Goal: Task Accomplishment & Management: Use online tool/utility

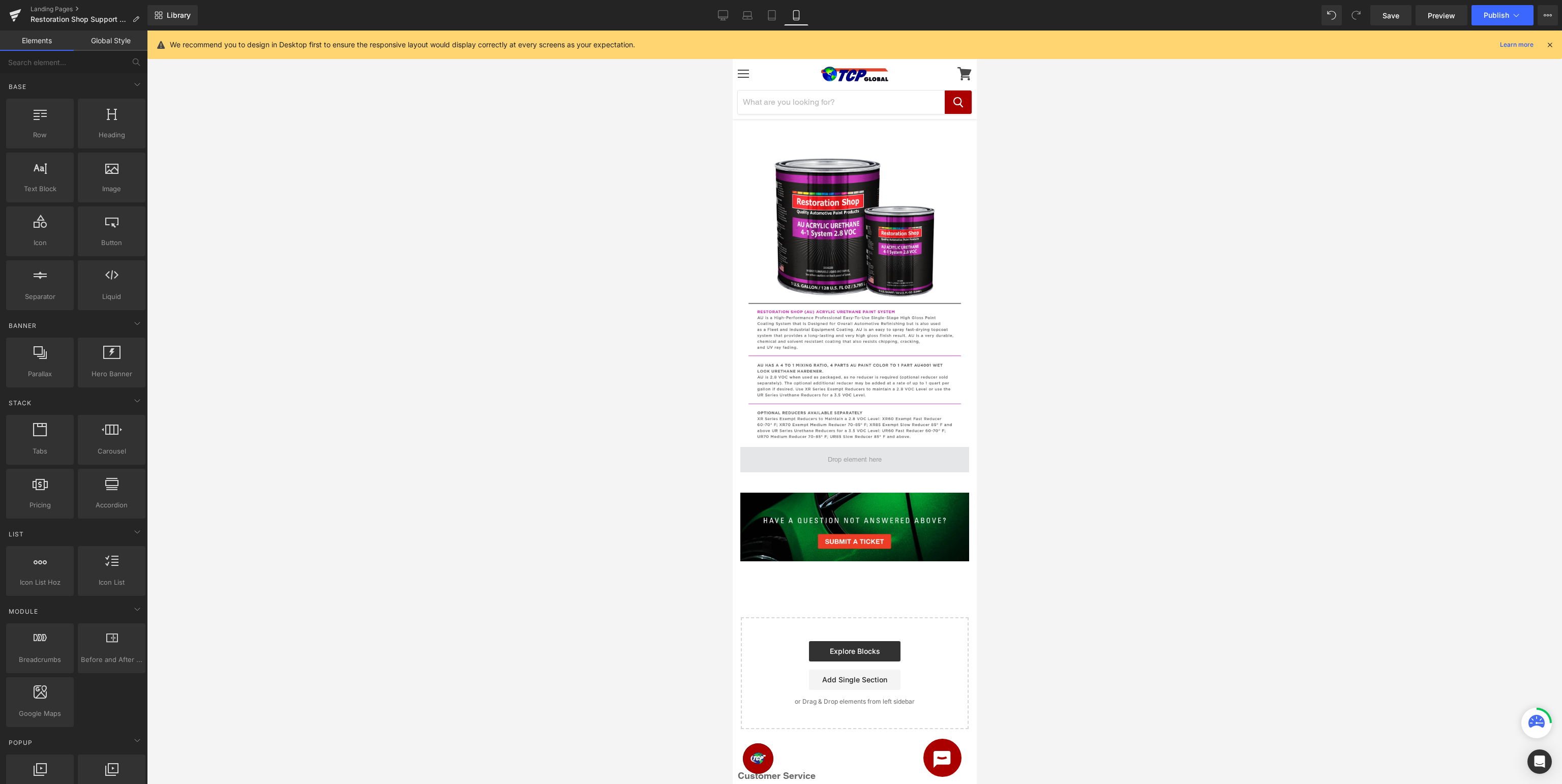
scroll to position [1181, 0]
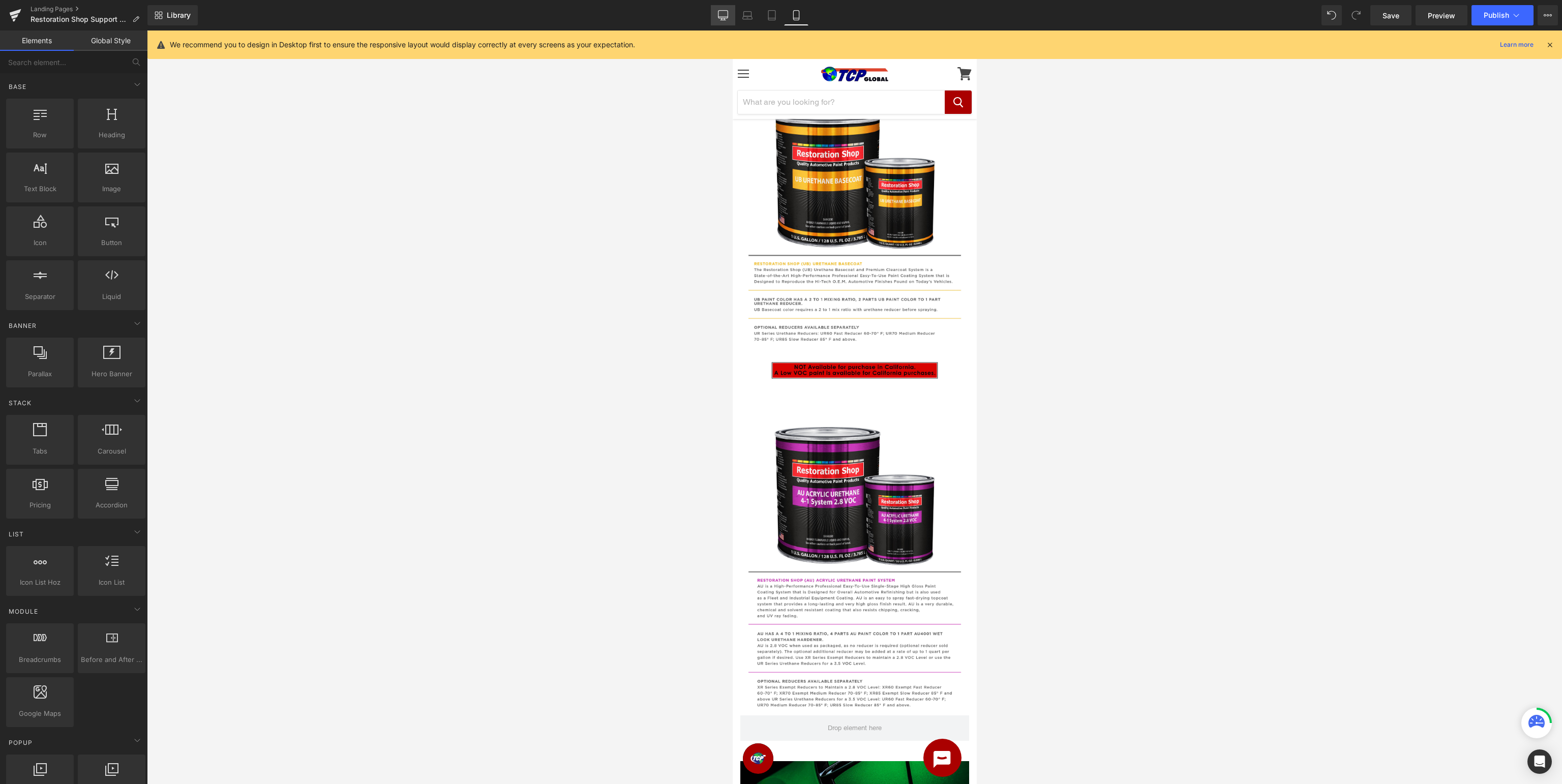
click at [719, 12] on link "Desktop" at bounding box center [723, 15] width 24 height 21
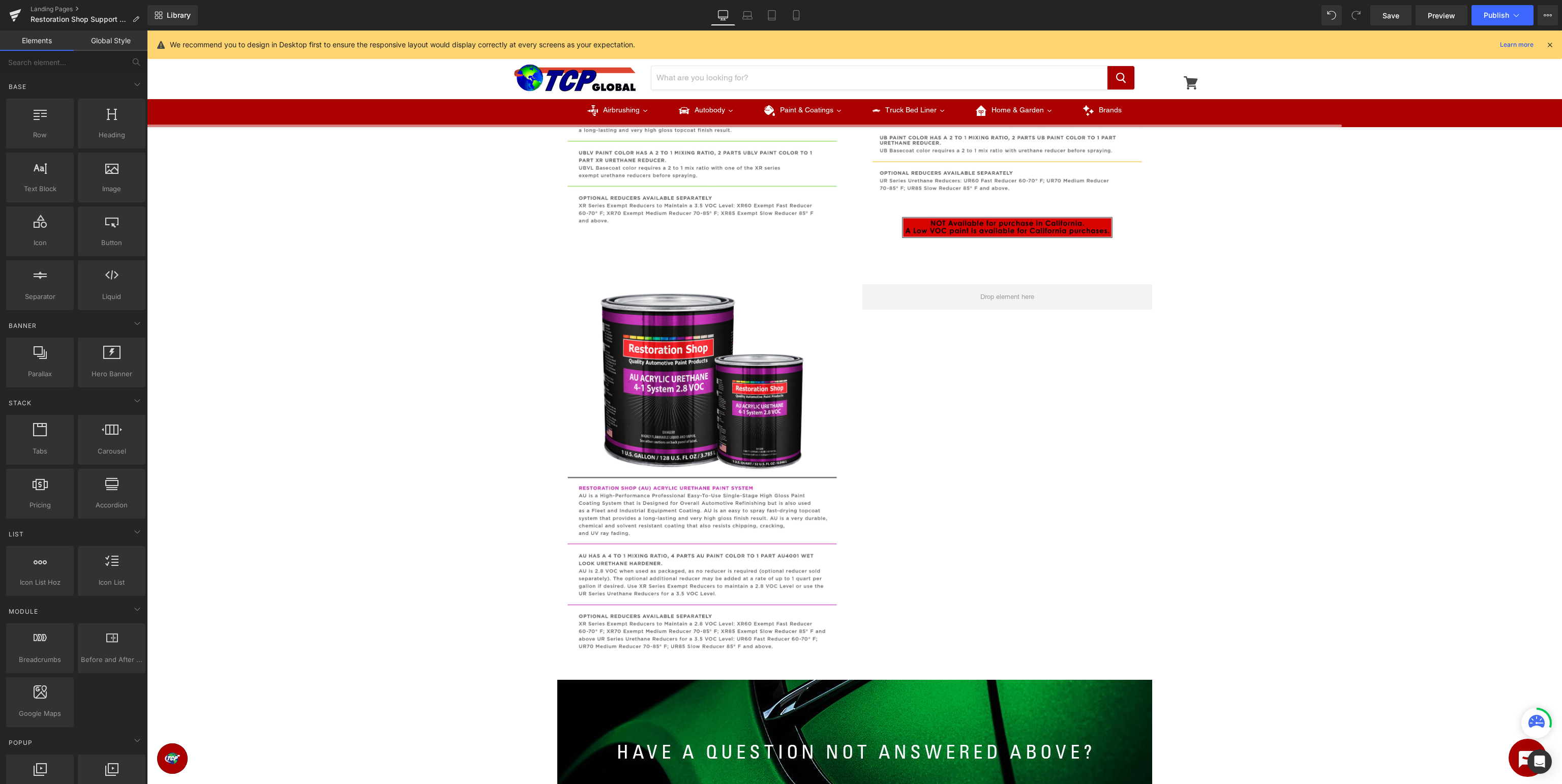
scroll to position [1419, 0]
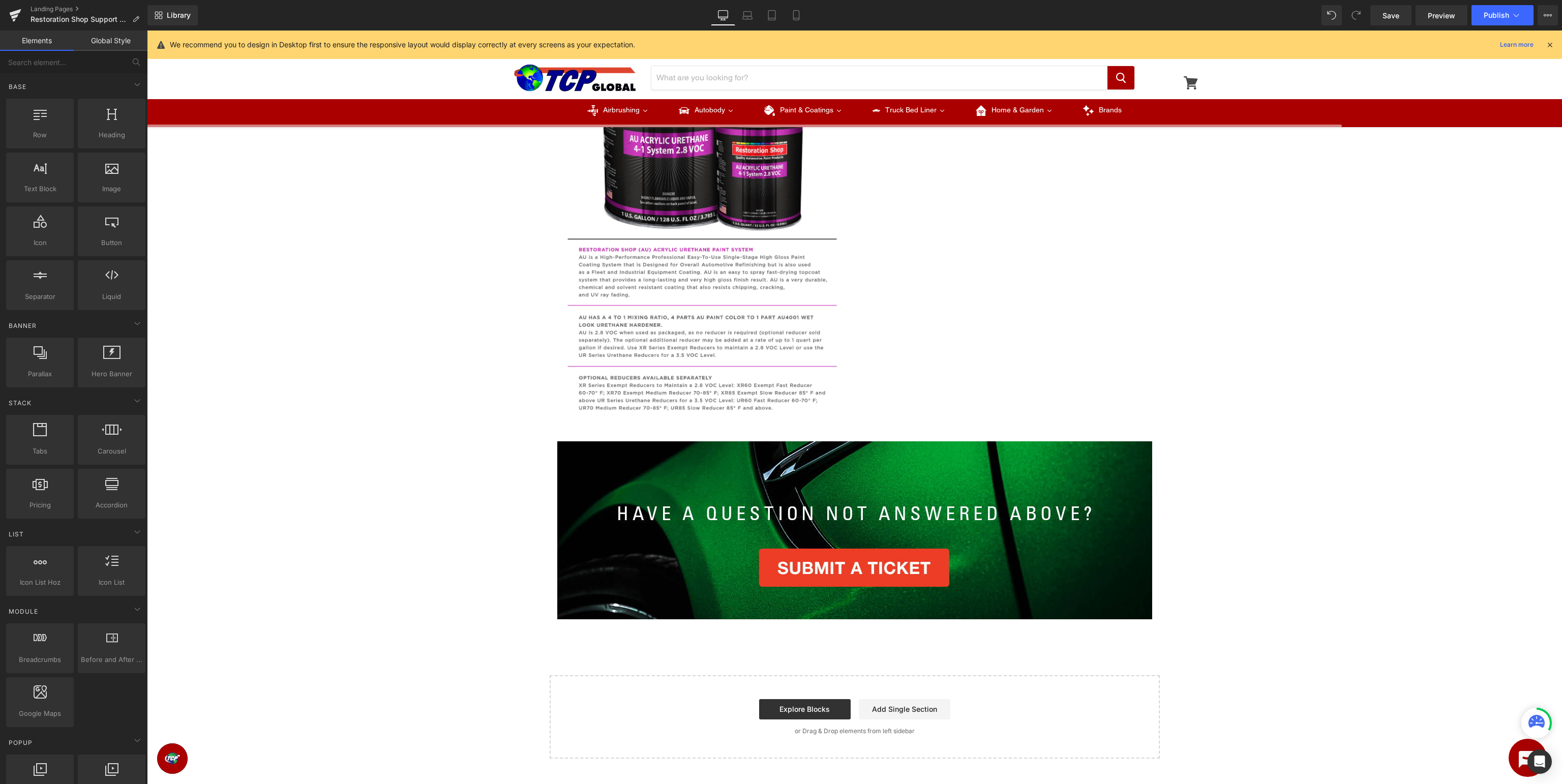
click at [1549, 39] on div at bounding box center [1549, 45] width 8 height 11
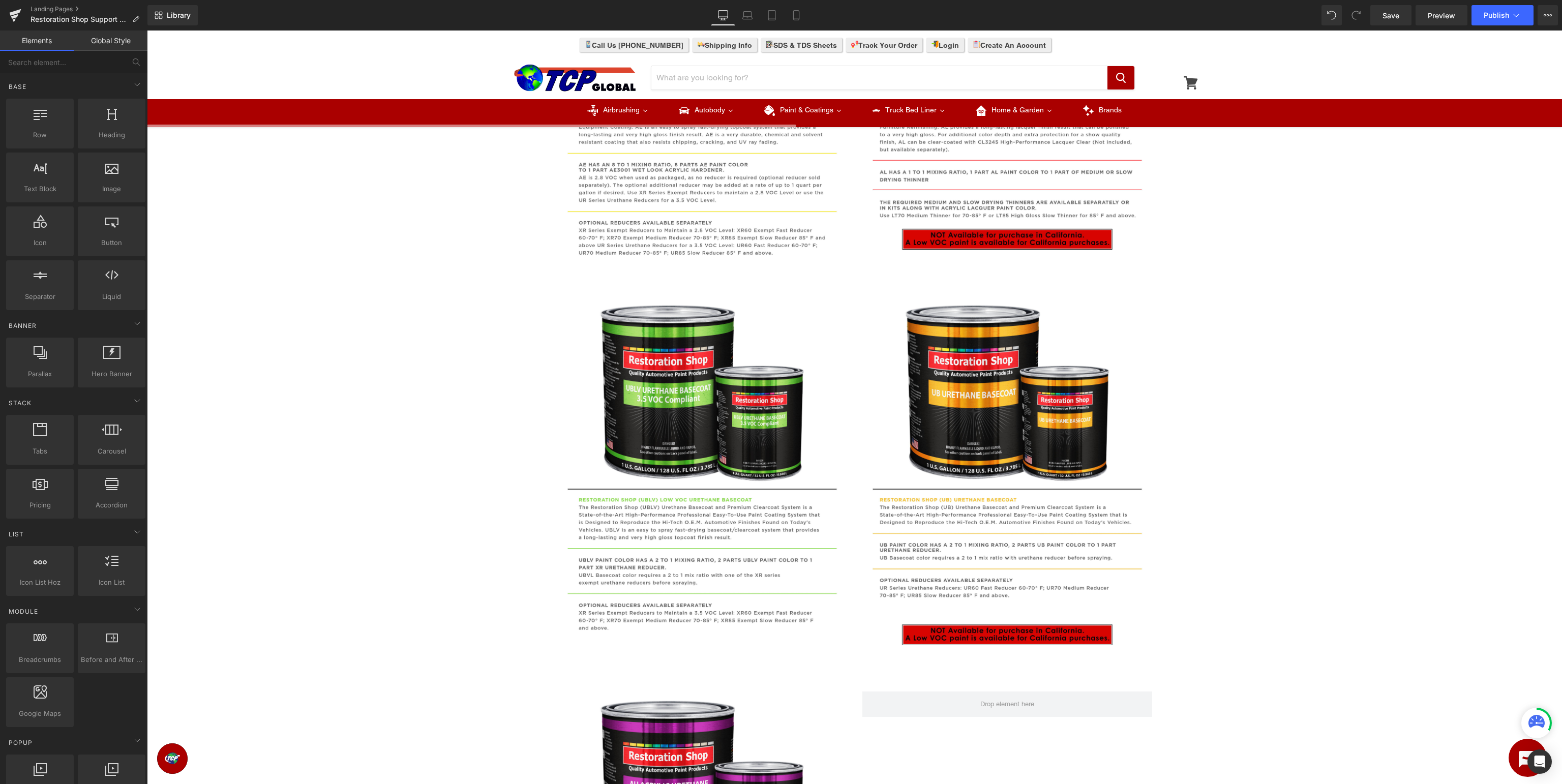
scroll to position [559, 0]
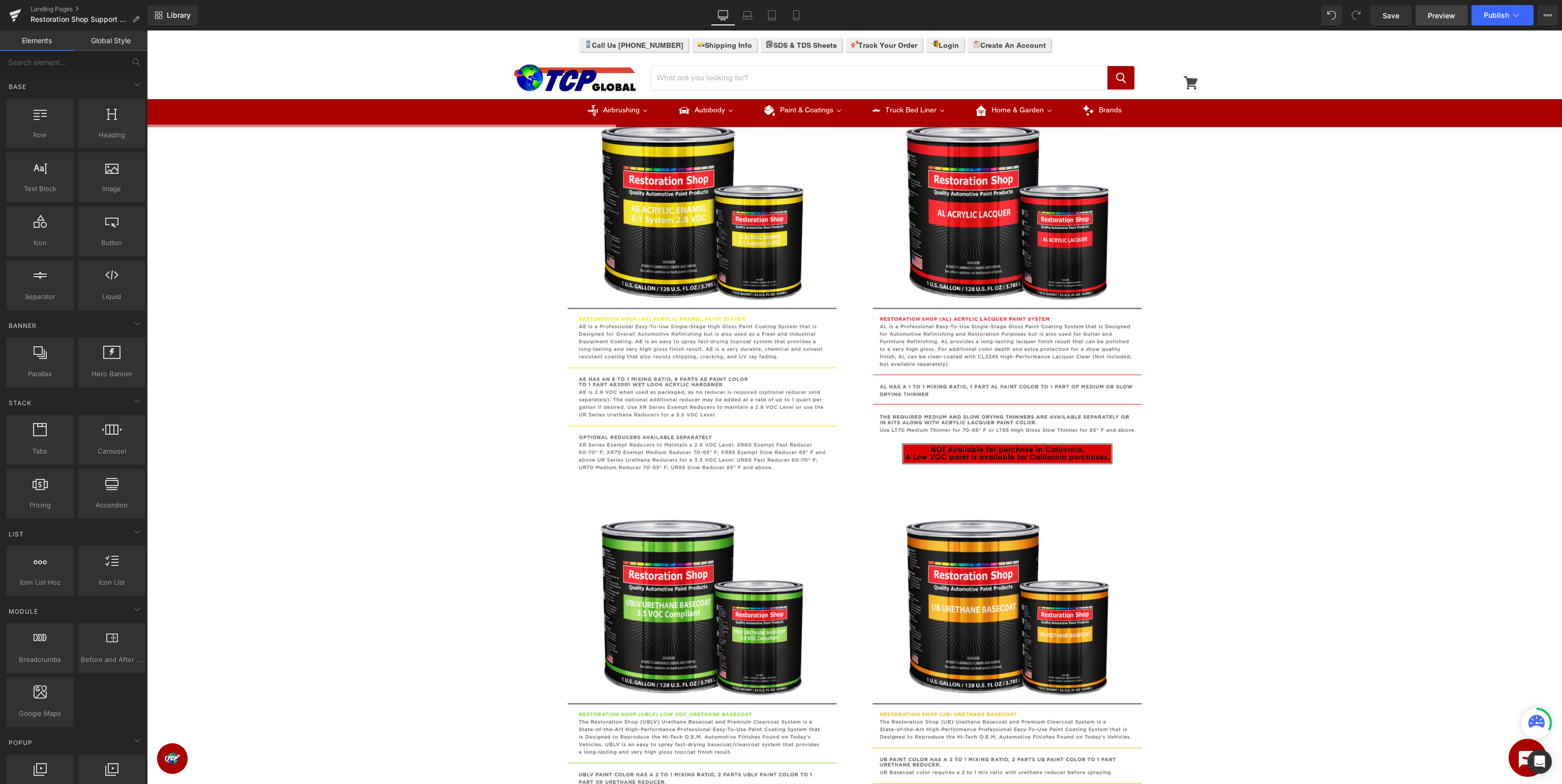
click at [1428, 13] on link "Preview" at bounding box center [1441, 15] width 52 height 21
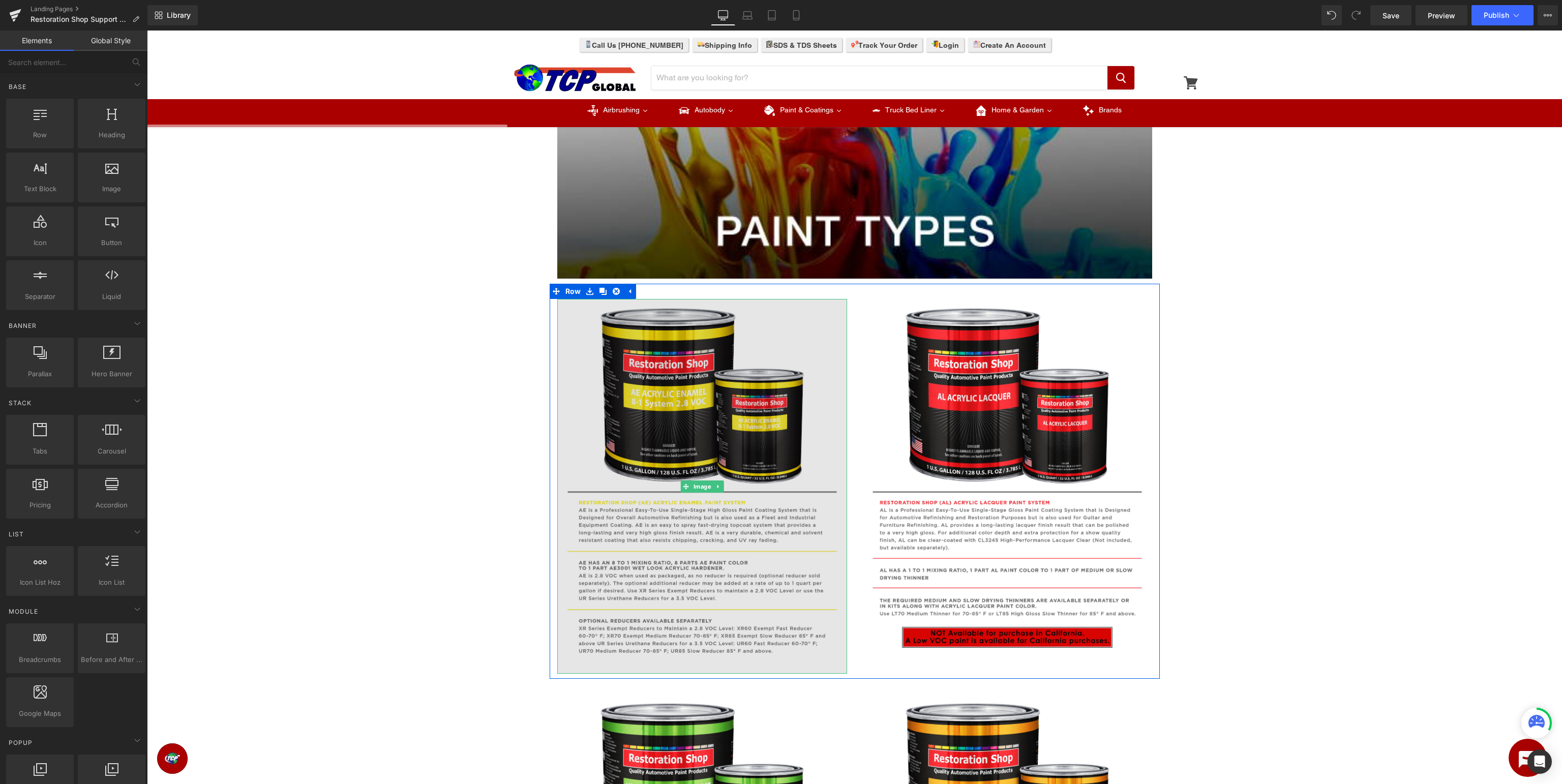
scroll to position [483, 0]
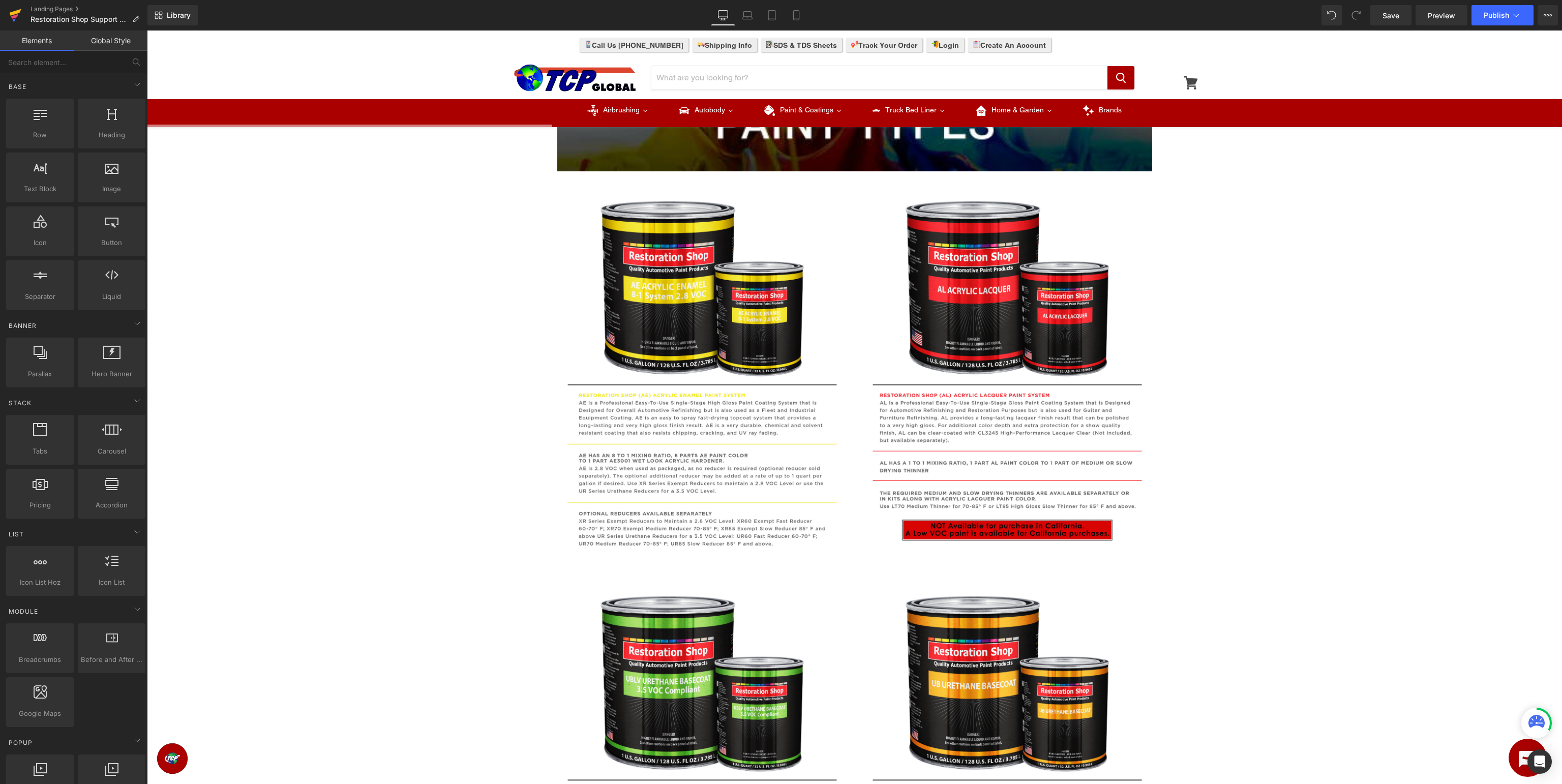
click at [8, 18] on link at bounding box center [15, 15] width 30 height 30
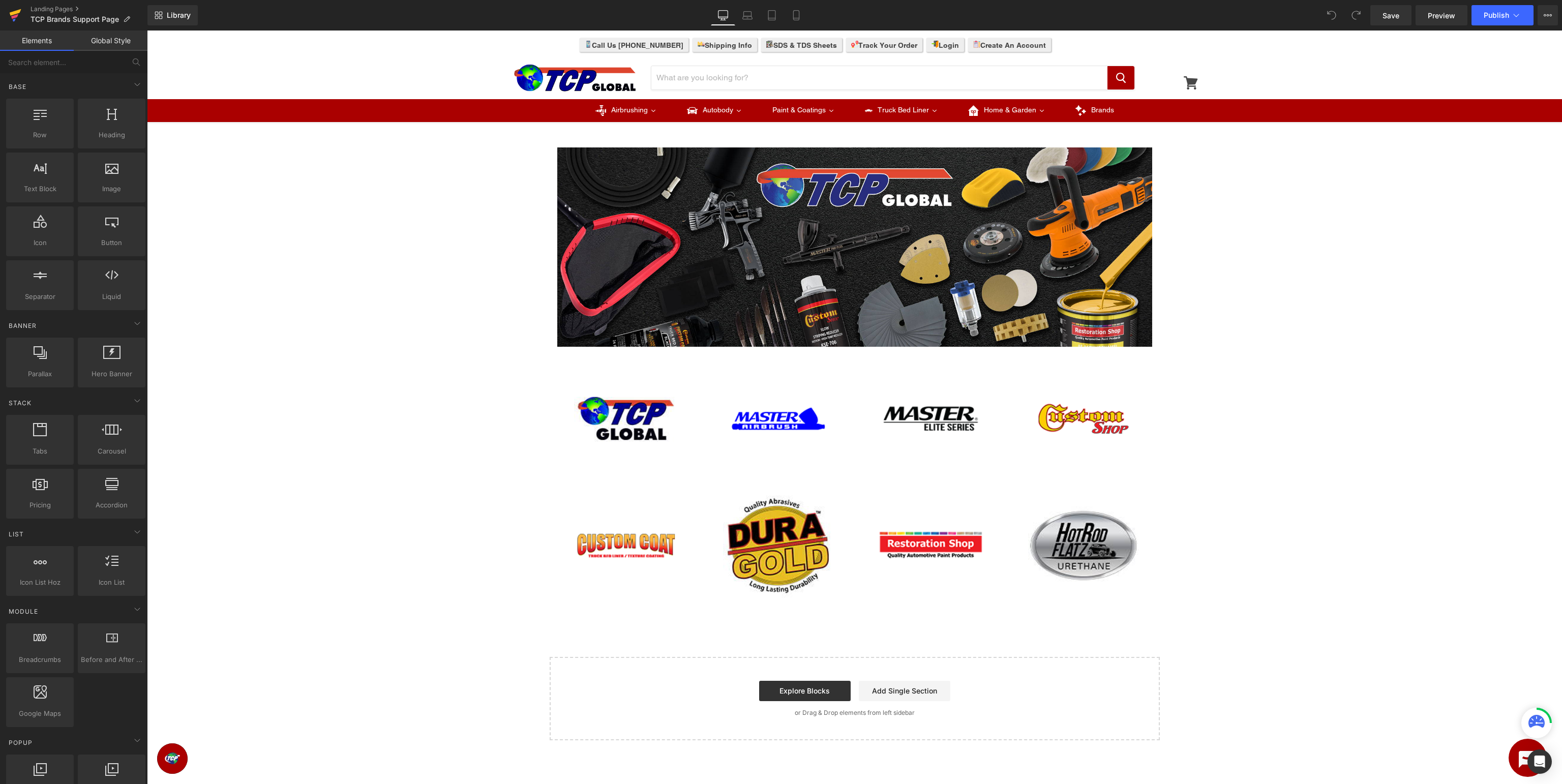
click at [18, 13] on icon at bounding box center [15, 12] width 12 height 7
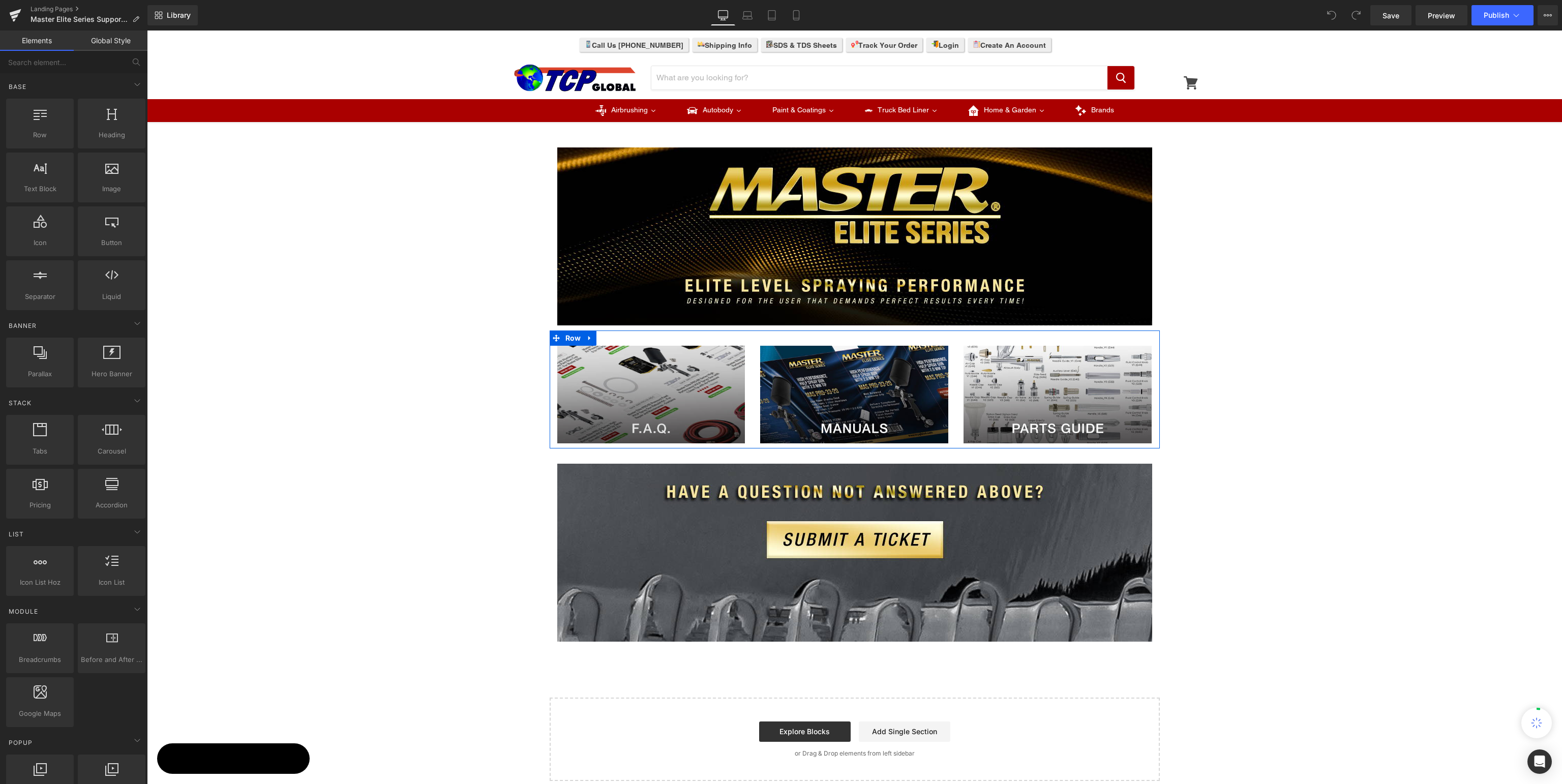
click at [657, 386] on img at bounding box center [651, 394] width 188 height 98
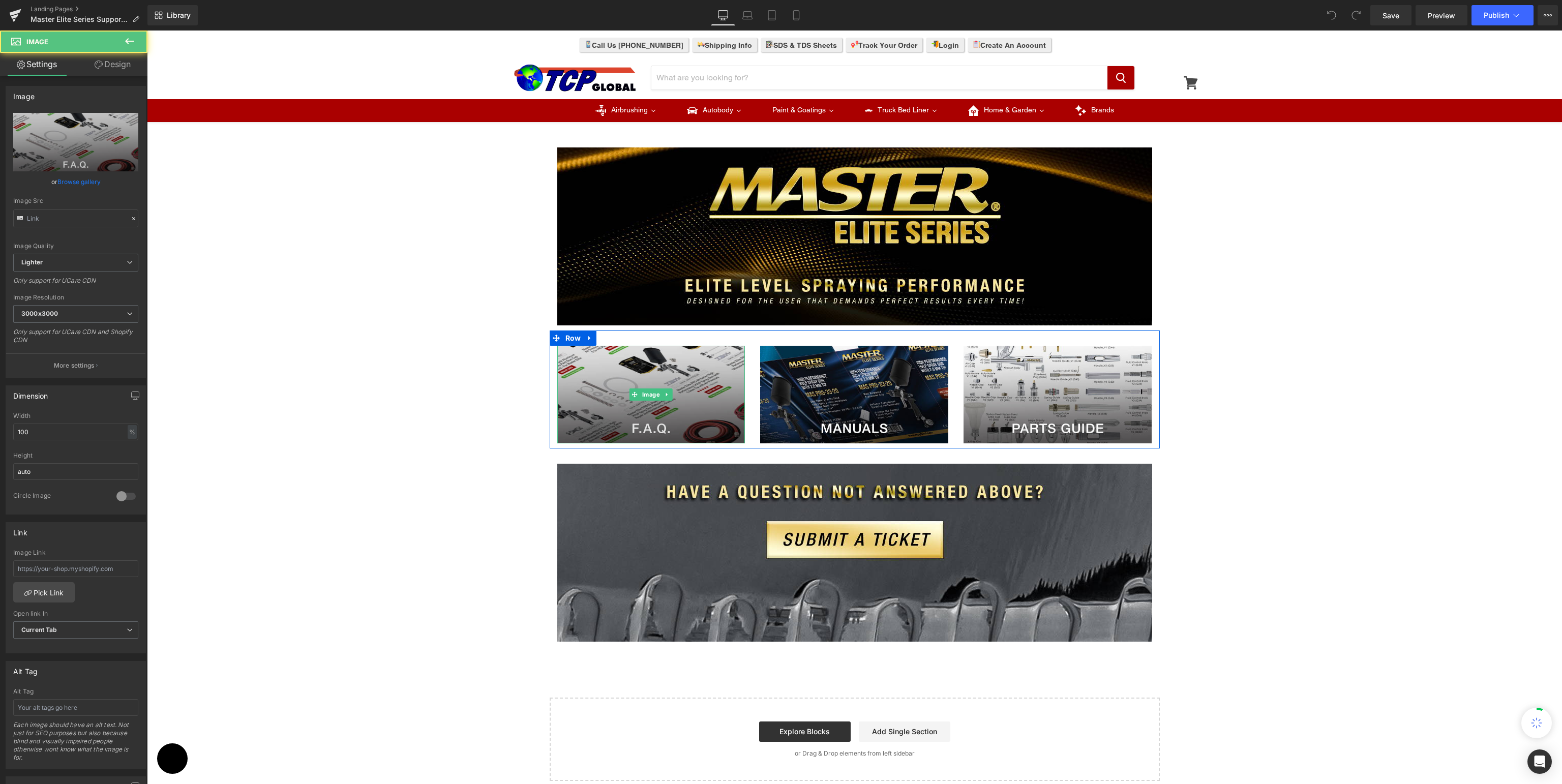
type input "https://ucarecdn.com/06f933cb-4664-4a57-8872-3c6a243fb384/-/format/auto/-/previ…"
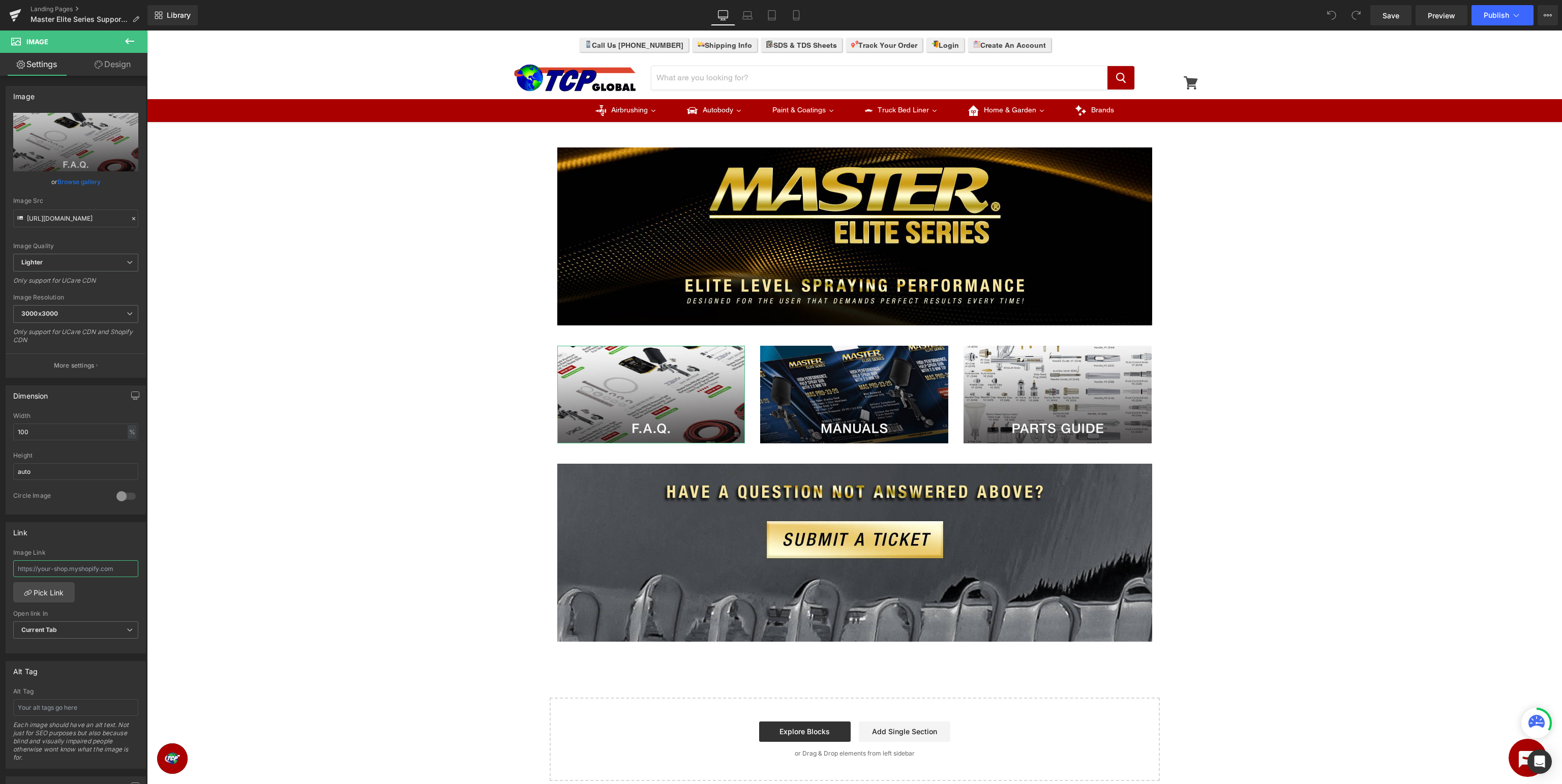
click at [107, 571] on input "text" at bounding box center [76, 569] width 125 height 17
click at [52, 601] on link "Pick Link" at bounding box center [44, 592] width 61 height 21
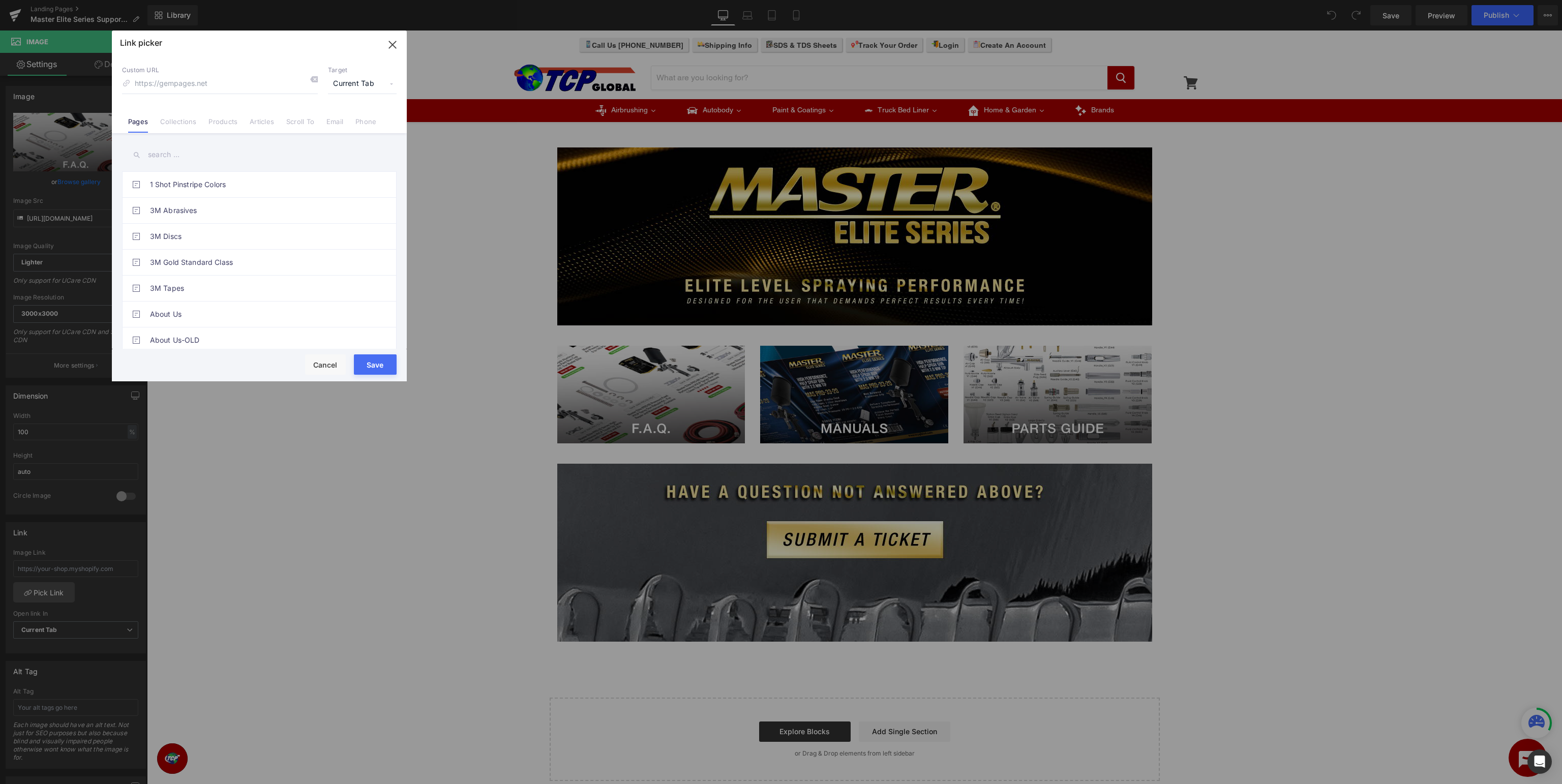
click at [247, 158] on input "text" at bounding box center [259, 155] width 275 height 23
type input "master elite"
click at [264, 207] on link "Master Elite Series Support - F.A.Q." at bounding box center [261, 210] width 224 height 25
type input "/pages/master-elite-series-faq"
click at [382, 367] on button "Save" at bounding box center [375, 364] width 42 height 21
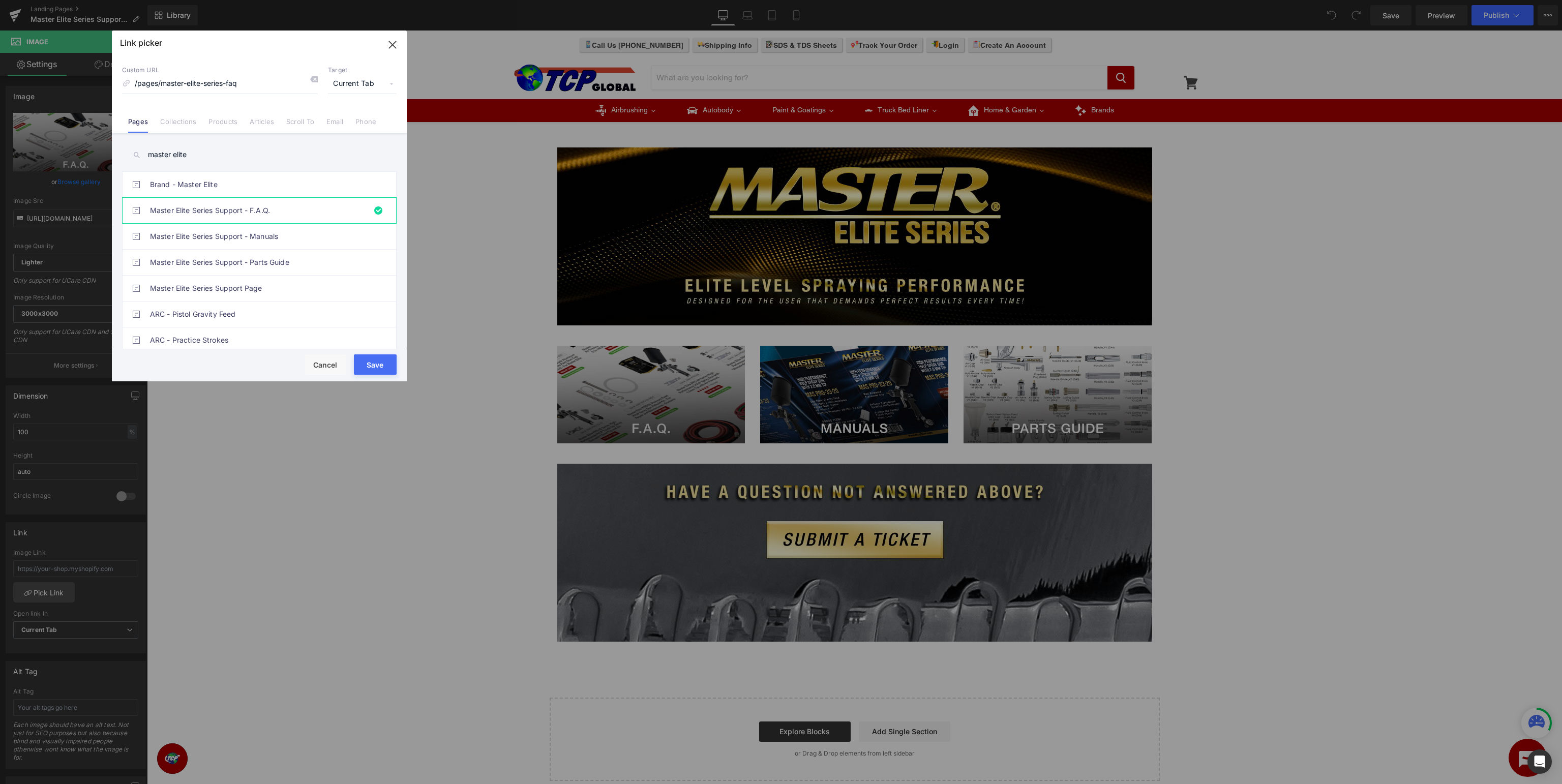
type input "/pages/master-elite-series-faq"
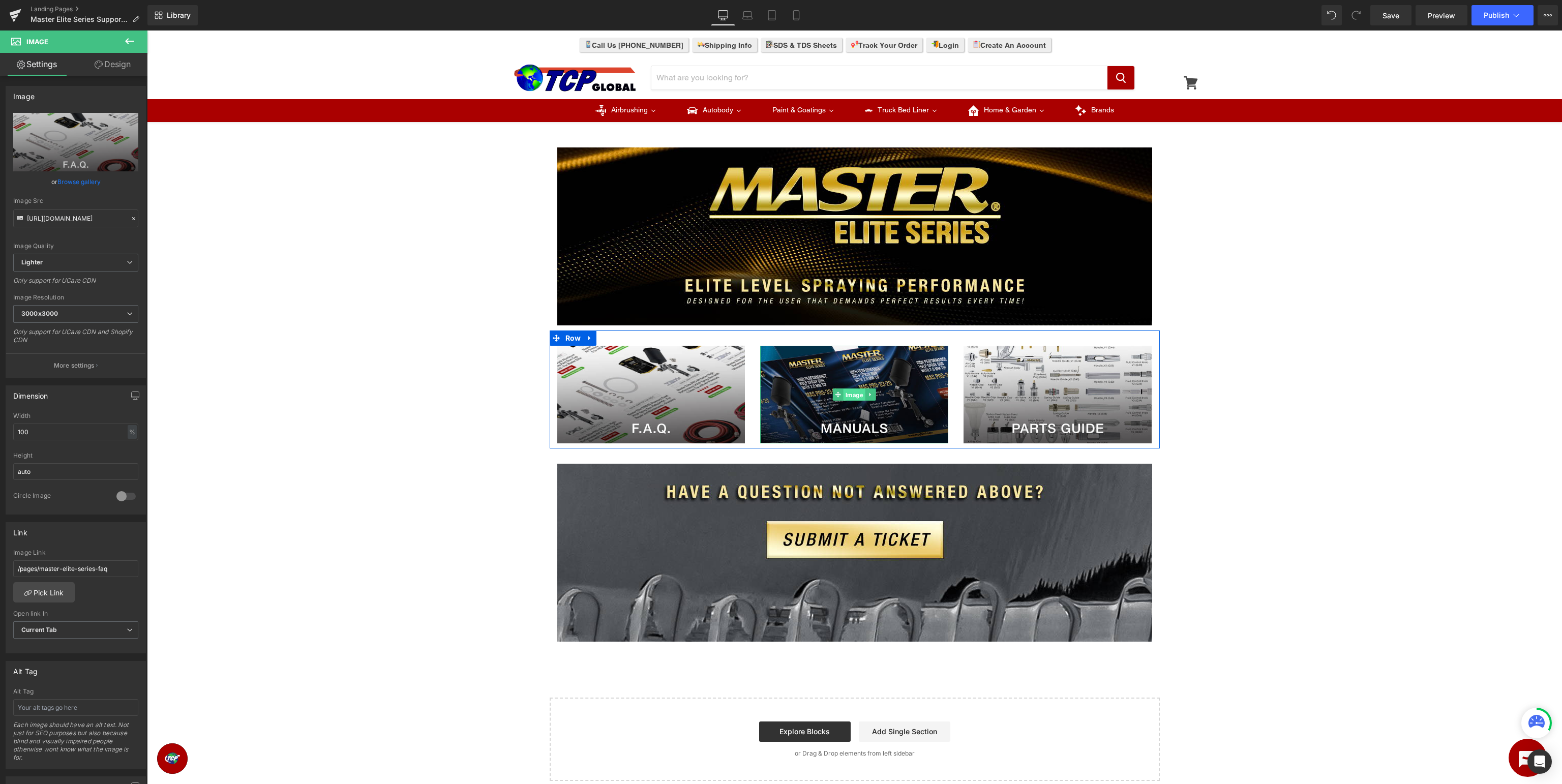
click at [865, 395] on span "Image" at bounding box center [854, 395] width 22 height 12
click at [42, 597] on link "Pick Link" at bounding box center [44, 592] width 61 height 21
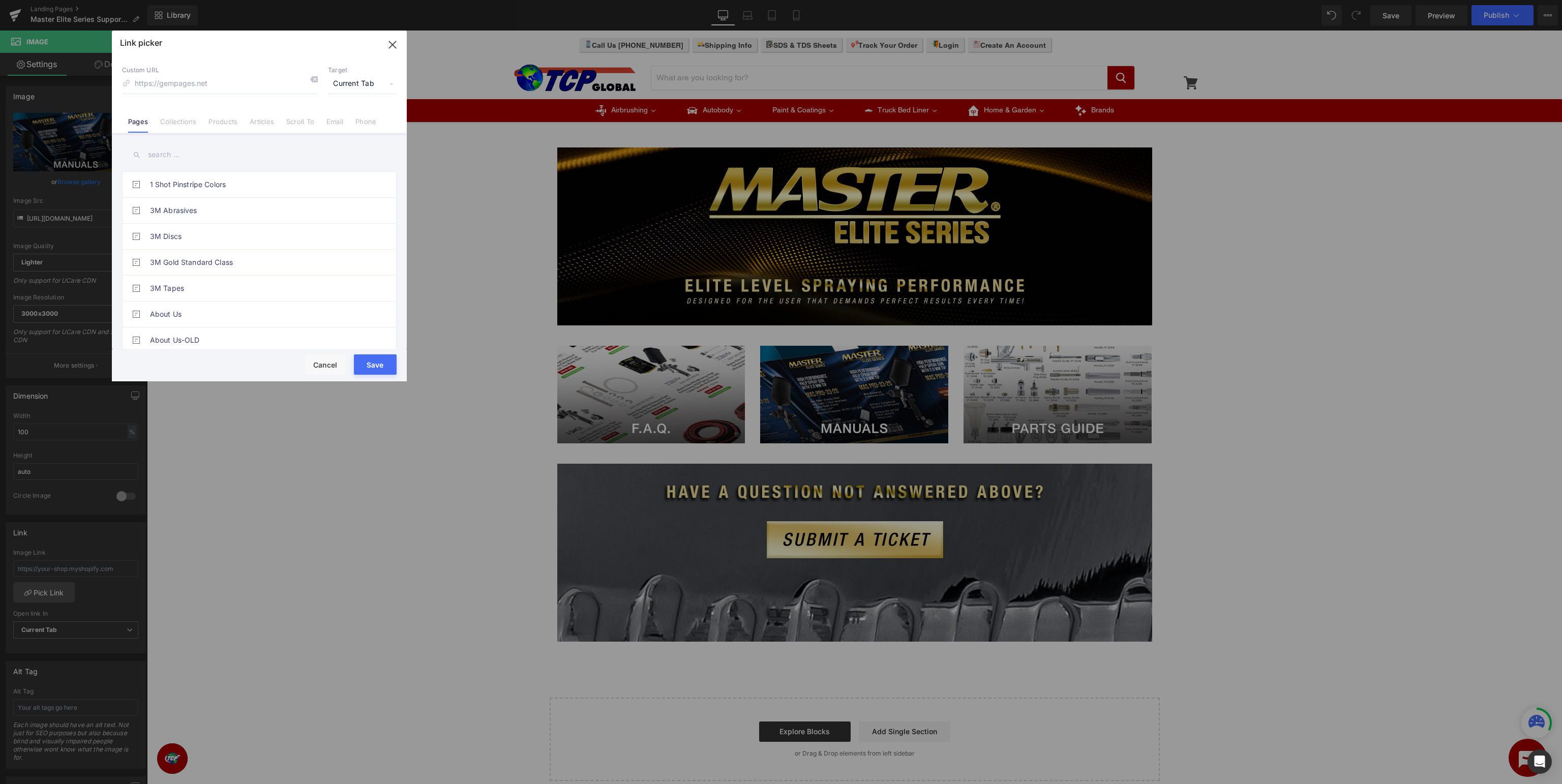
click at [250, 166] on div "1 Shot Pinstripe Colors 3M Abrasives 3M Discs 3M Gold Standard Class 3M Tapes A…" at bounding box center [259, 243] width 295 height 218
click at [253, 152] on input "text" at bounding box center [259, 155] width 275 height 23
type input "master elite"
click at [323, 242] on link "Master Elite Series Support - Manuals" at bounding box center [261, 236] width 224 height 25
type input "/pages/master-elite-series-manuals"
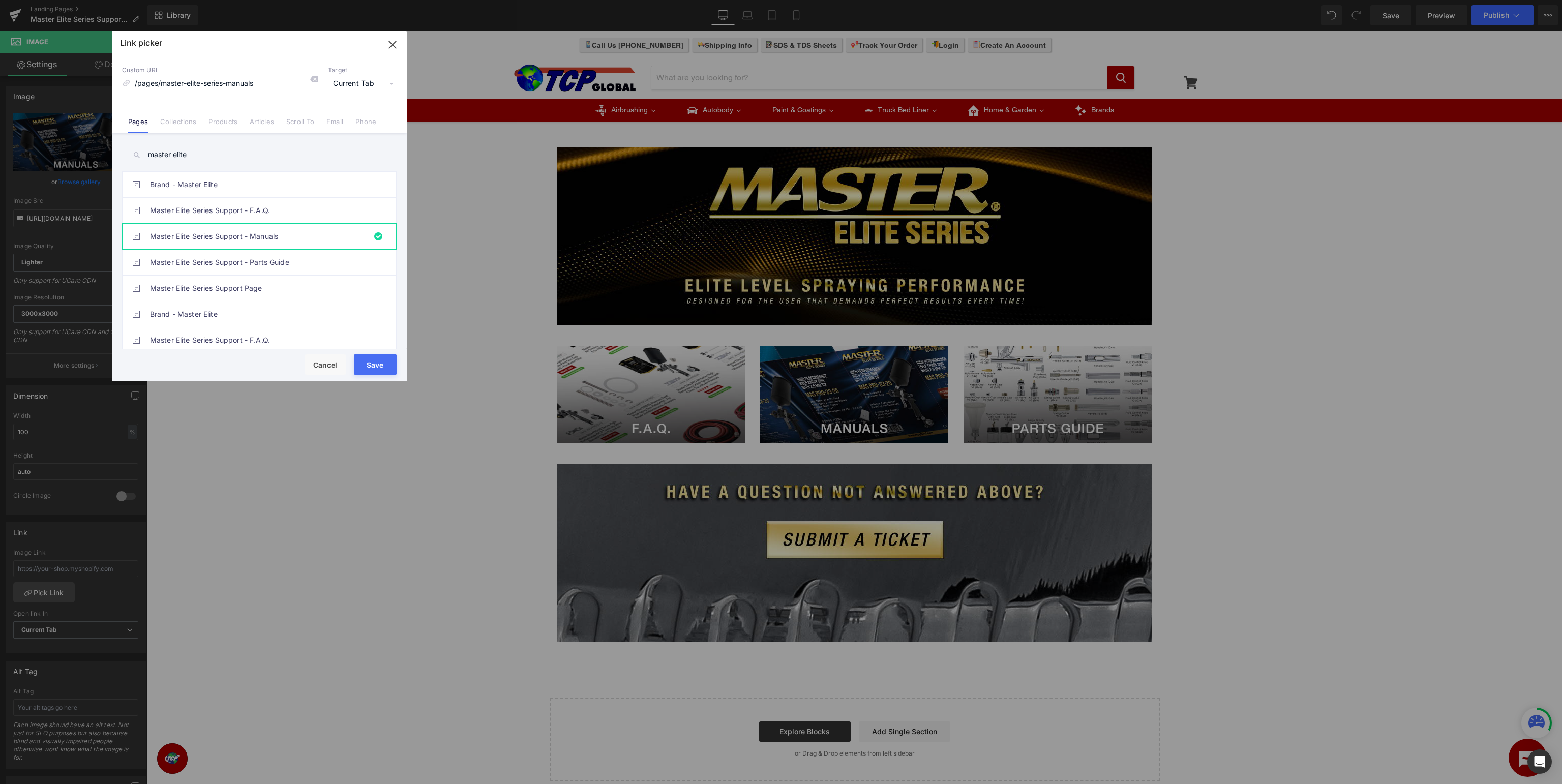
click at [377, 364] on button "Save" at bounding box center [375, 364] width 42 height 21
type input "/pages/master-elite-series-manuals"
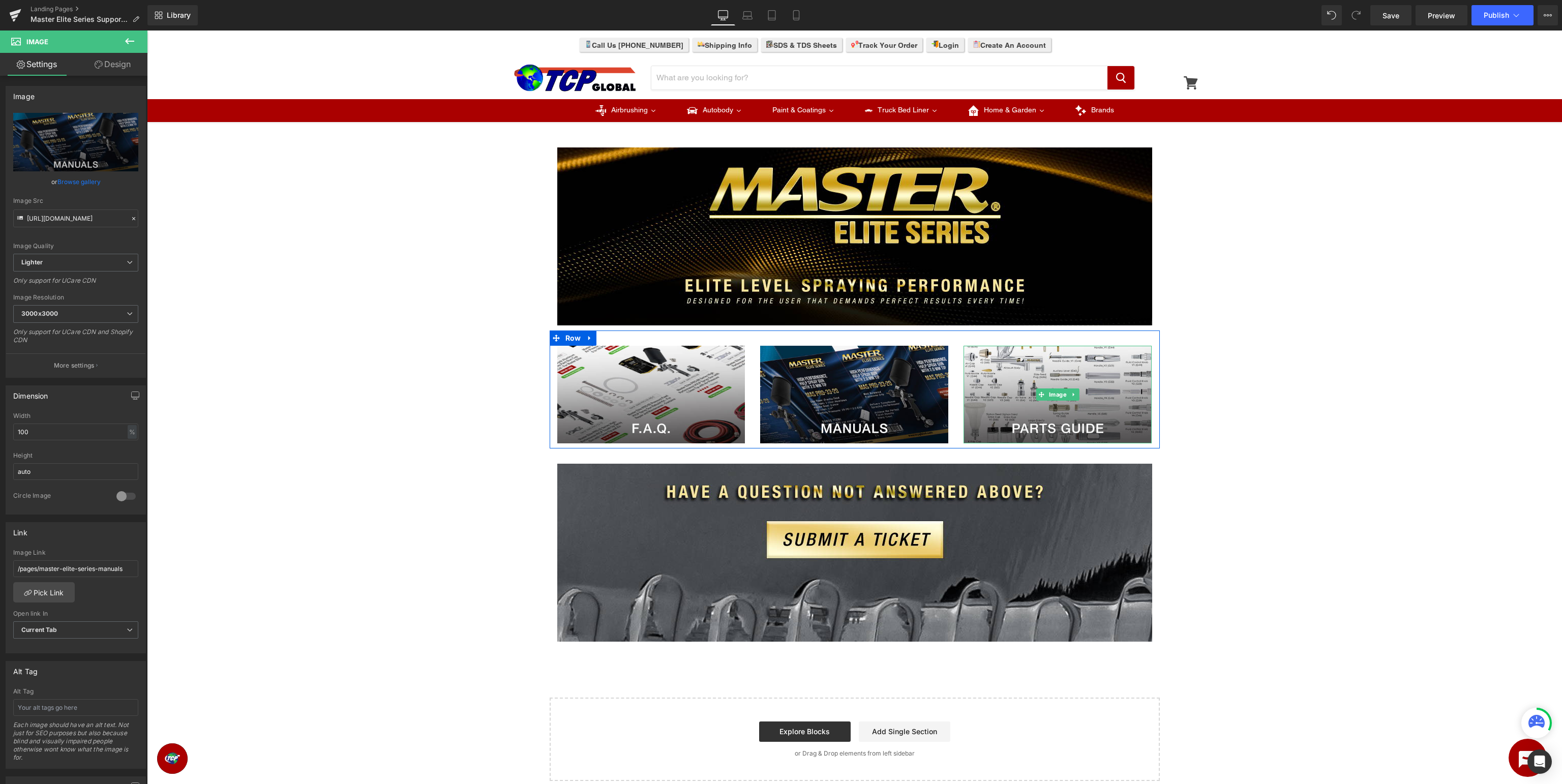
click at [1047, 395] on link "Image" at bounding box center [1053, 395] width 33 height 12
click at [49, 589] on link "Pick Link" at bounding box center [44, 592] width 61 height 21
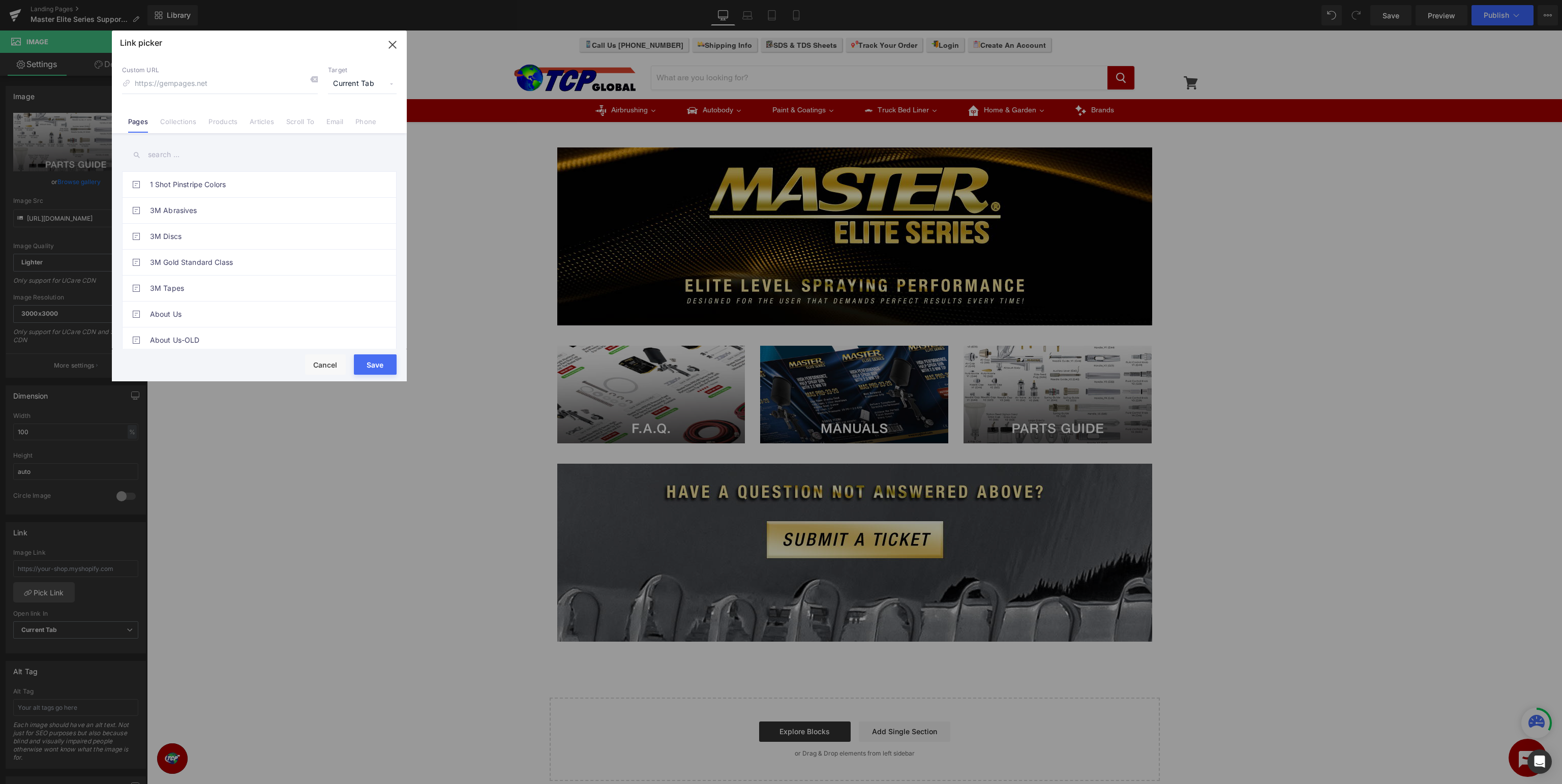
click at [215, 167] on div "1 Shot Pinstripe Colors 3M Abrasives 3M Discs 3M Gold Standard Class 3M Tapes A…" at bounding box center [259, 243] width 295 height 218
click at [227, 153] on input "text" at bounding box center [259, 155] width 275 height 23
type input "master elite"
click at [296, 260] on link "Master Elite Series Support - Parts Guide" at bounding box center [261, 263] width 224 height 25
type input "/pages/master-elite-series-parts-guide"
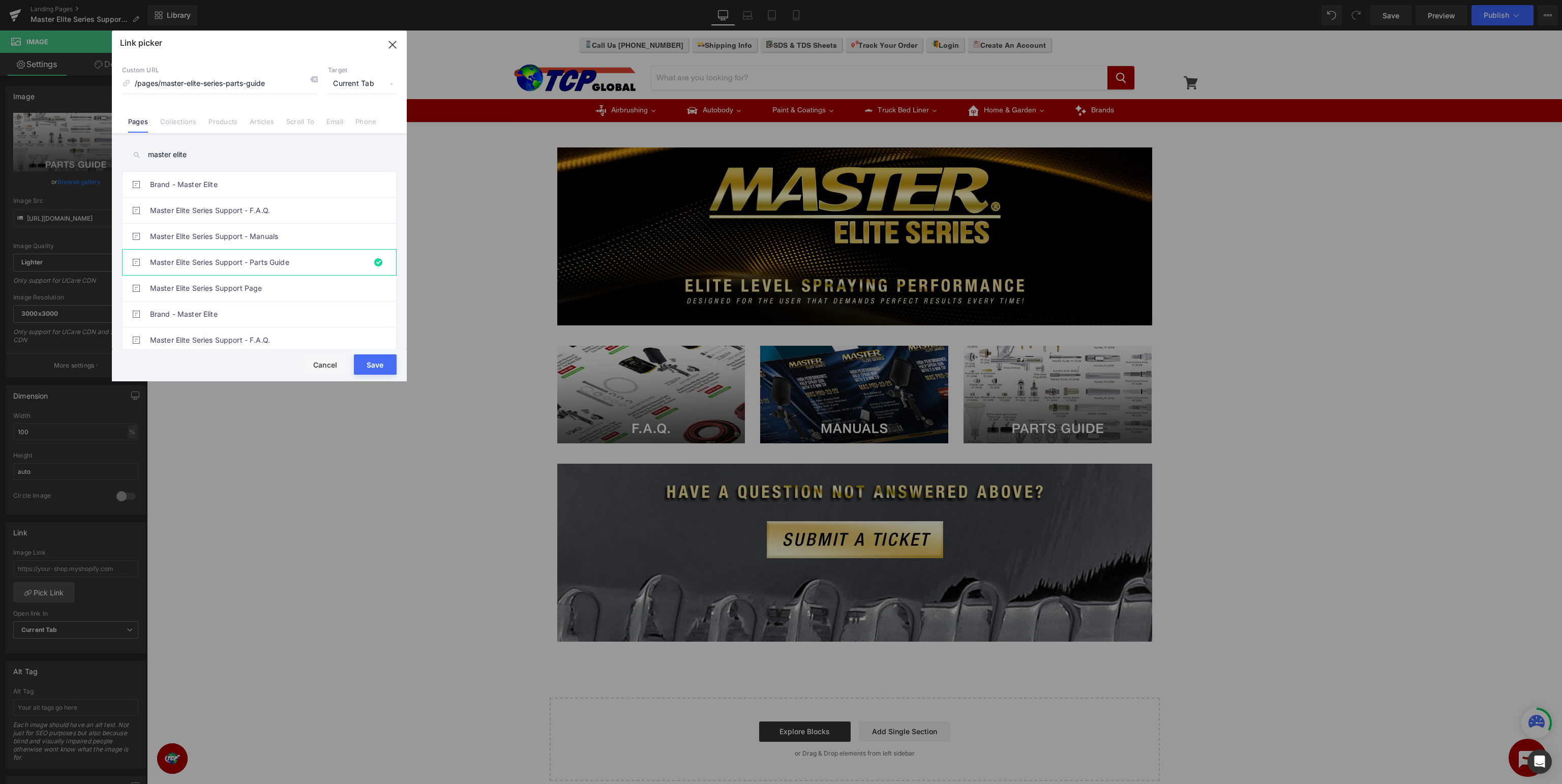
click at [378, 363] on button "Save" at bounding box center [375, 364] width 42 height 21
type input "/pages/master-elite-series-parts-guide"
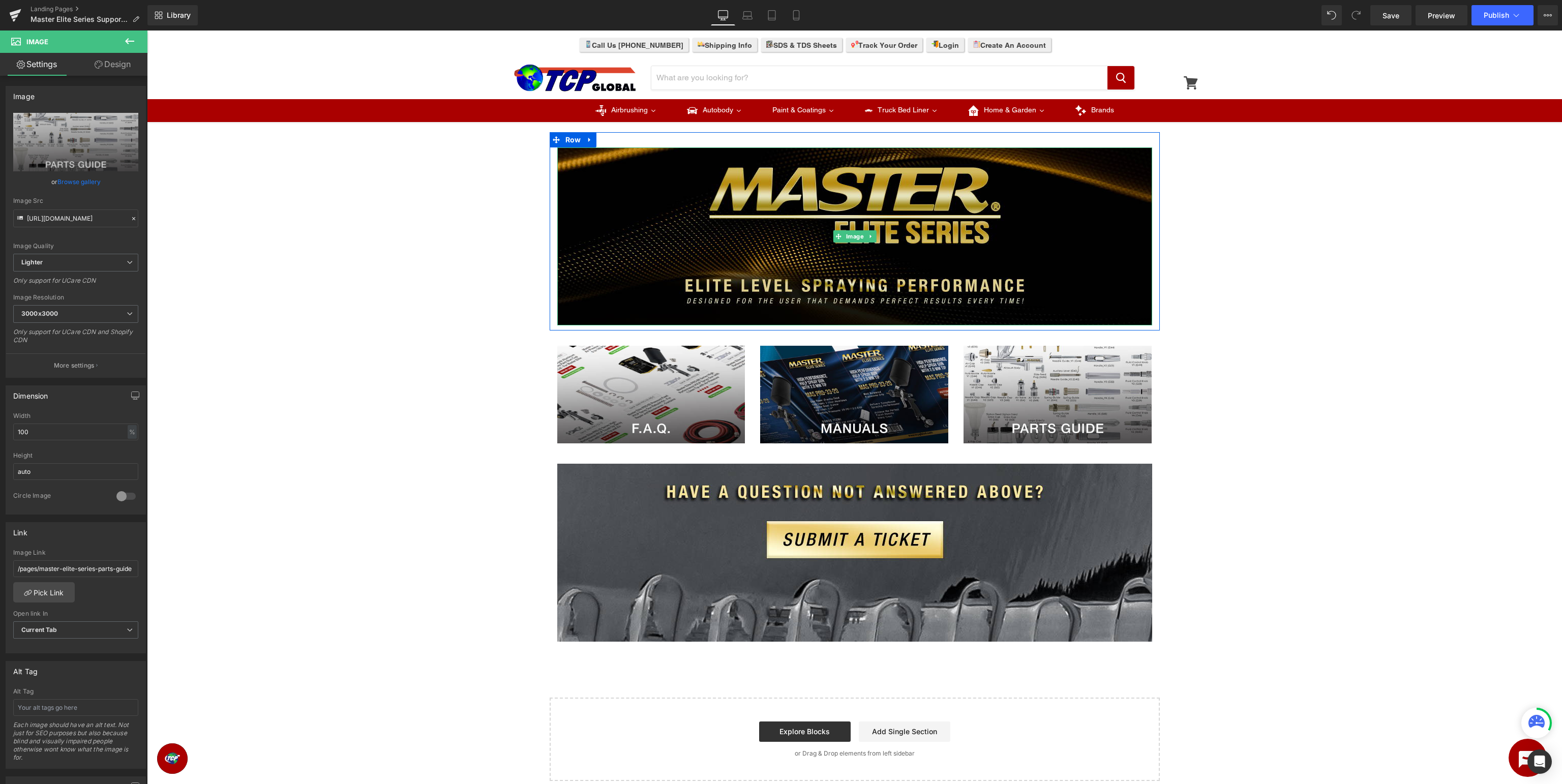
click at [1064, 252] on img at bounding box center [854, 236] width 595 height 178
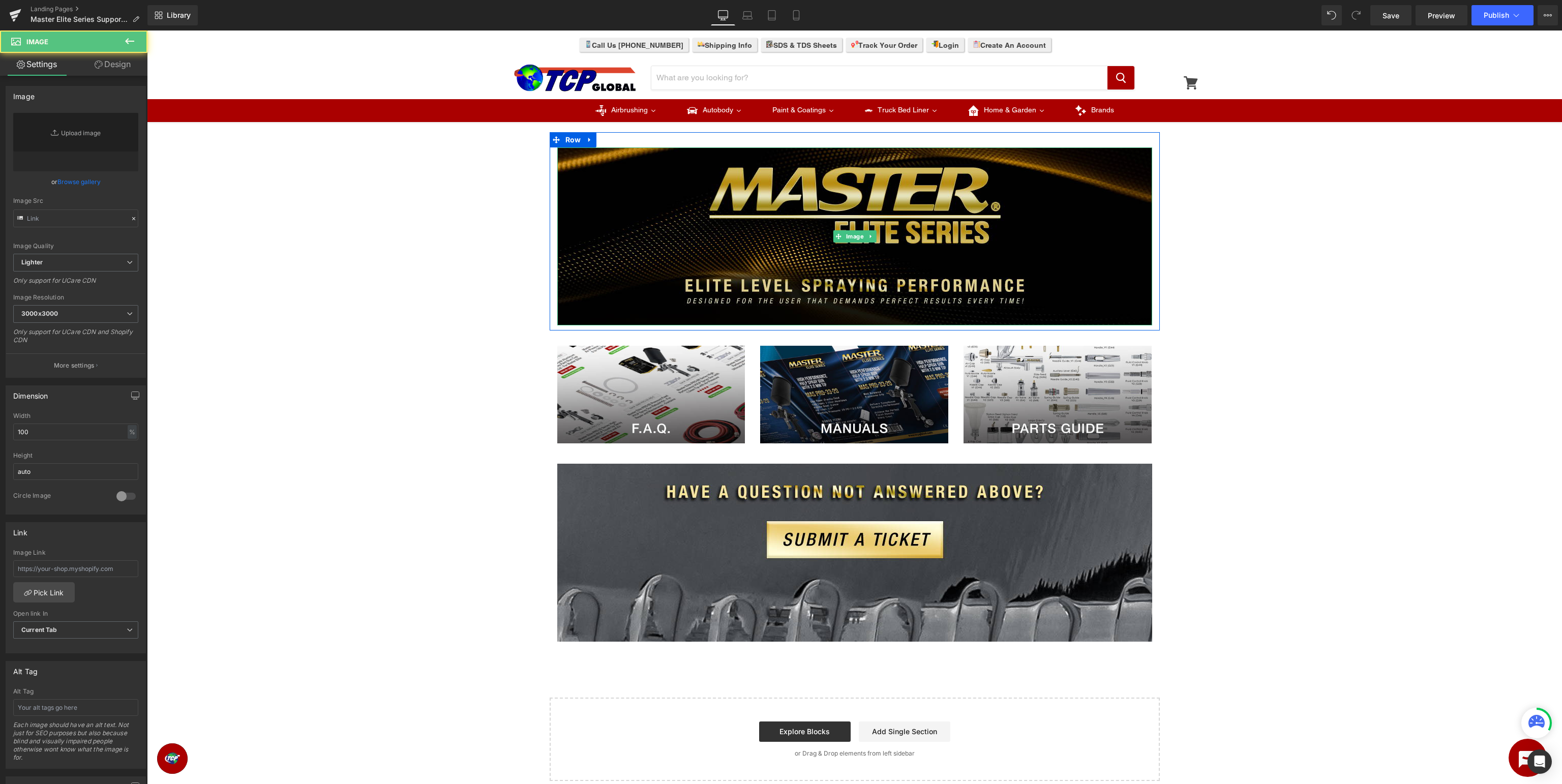
type input "https://ucarecdn.com/e93f549f-ae46-462f-93e3-82fd8dfea418/-/format/auto/-/previ…"
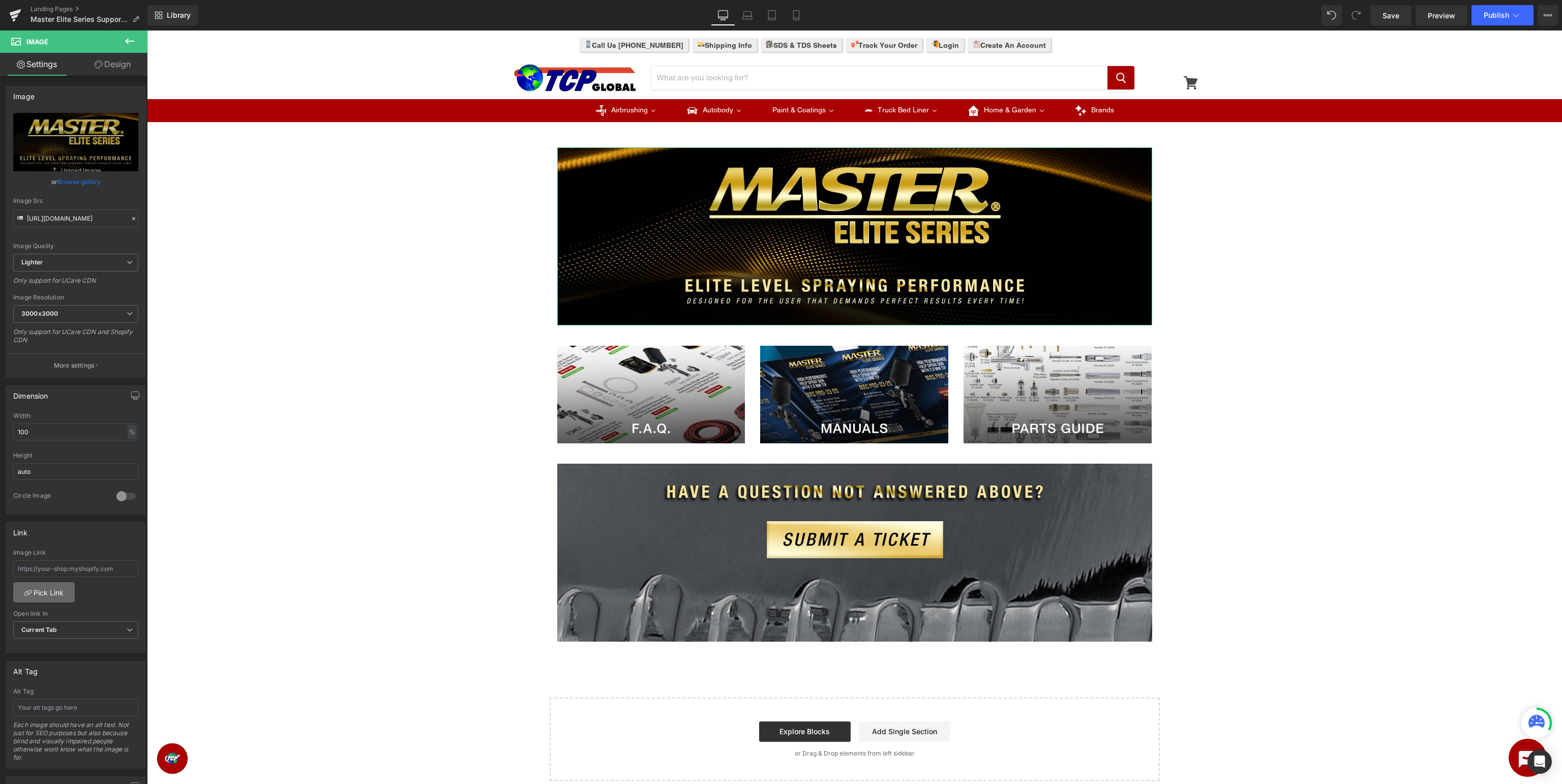
click at [27, 592] on icon at bounding box center [27, 592] width 8 height 8
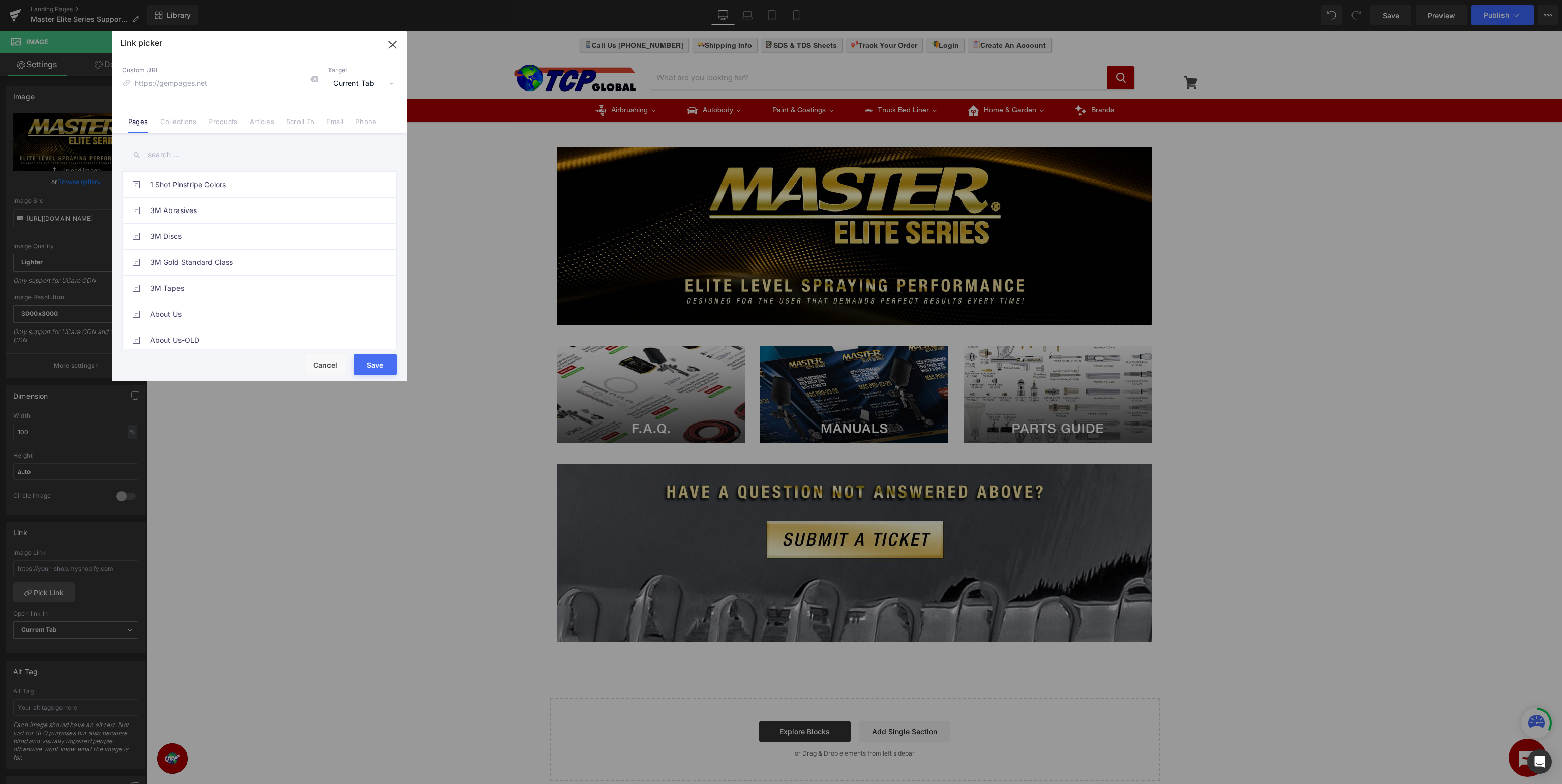
click at [237, 153] on input "text" at bounding box center [259, 155] width 275 height 23
type input "master elite series"
click at [270, 263] on ul "1 Shot Pinstripe Colors 3M Abrasives 3M Discs 3M Gold Standard Class 3M Tapes A…" at bounding box center [259, 275] width 275 height 208
click at [299, 260] on link "Master Elite Series Support Page" at bounding box center [261, 263] width 224 height 25
click at [296, 185] on link "Master Elite Series Support - F.A.Q." at bounding box center [261, 184] width 224 height 25
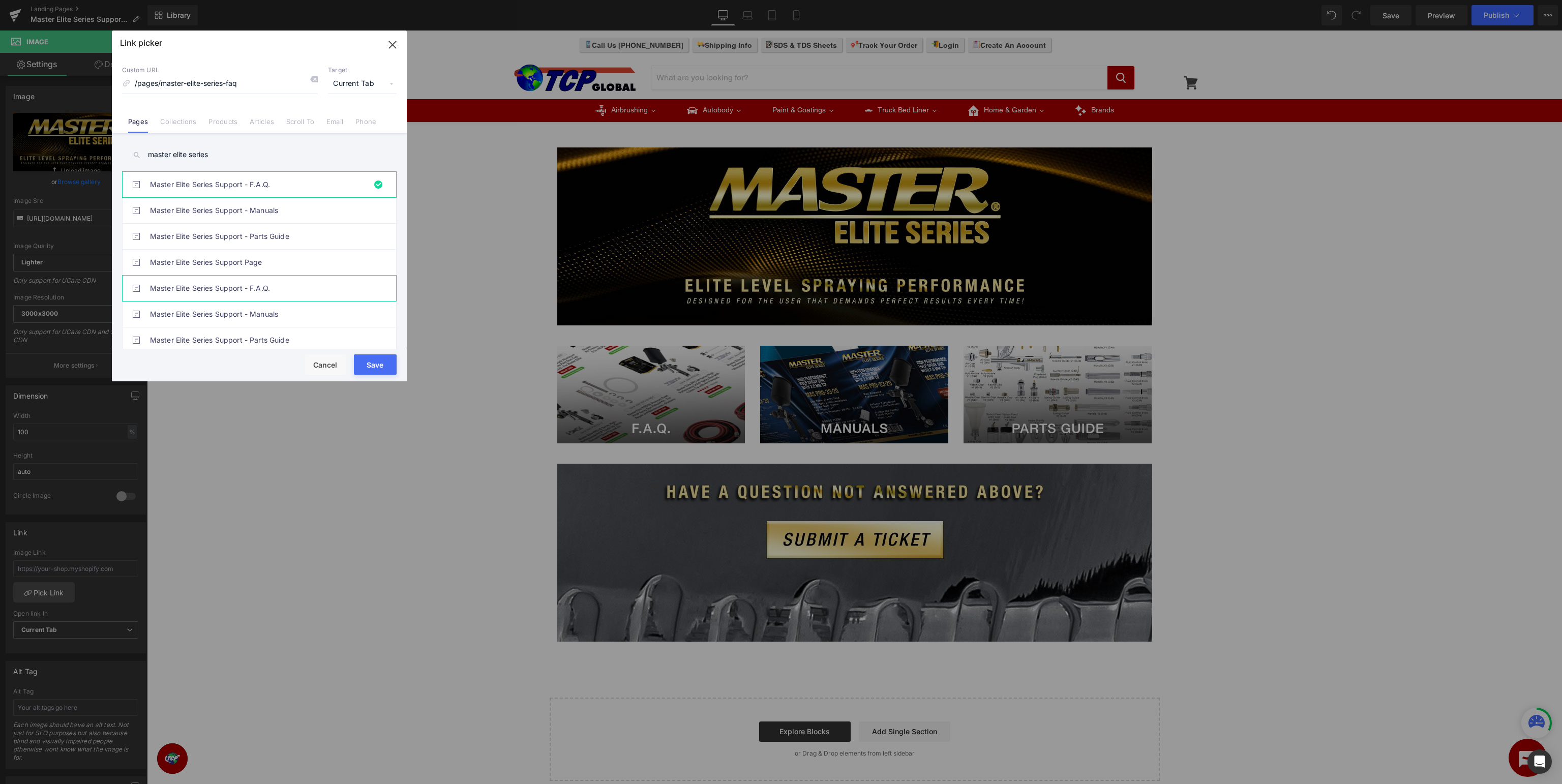
click at [283, 285] on link "Master Elite Series Support - F.A.Q." at bounding box center [261, 288] width 224 height 25
click at [292, 266] on link "Master Elite Series Support Page" at bounding box center [261, 263] width 224 height 25
type input "/pages/master-elite-series-support"
click at [363, 365] on button "Save" at bounding box center [375, 364] width 42 height 21
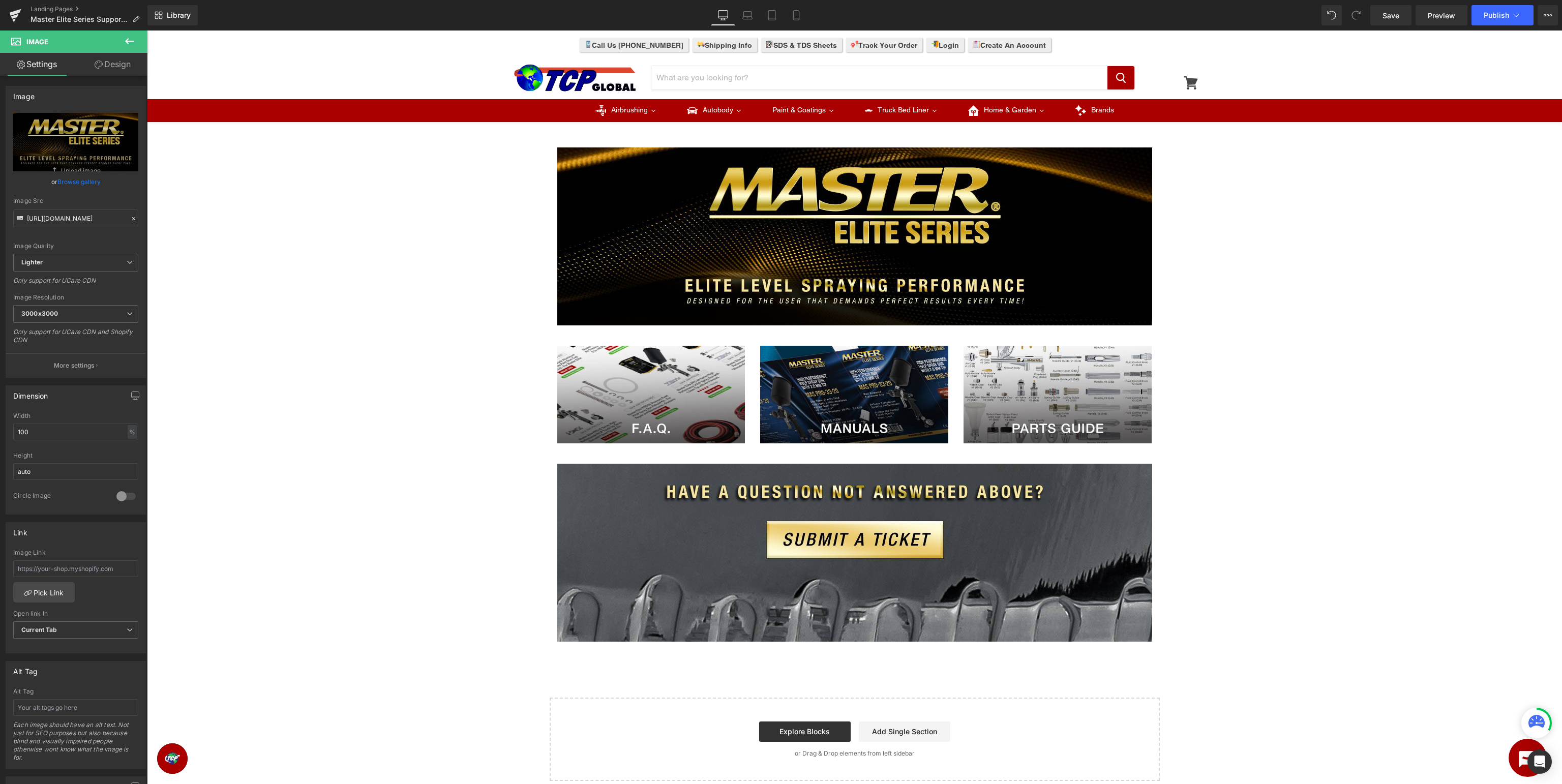
type input "/pages/master-elite-series-support"
click at [1507, 21] on button "Publish" at bounding box center [1503, 15] width 62 height 21
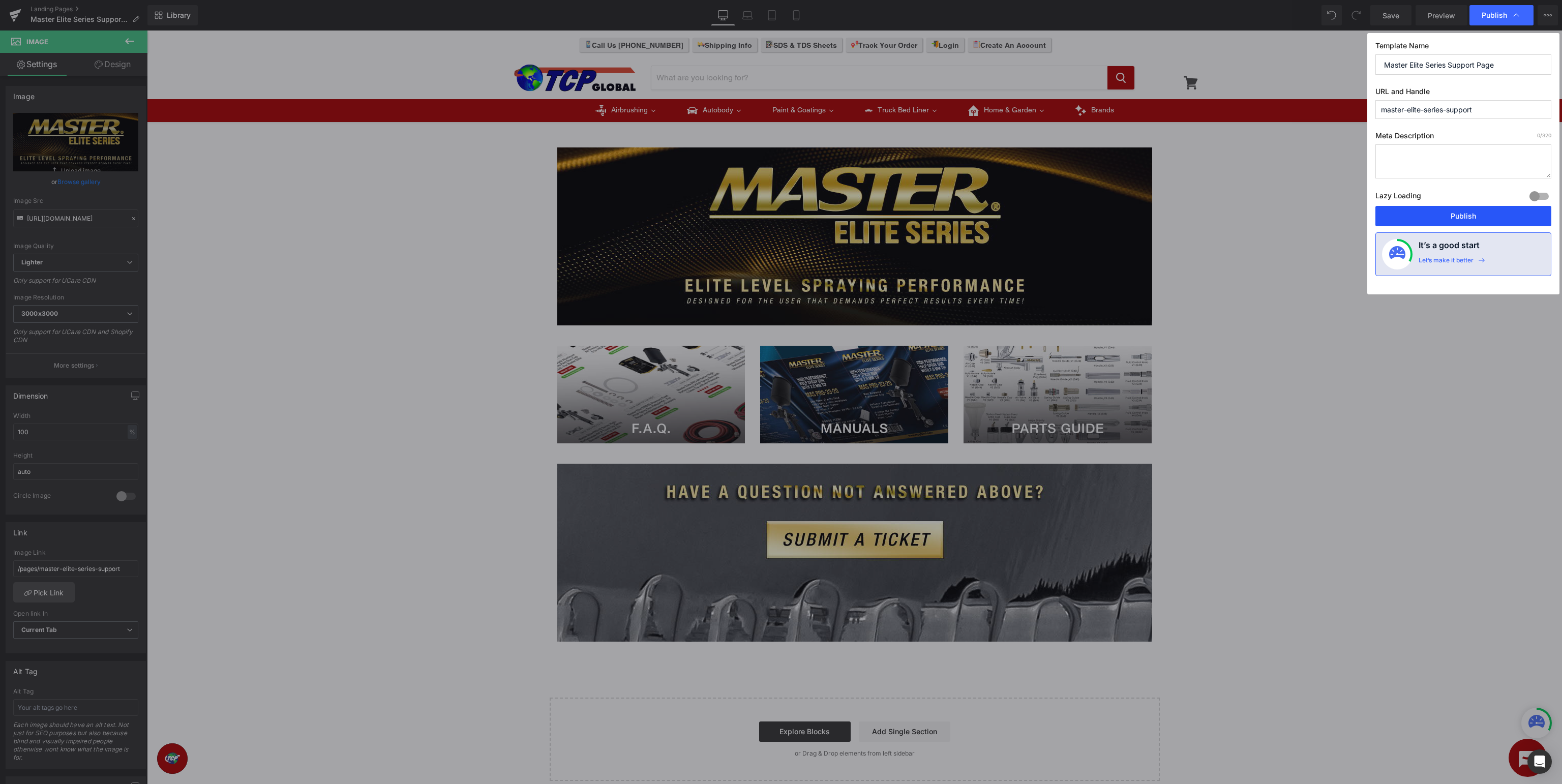
click at [1444, 216] on button "Publish" at bounding box center [1463, 216] width 176 height 21
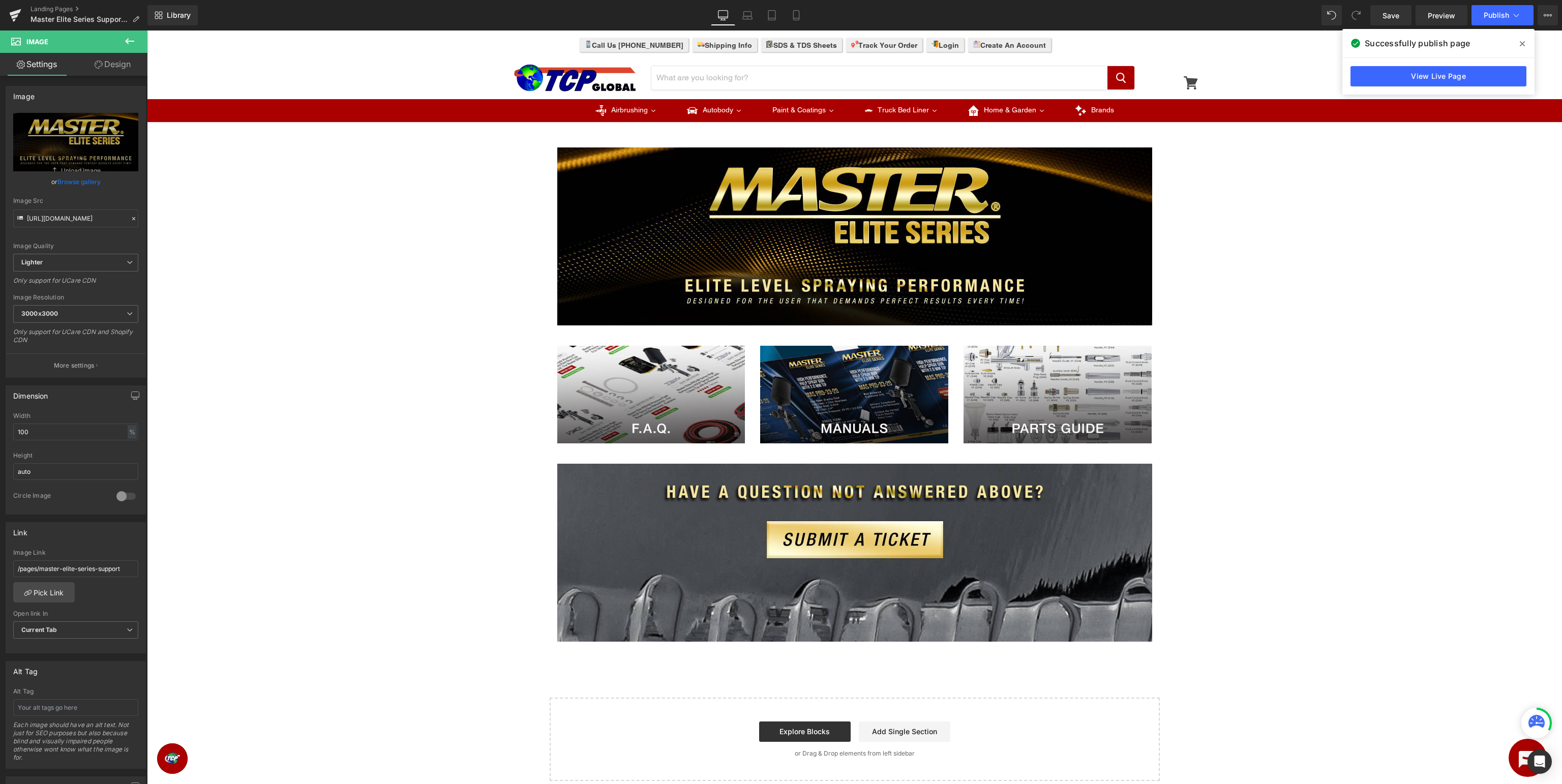
drag, startPoint x: 1521, startPoint y: 43, endPoint x: 1356, endPoint y: 42, distance: 165.0
click at [1521, 43] on icon at bounding box center [1522, 43] width 5 height 8
click at [1390, 218] on div "Image Row Image Image Image Row Image Row Select your layout" at bounding box center [854, 457] width 1415 height 649
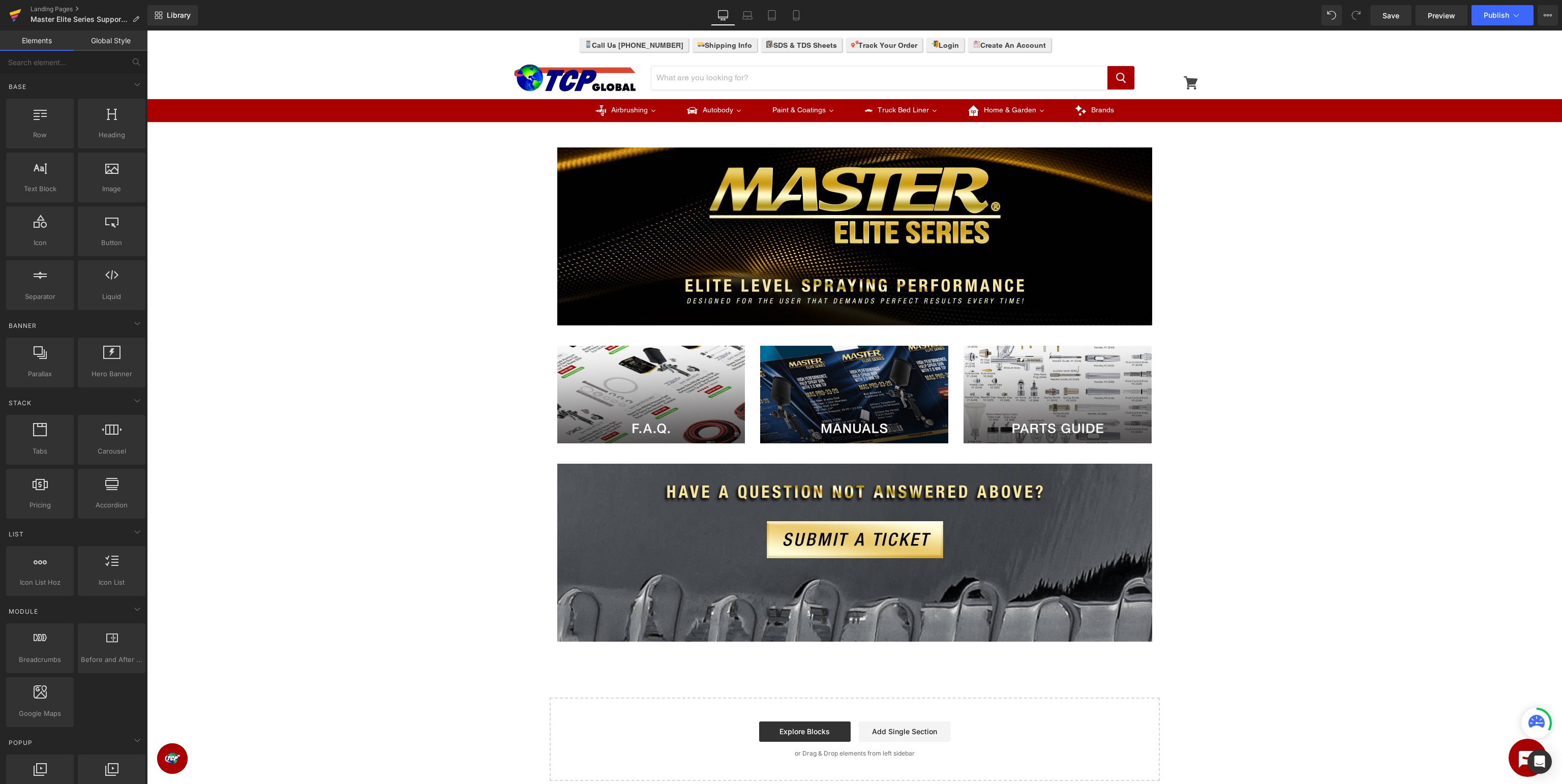
click at [13, 10] on icon at bounding box center [15, 15] width 12 height 25
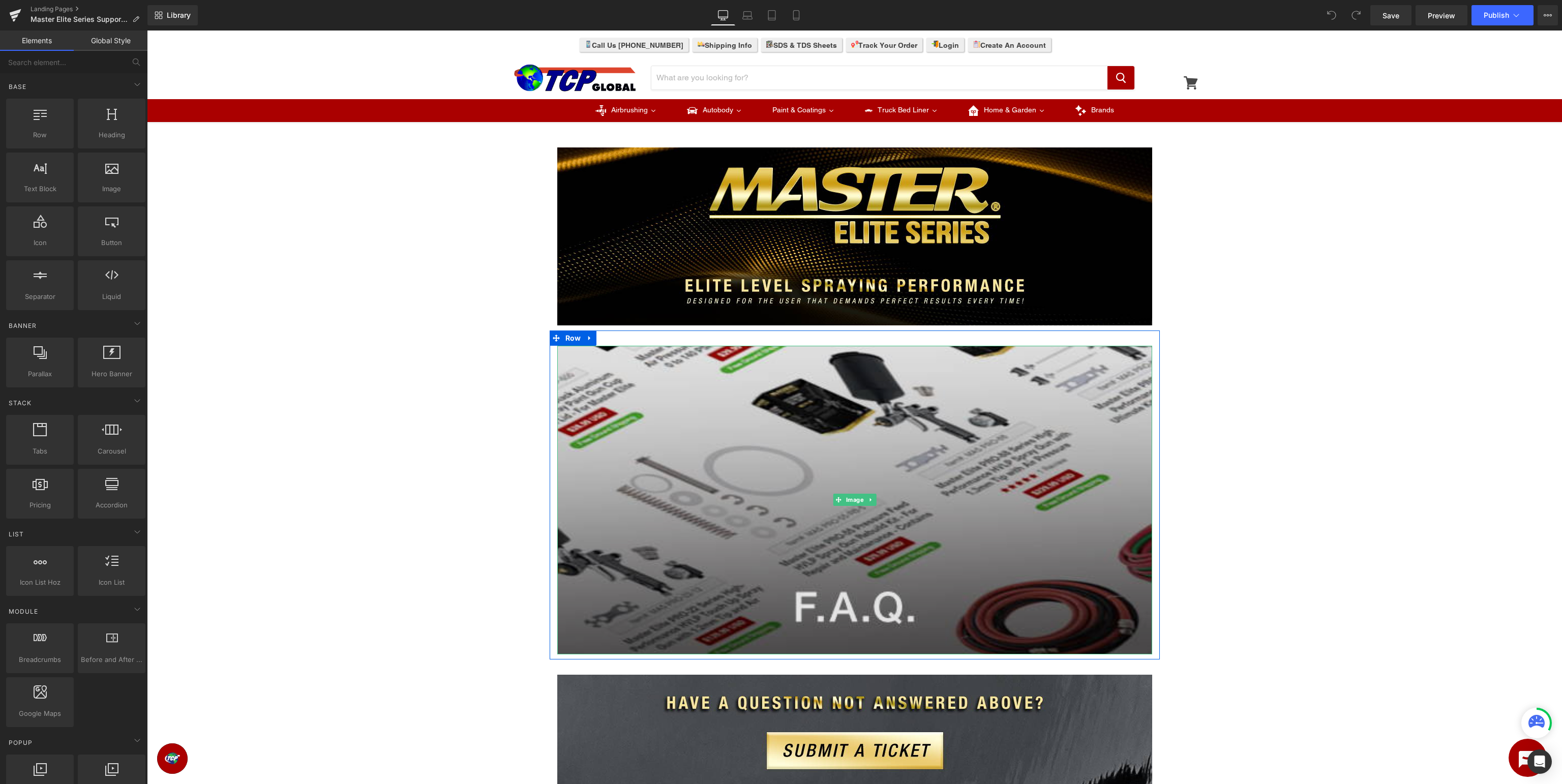
scroll to position [269, 0]
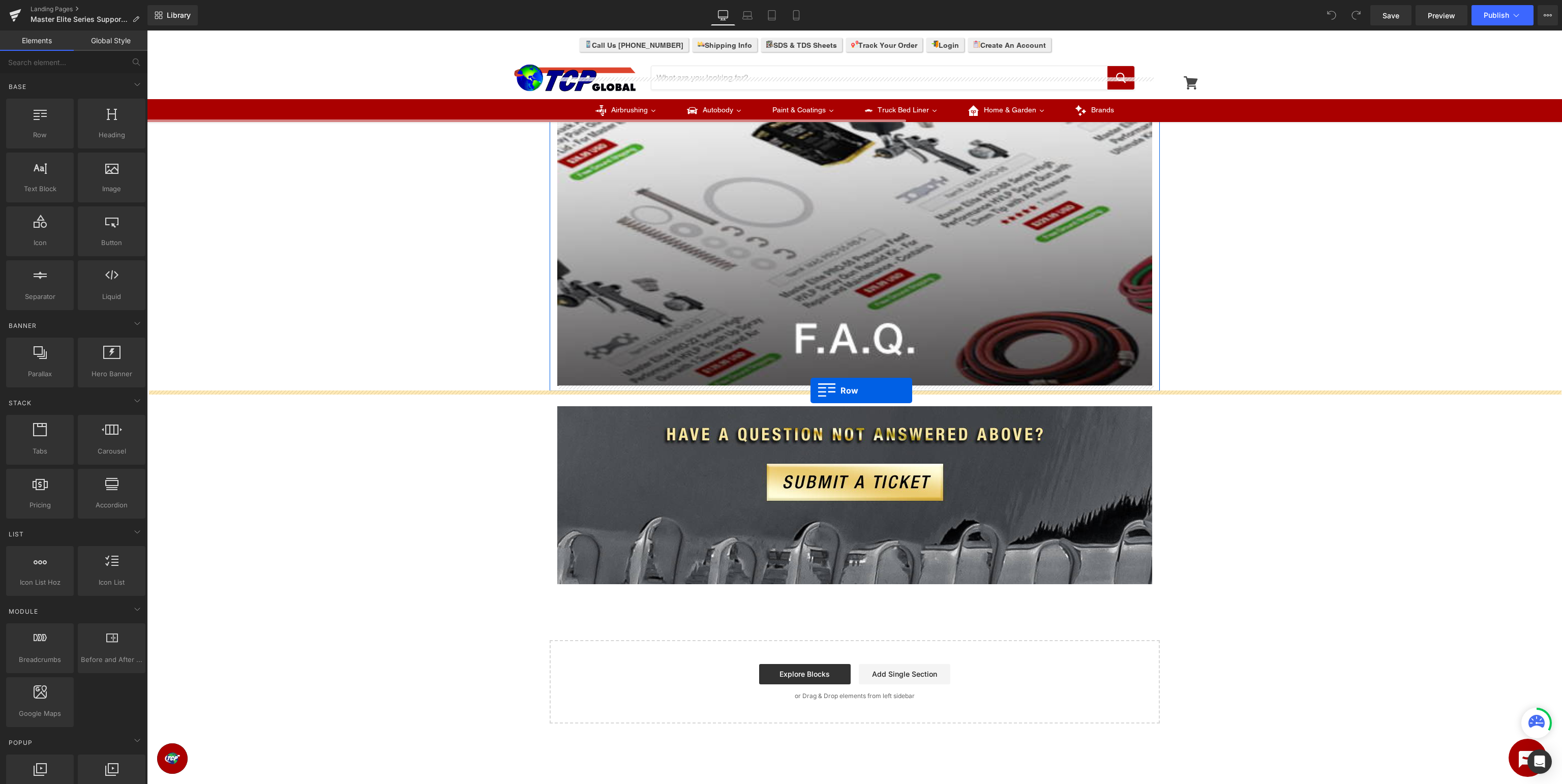
drag, startPoint x: 191, startPoint y: 155, endPoint x: 811, endPoint y: 390, distance: 663.0
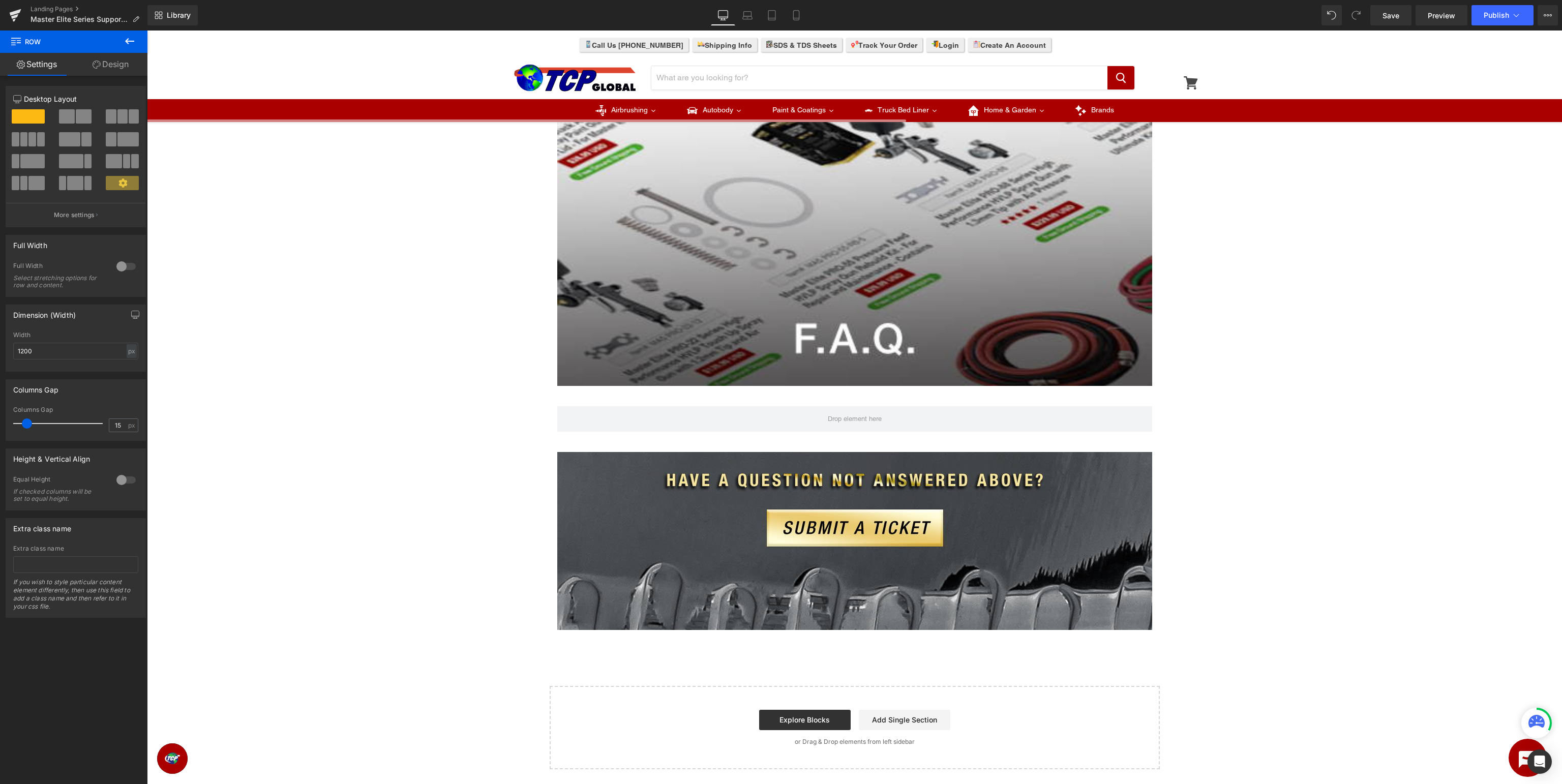
click at [135, 44] on icon at bounding box center [130, 41] width 12 height 12
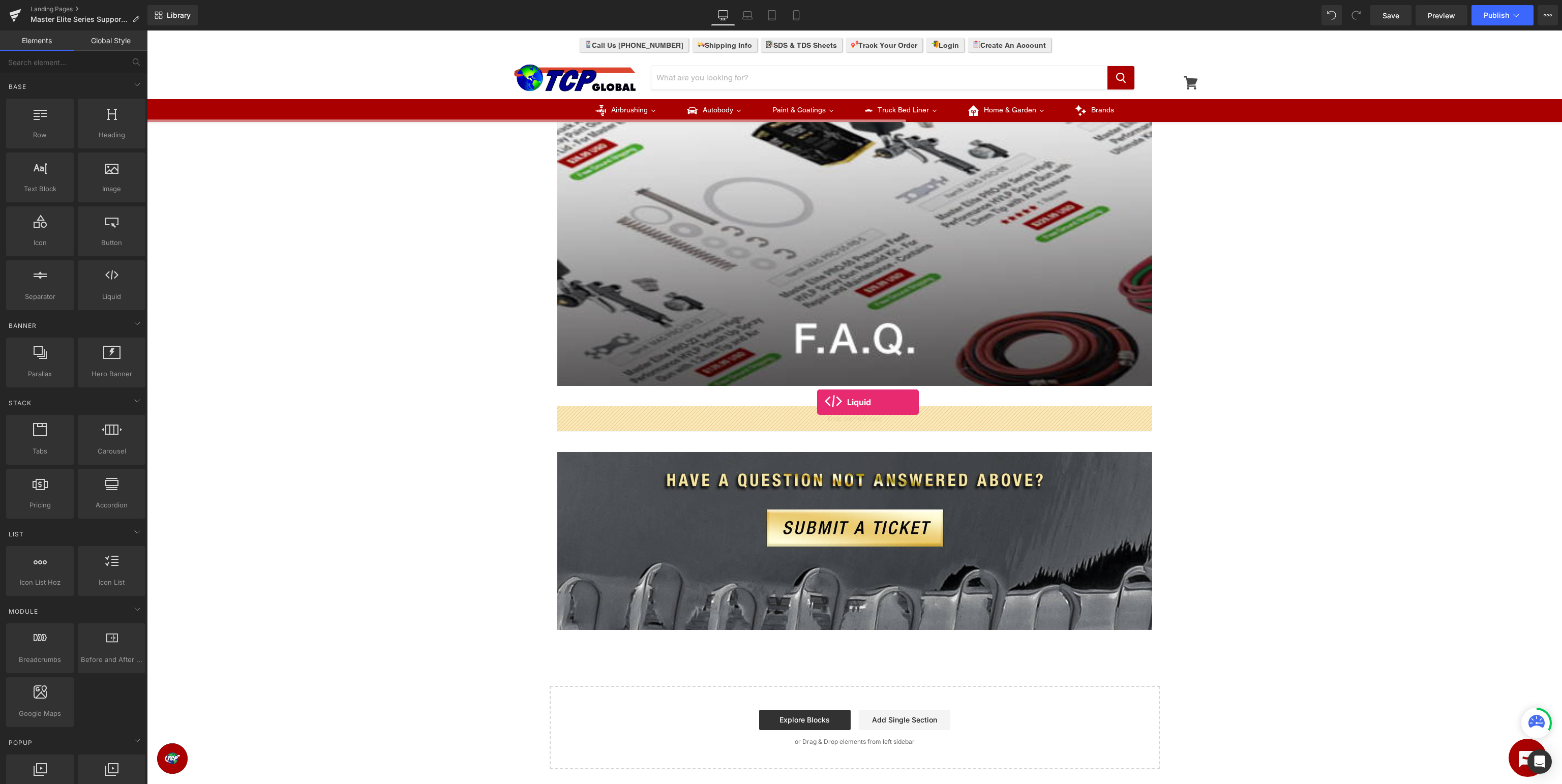
drag, startPoint x: 253, startPoint y: 320, endPoint x: 817, endPoint y: 402, distance: 569.9
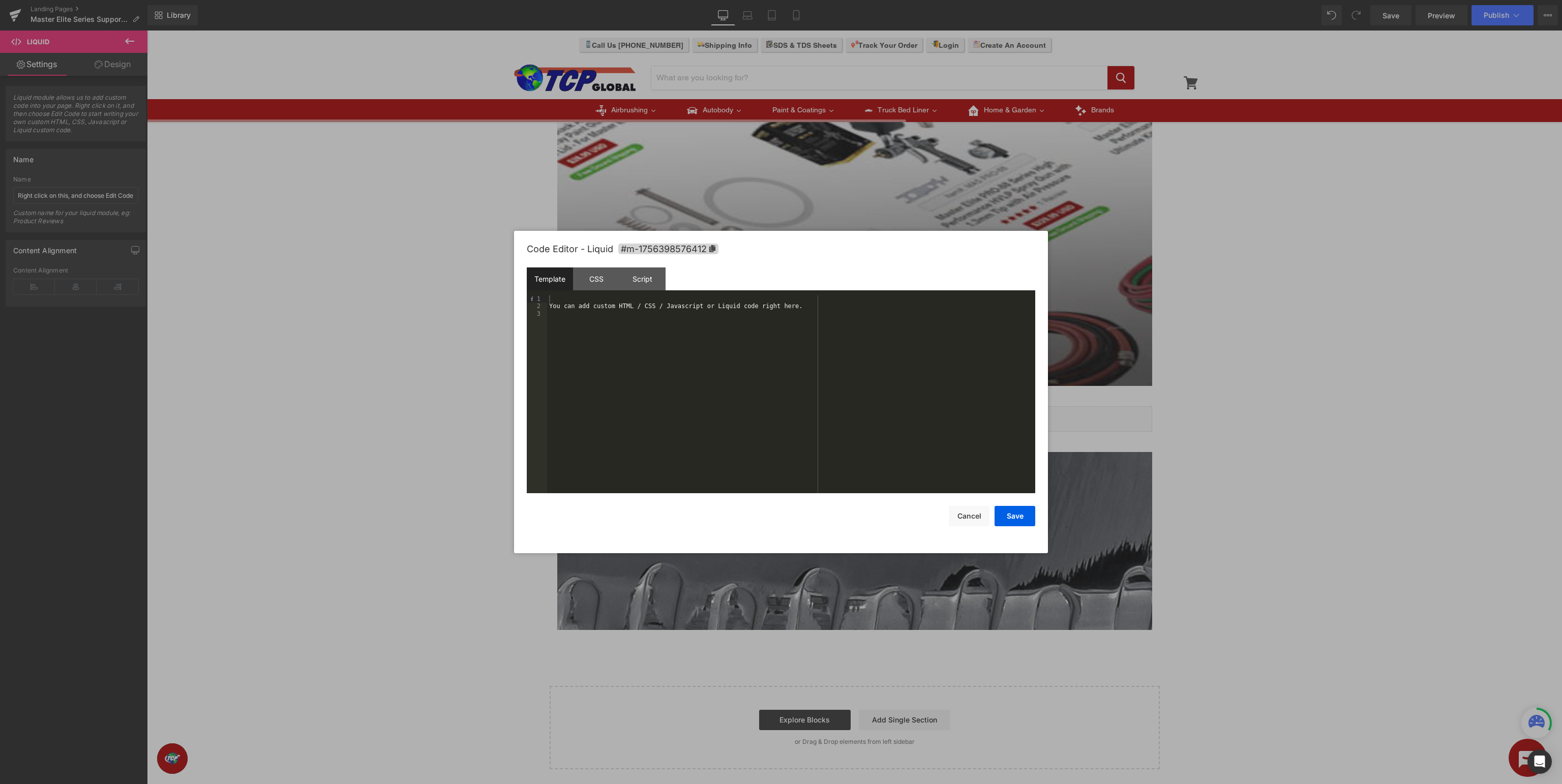
click at [713, 351] on div "You can add custom HTML / CSS / Javascript or Liquid code right here." at bounding box center [791, 401] width 488 height 213
click at [1014, 513] on button "Save" at bounding box center [1014, 516] width 41 height 21
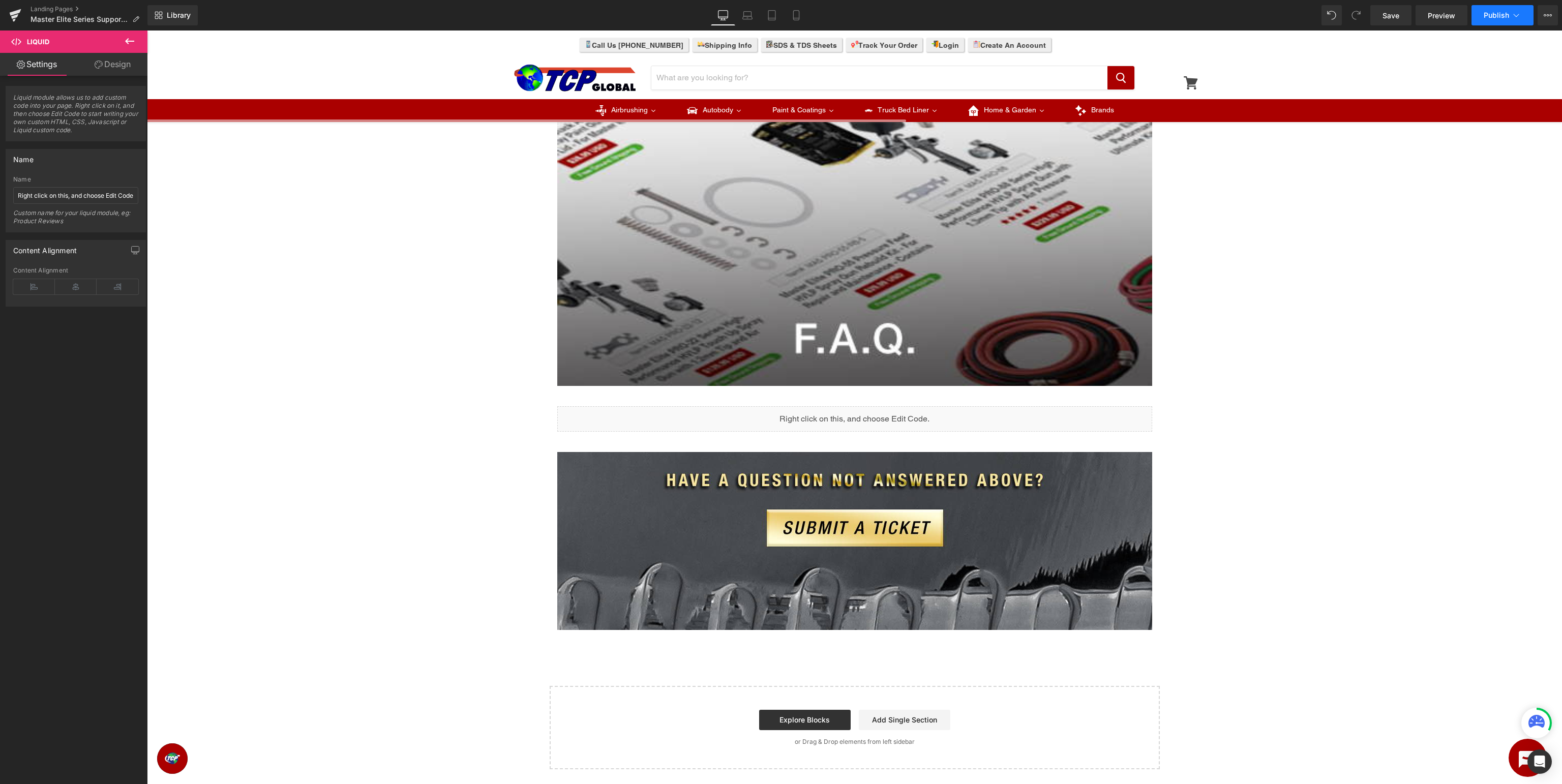
click at [1492, 14] on span "Publish" at bounding box center [1497, 15] width 25 height 8
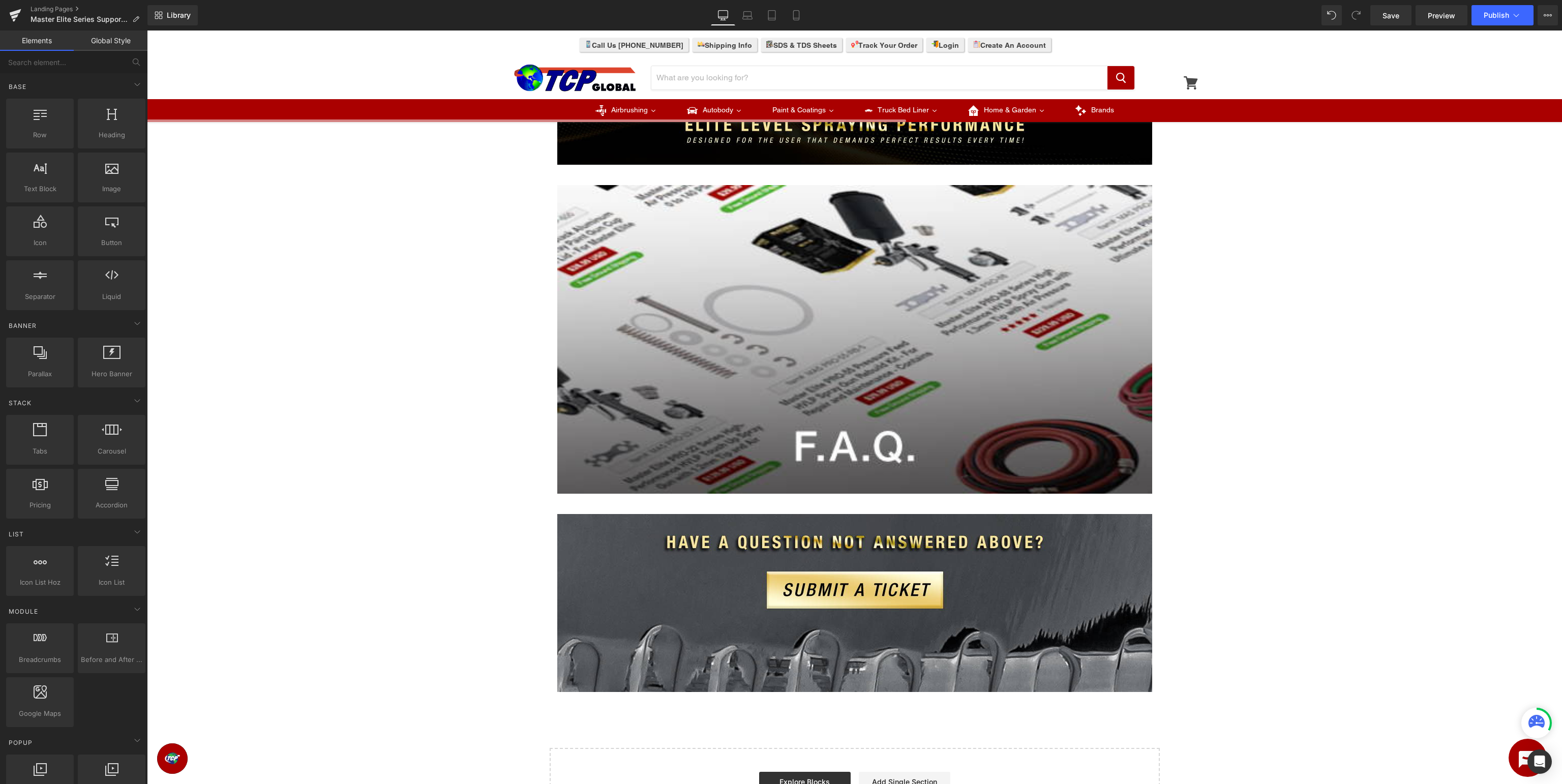
scroll to position [107, 0]
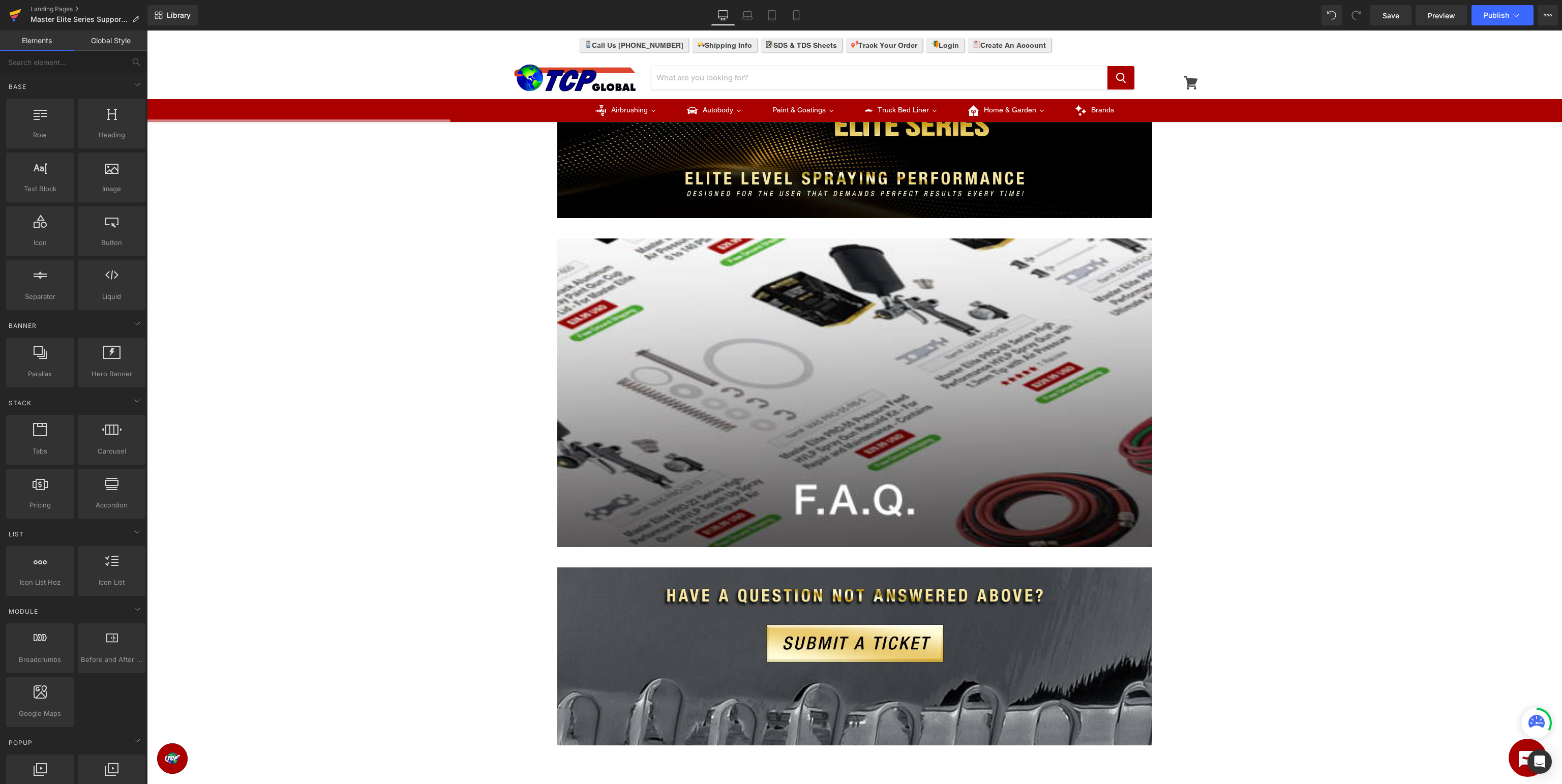
click at [15, 7] on icon at bounding box center [15, 15] width 12 height 25
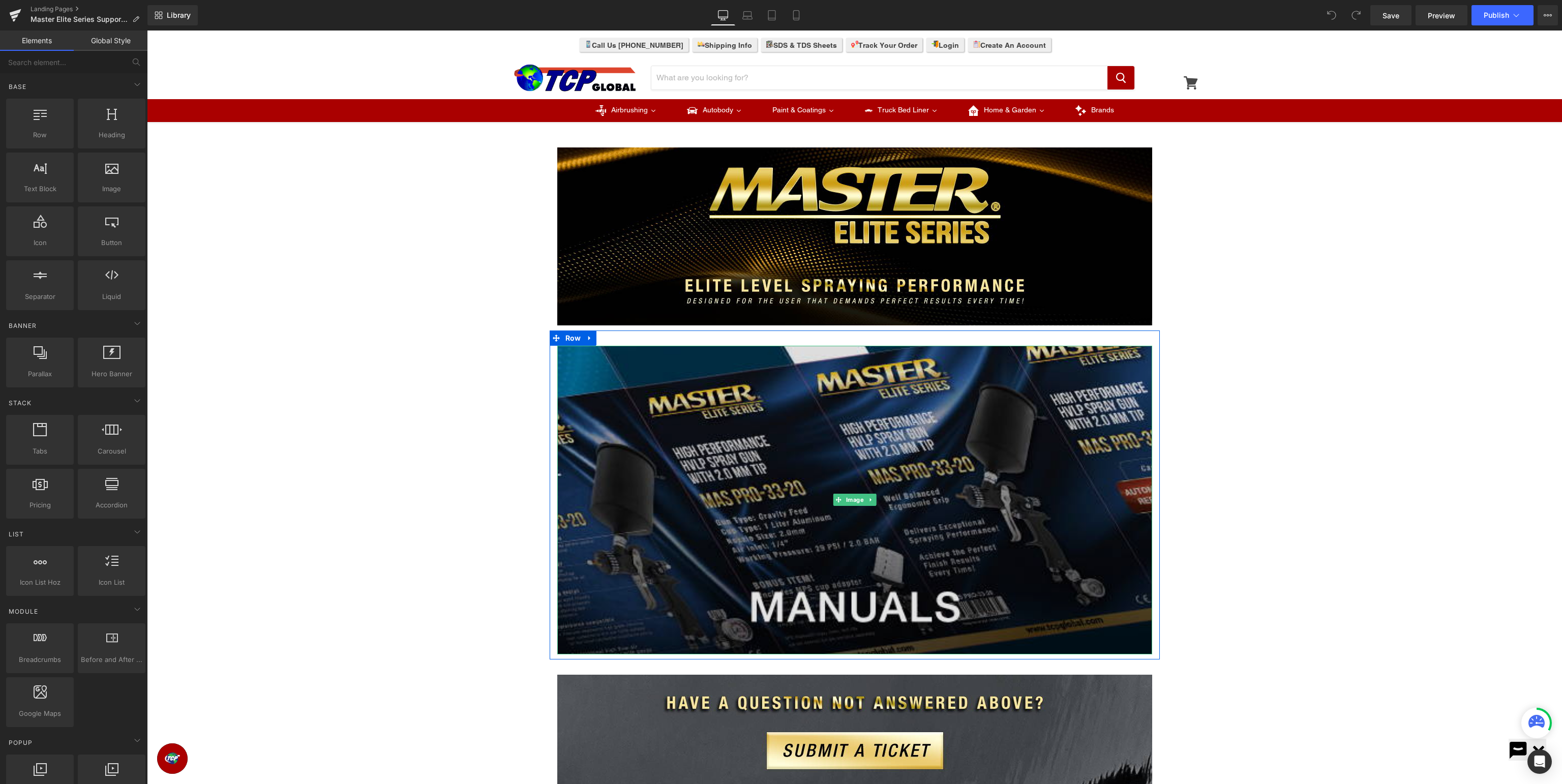
scroll to position [215, 0]
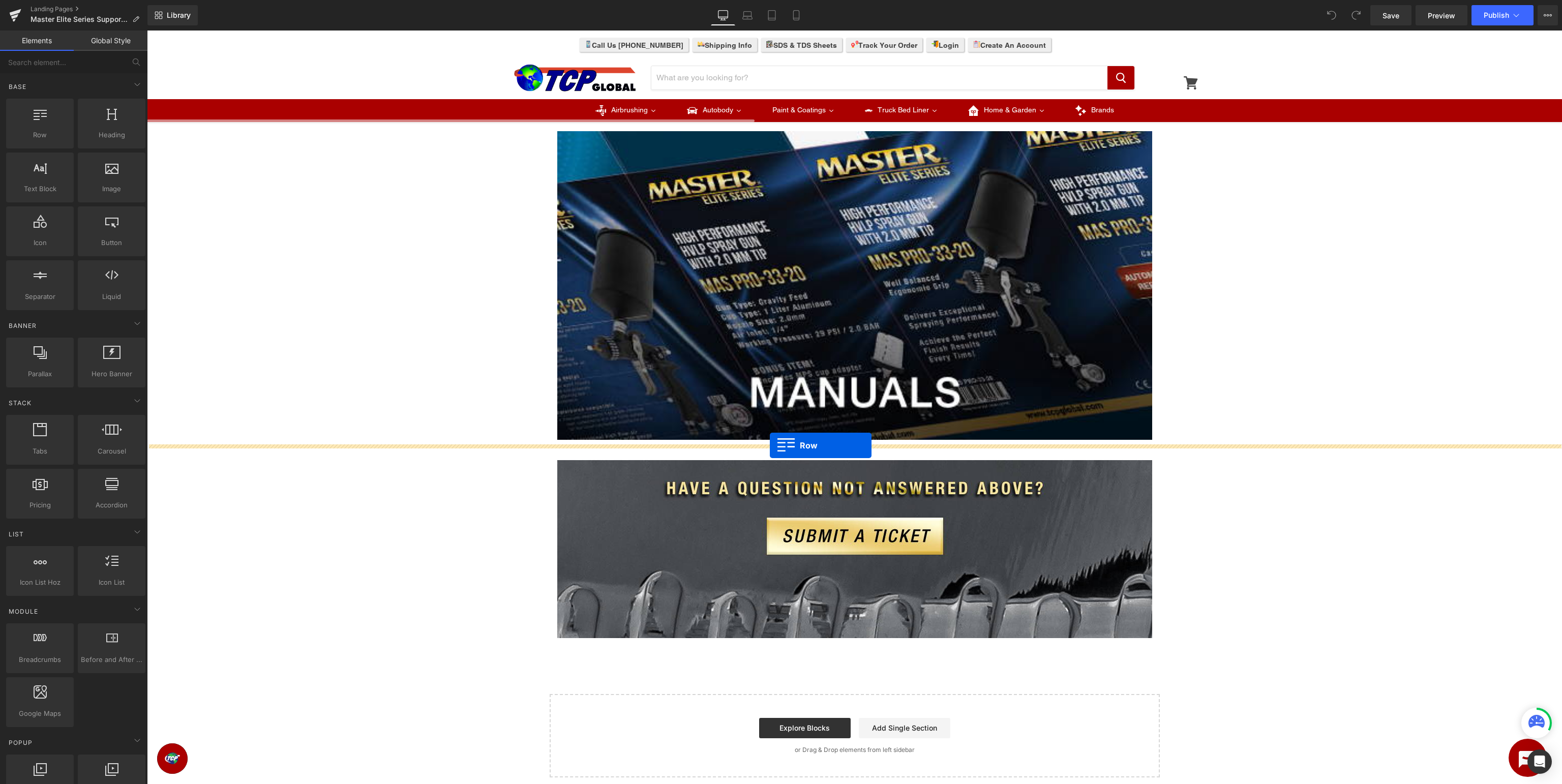
drag, startPoint x: 187, startPoint y: 143, endPoint x: 770, endPoint y: 446, distance: 657.0
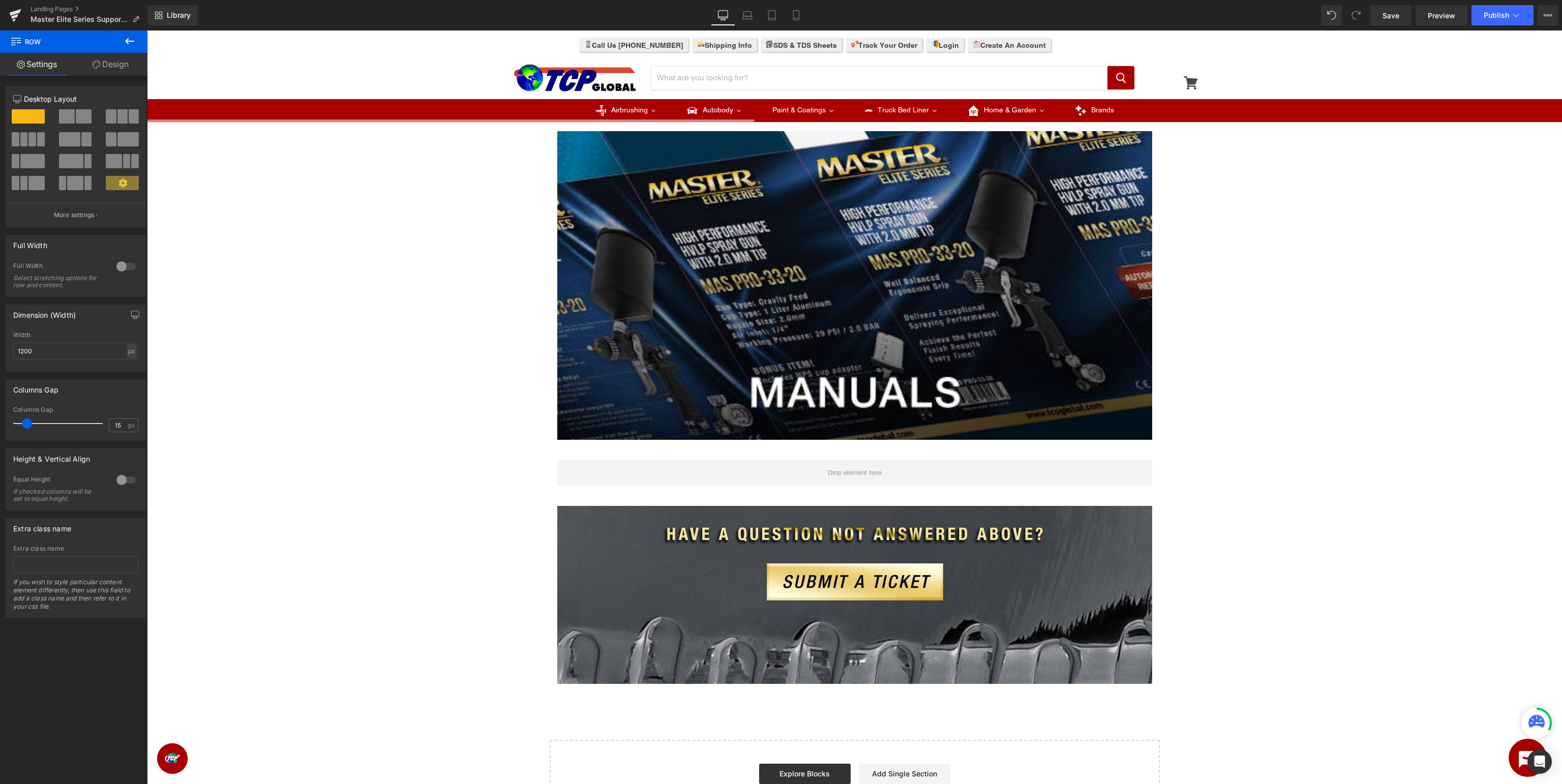
click at [129, 39] on icon at bounding box center [130, 41] width 12 height 12
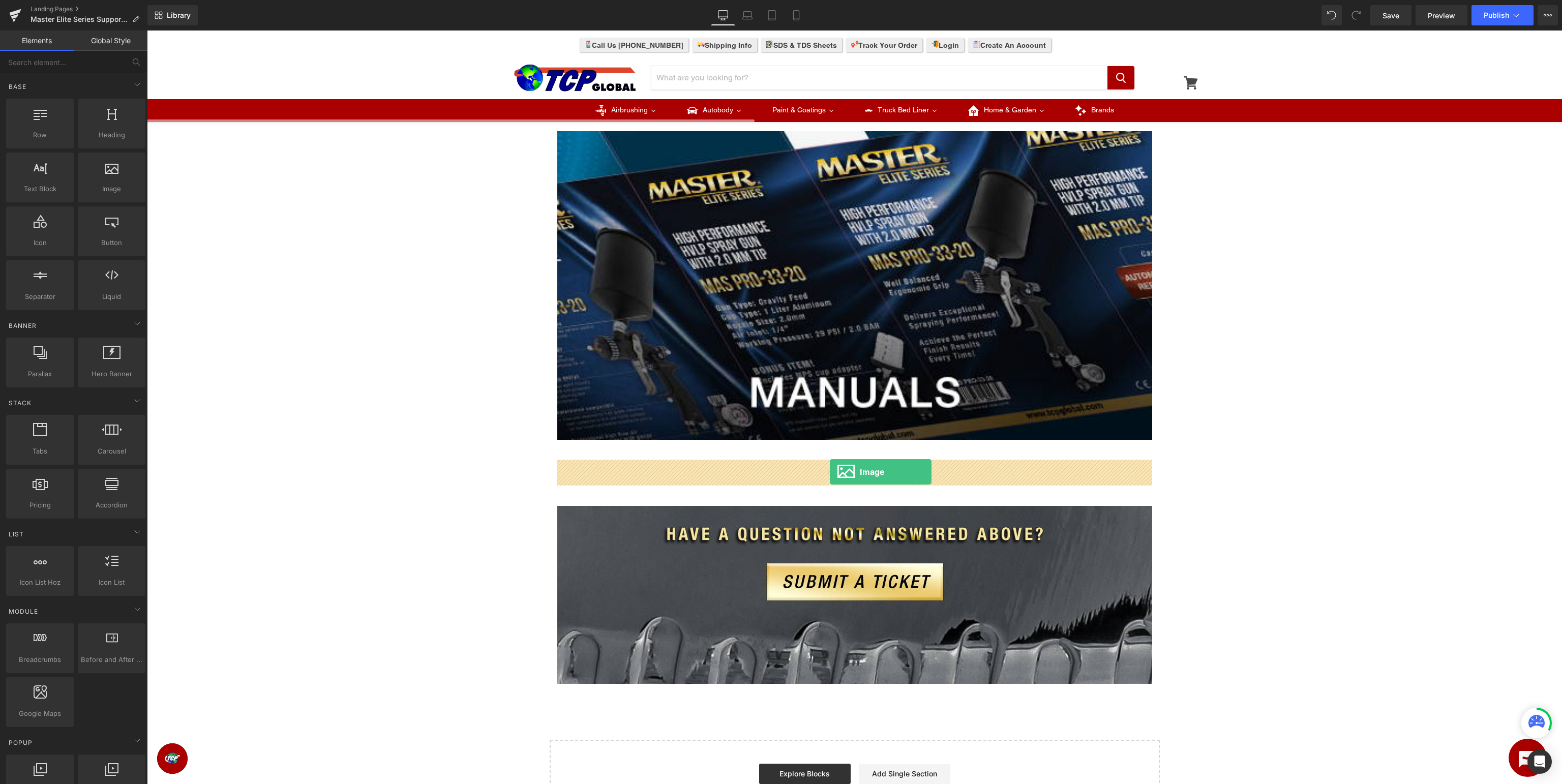
drag, startPoint x: 260, startPoint y: 213, endPoint x: 830, endPoint y: 472, distance: 626.1
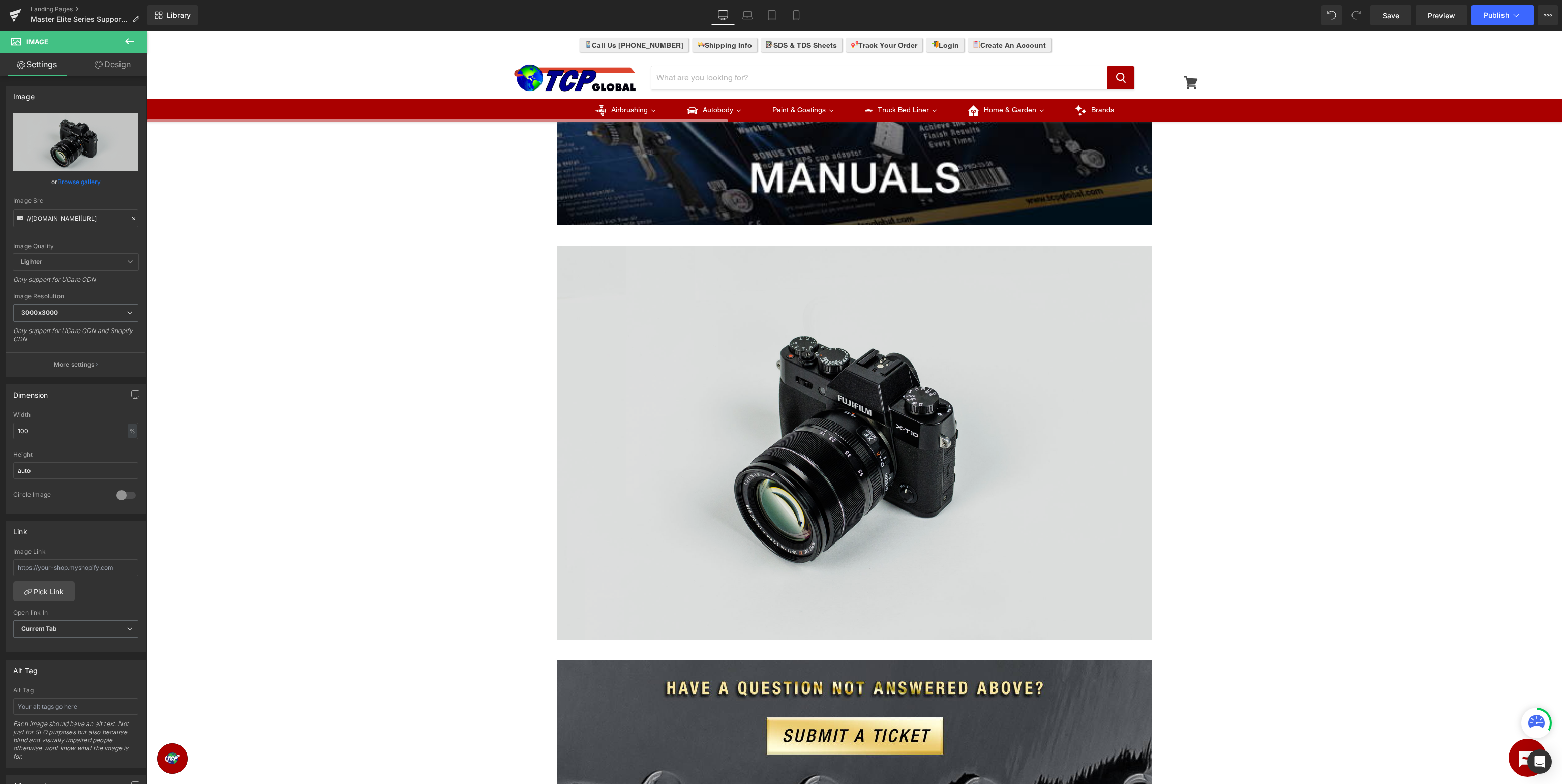
scroll to position [322, 0]
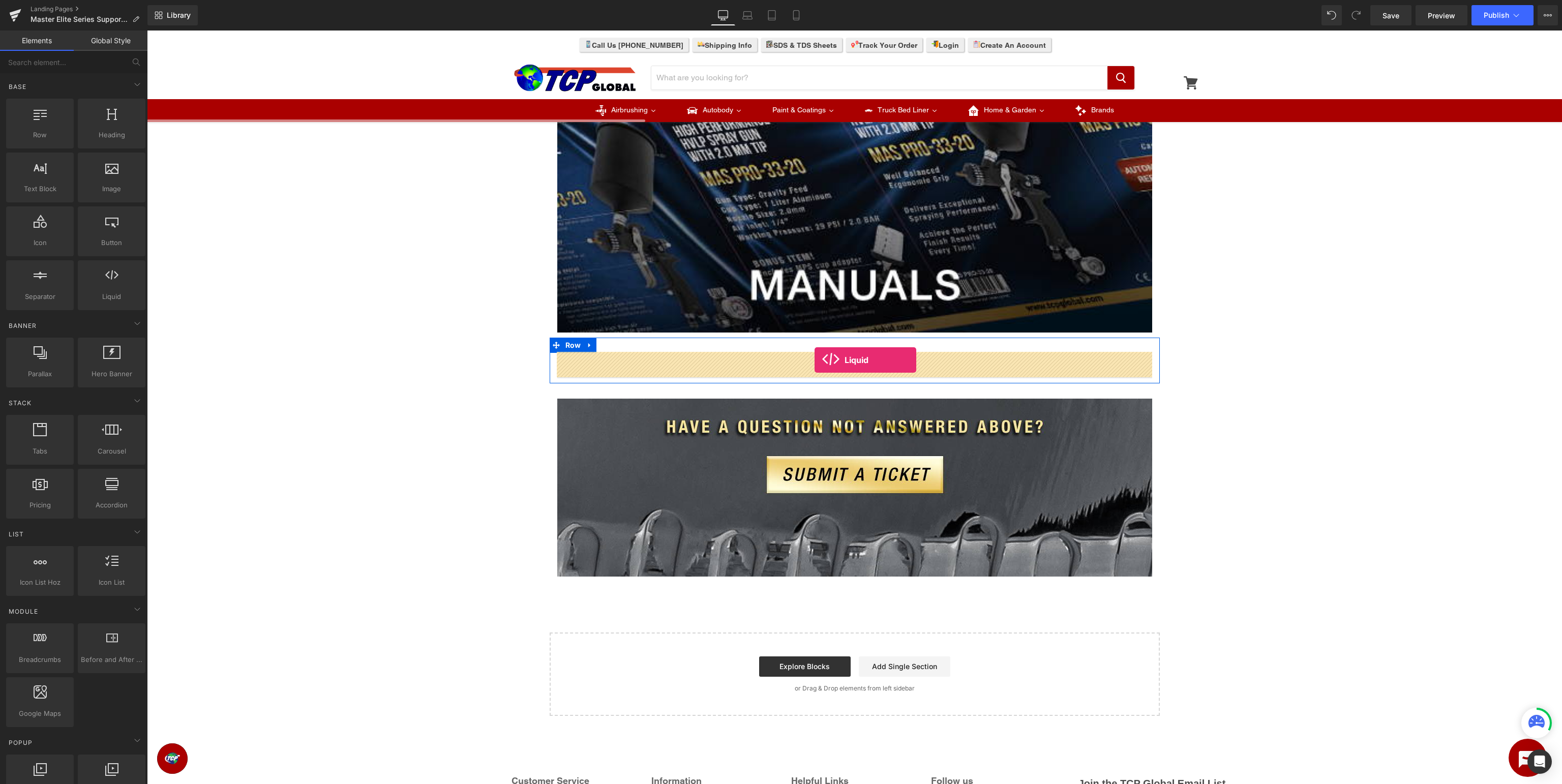
drag, startPoint x: 264, startPoint y: 318, endPoint x: 814, endPoint y: 360, distance: 551.6
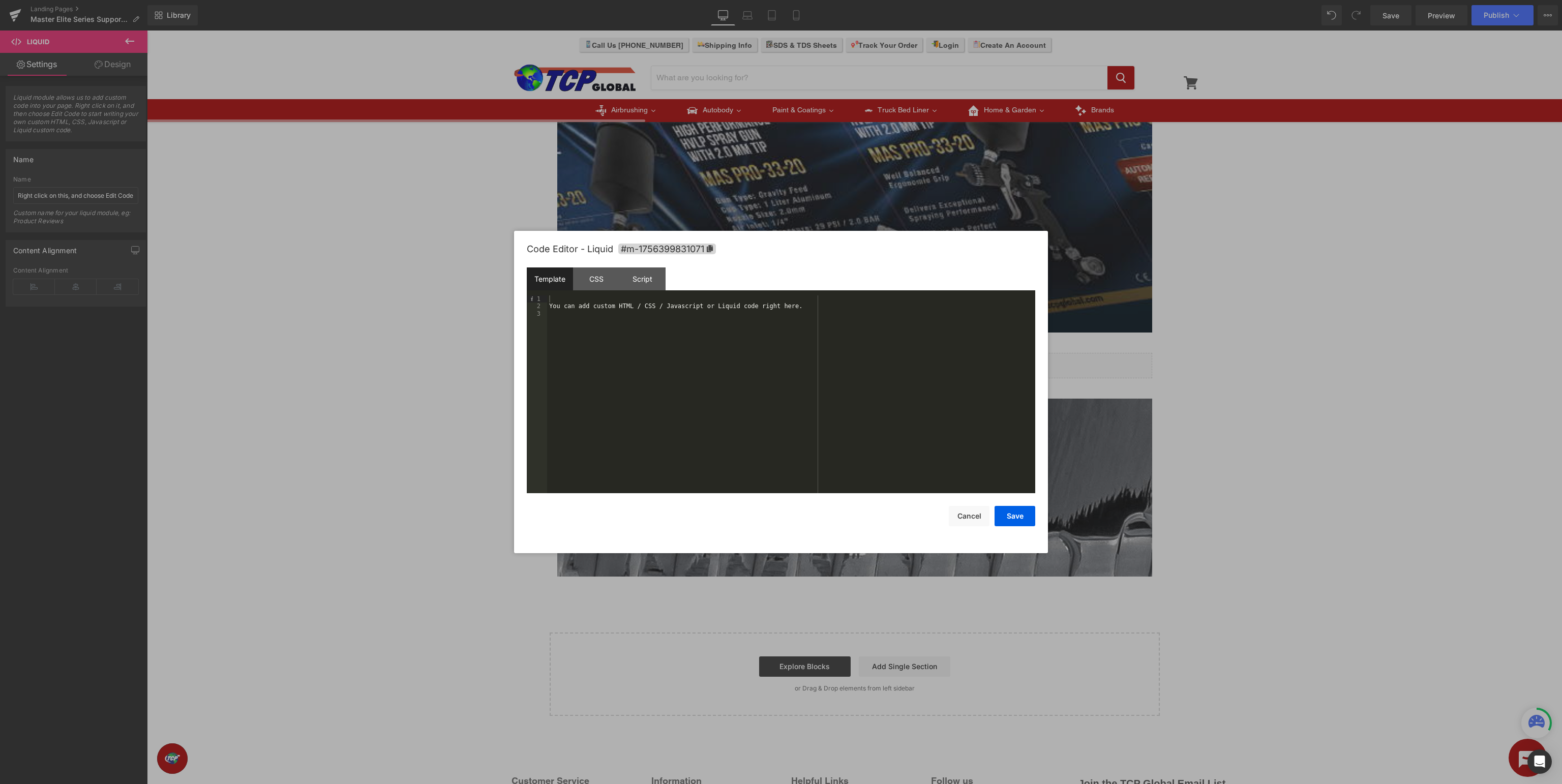
click at [602, 374] on div "You can add custom HTML / CSS / Javascript or Liquid code right here." at bounding box center [791, 401] width 488 height 213
click at [1015, 512] on button "Save" at bounding box center [1014, 516] width 41 height 21
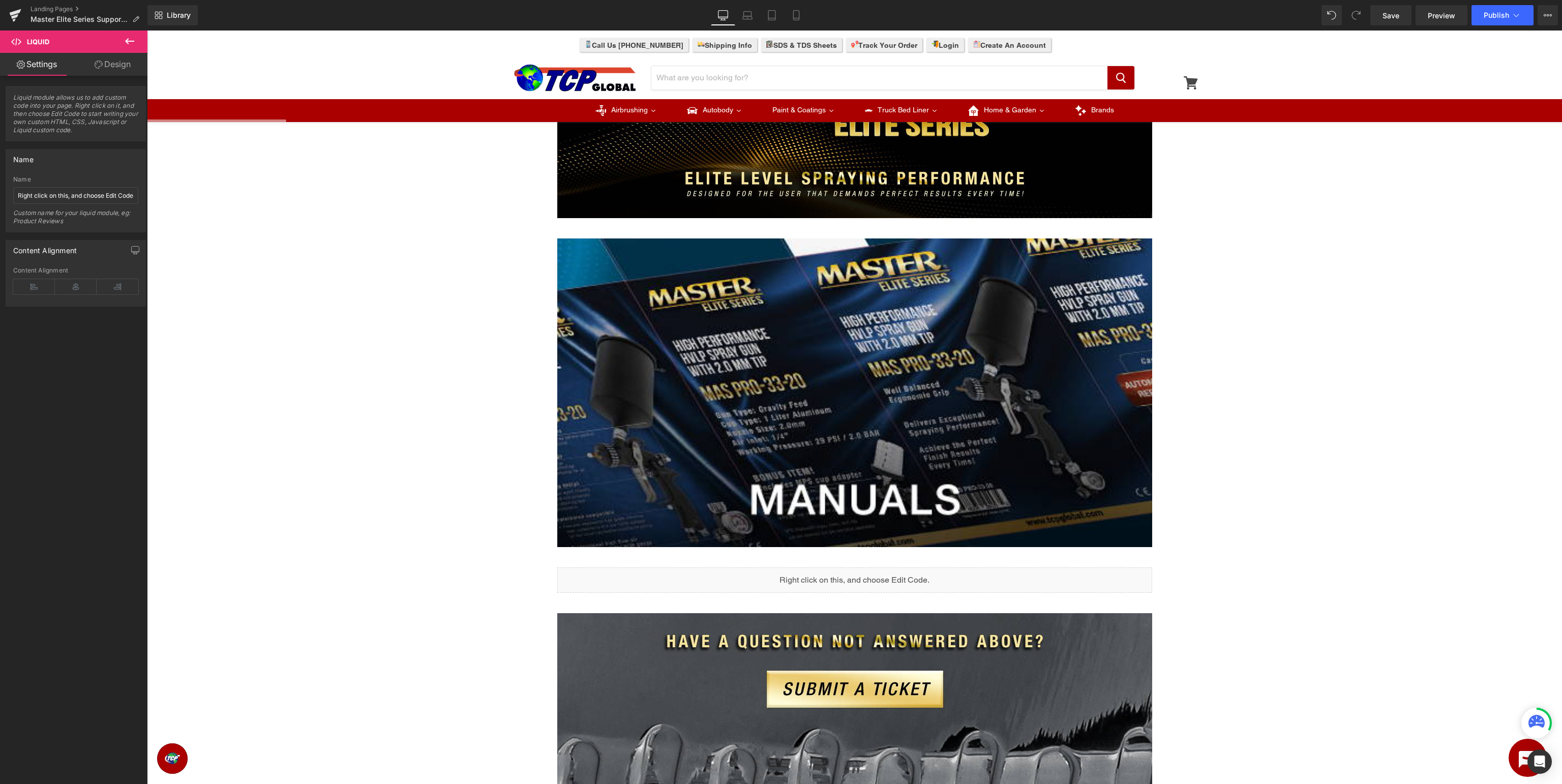
scroll to position [0, 0]
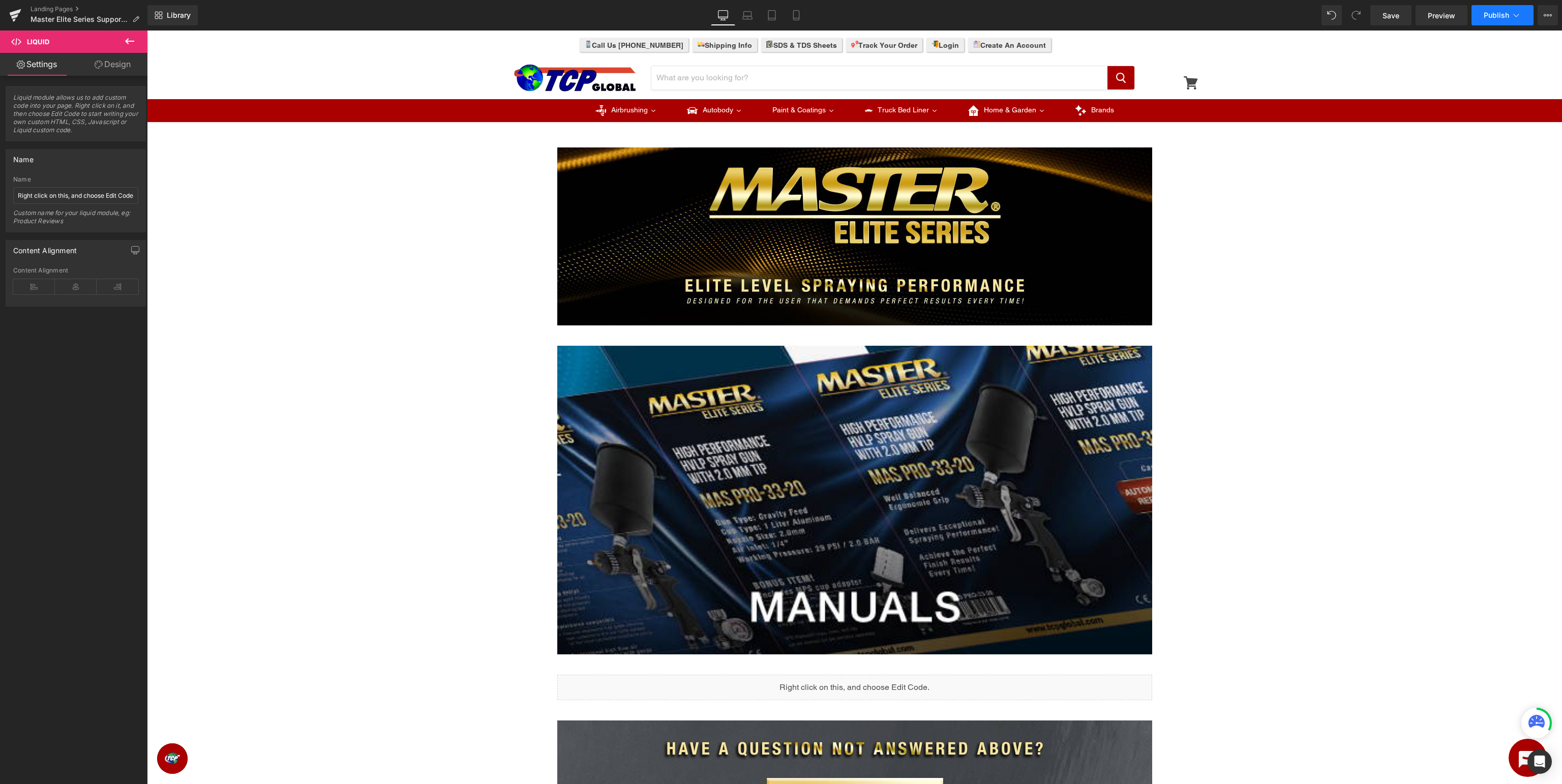
click at [1509, 19] on button "Publish" at bounding box center [1503, 15] width 62 height 21
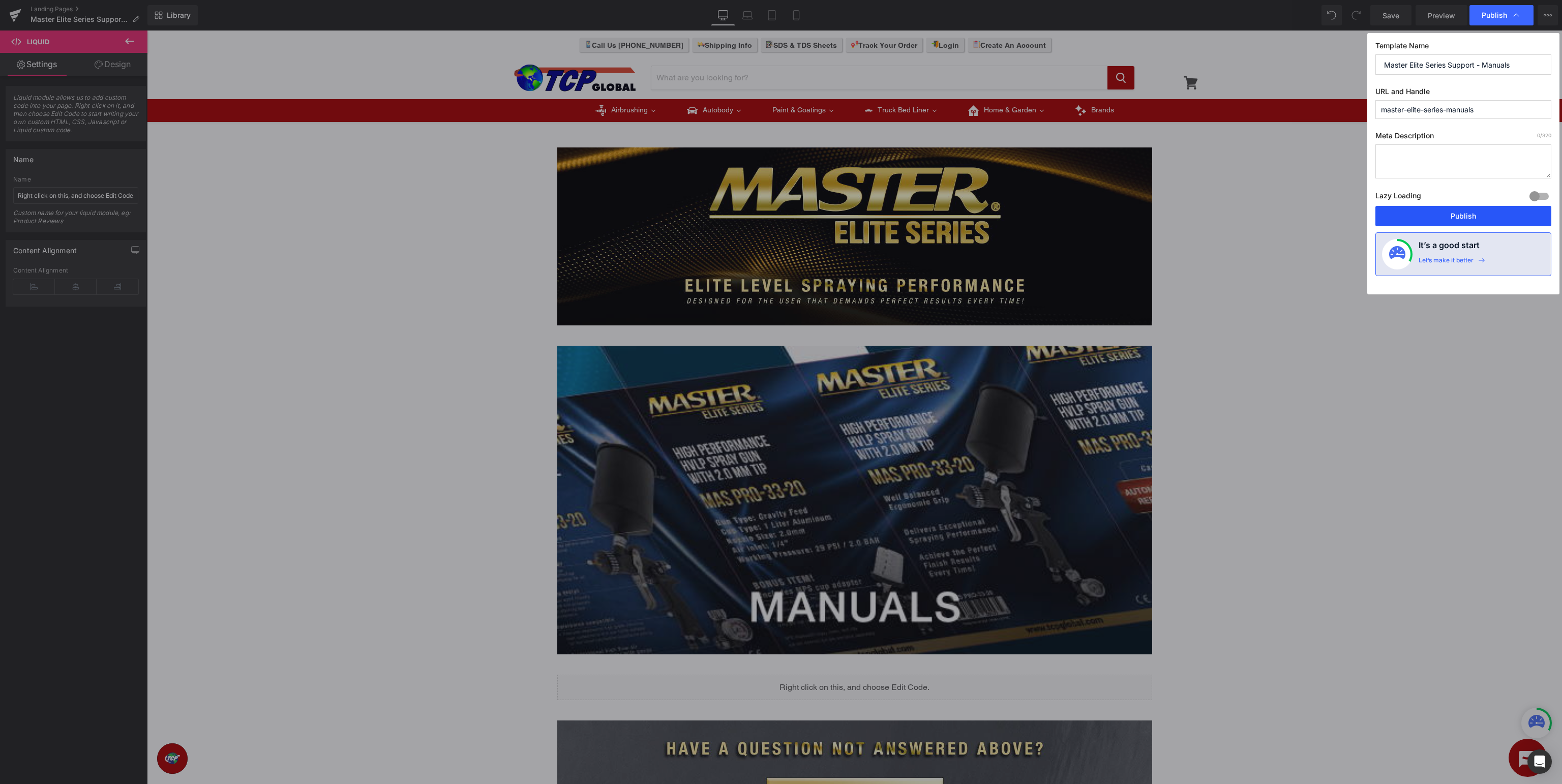
click at [1475, 212] on button "Publish" at bounding box center [1463, 216] width 176 height 21
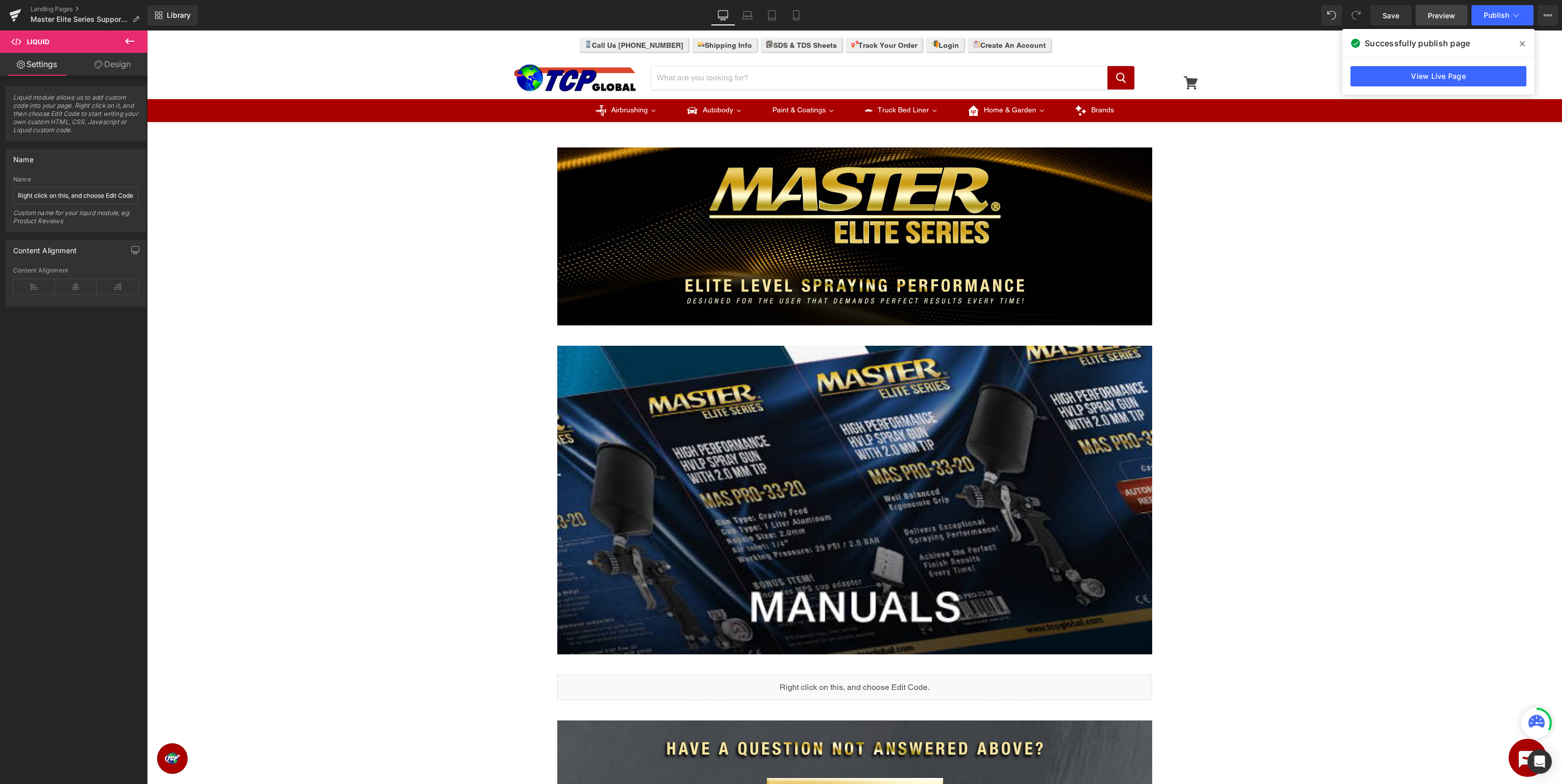
click at [1444, 16] on span "Preview" at bounding box center [1441, 16] width 27 height 11
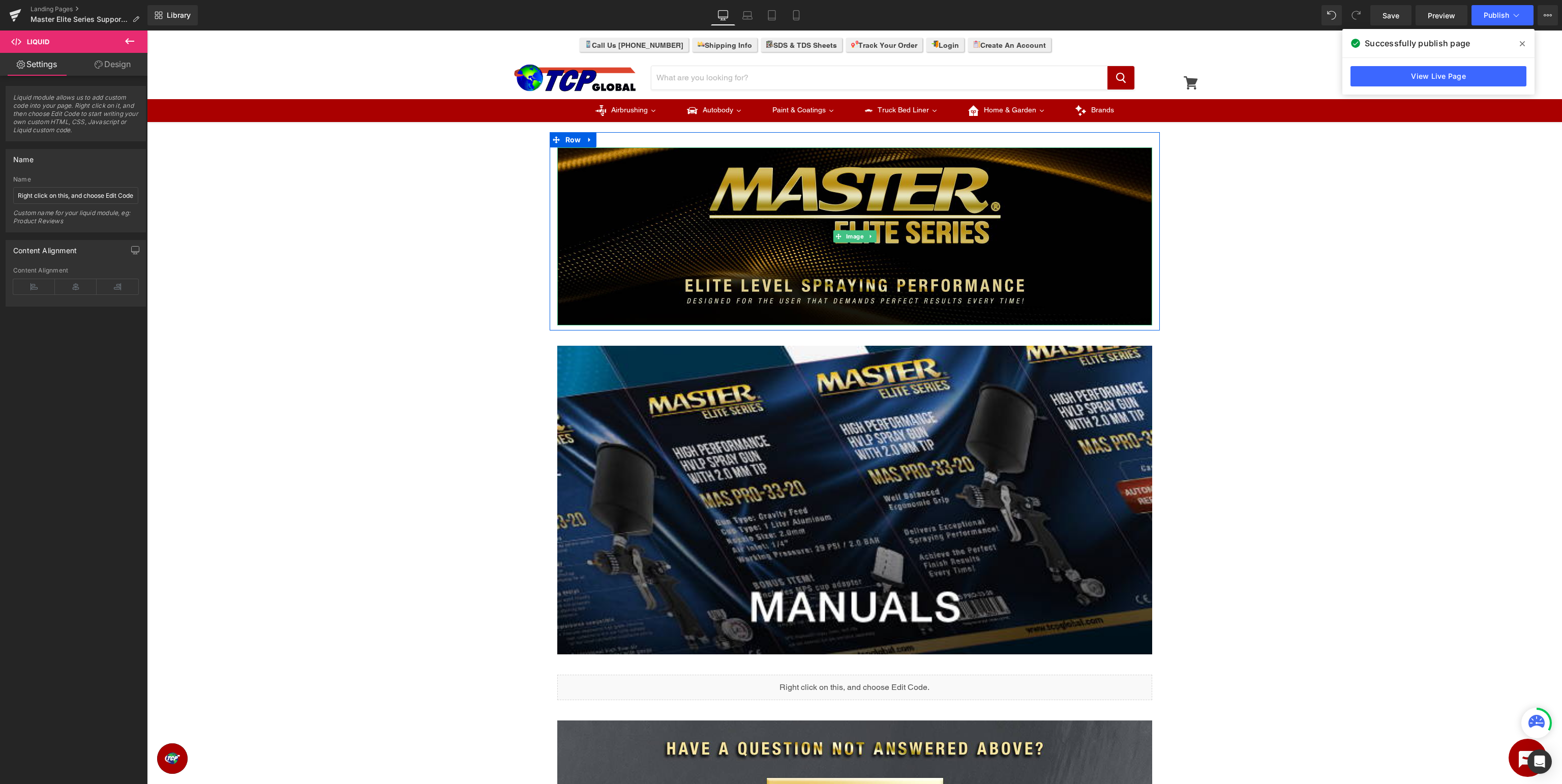
click at [870, 218] on img at bounding box center [854, 236] width 595 height 178
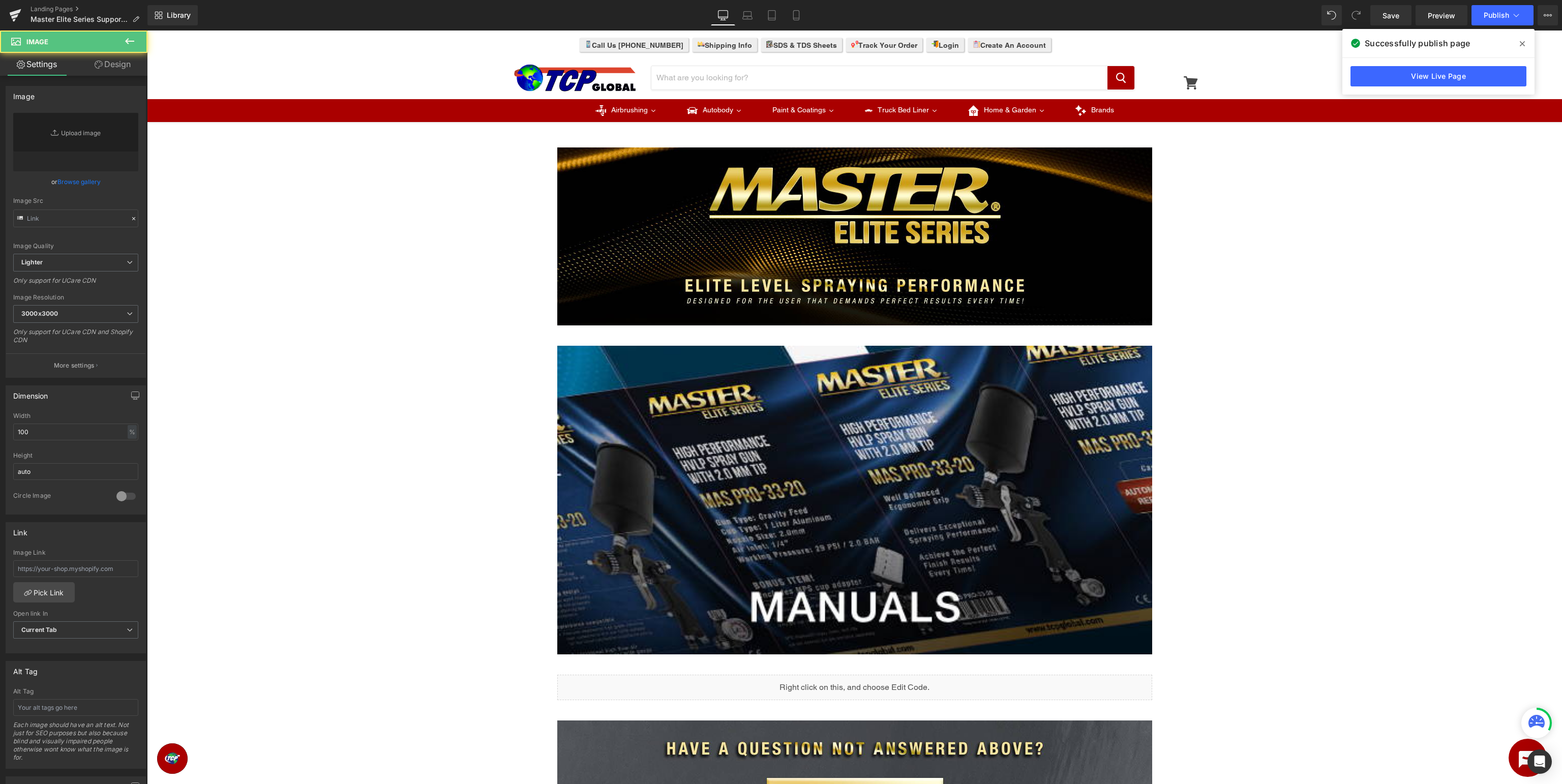
type input "https://ucarecdn.com/9b50cb66-997f-4305-9292-762b4003a4b6/-/format/auto/-/previ…"
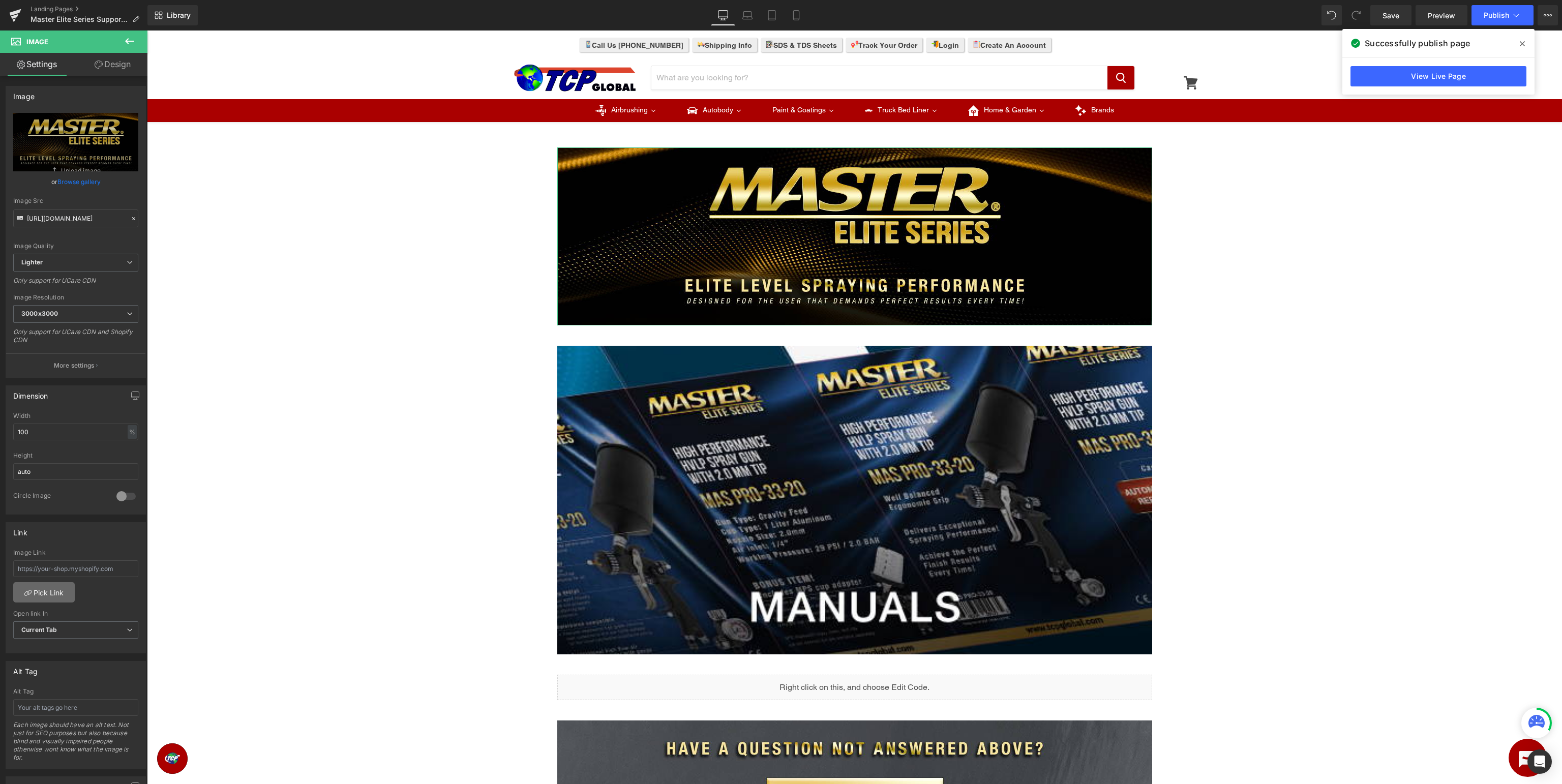
click at [49, 592] on link "Pick Link" at bounding box center [44, 592] width 61 height 21
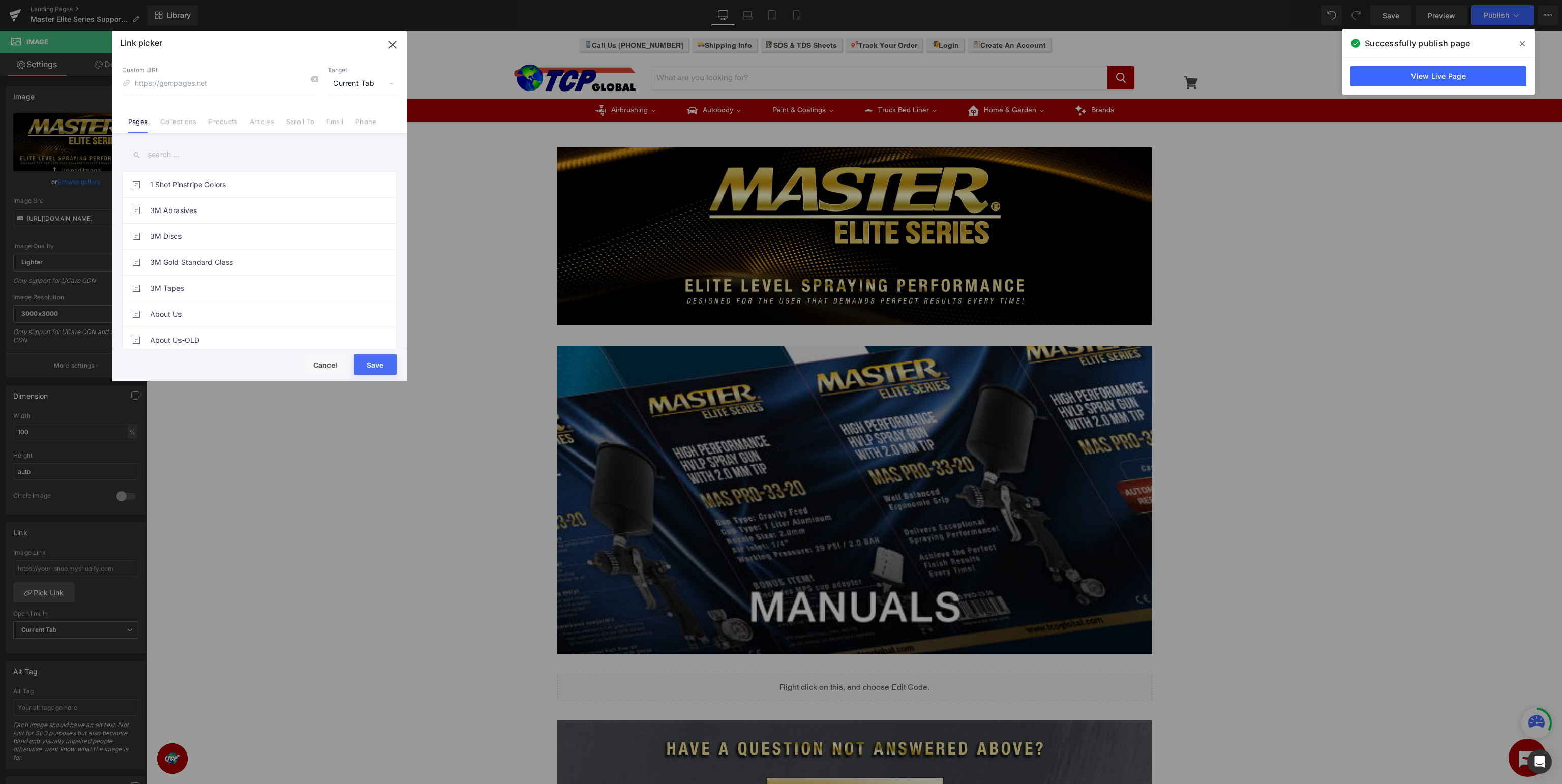
click at [227, 158] on input "text" at bounding box center [259, 155] width 275 height 23
type input "master elite"
click at [243, 291] on link "Master Elite Series Support Page" at bounding box center [261, 288] width 224 height 25
type input "/pages/master-elite-series-support"
click at [386, 365] on button "Save" at bounding box center [375, 364] width 42 height 21
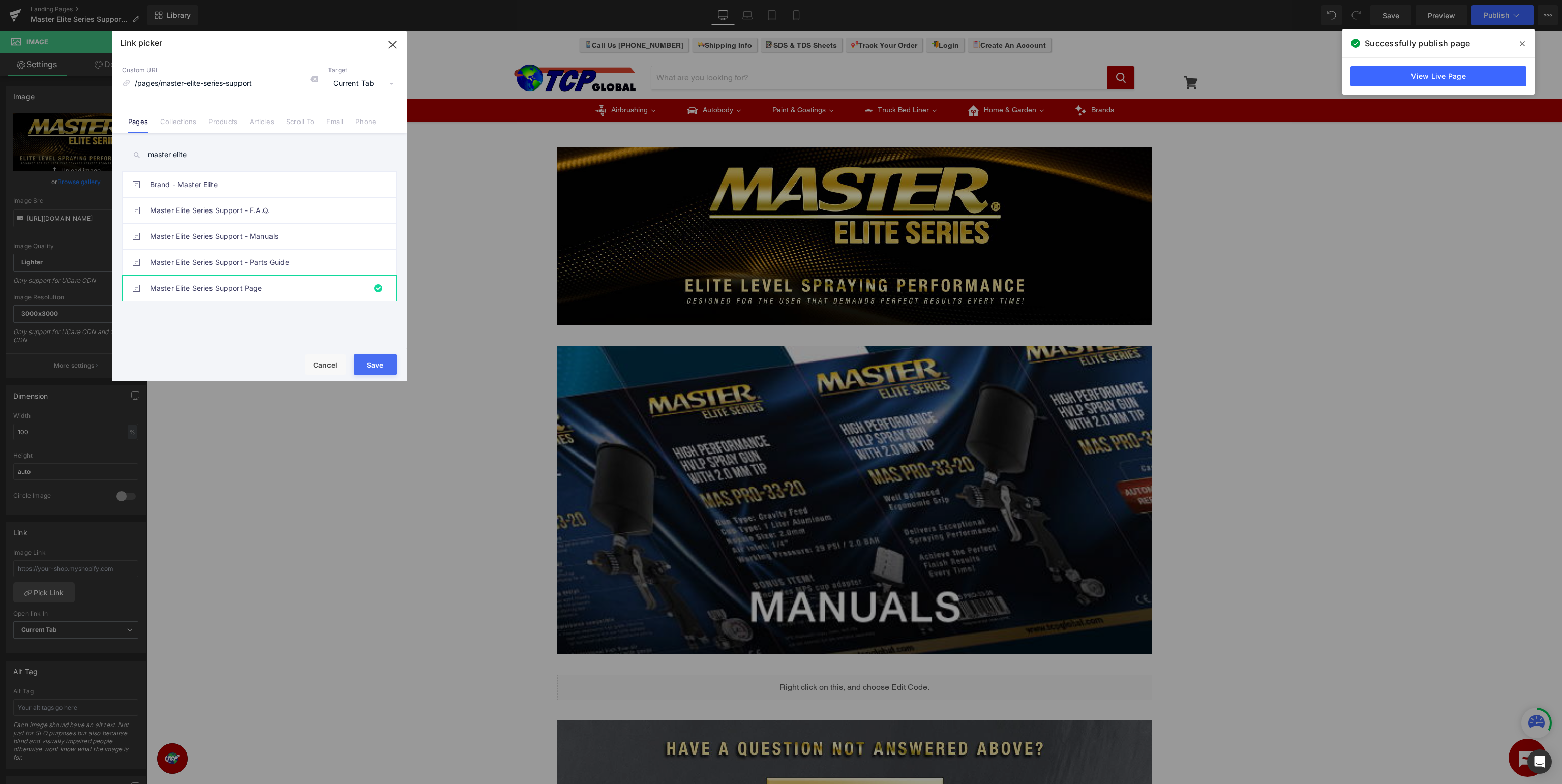
type input "/pages/master-elite-series-support"
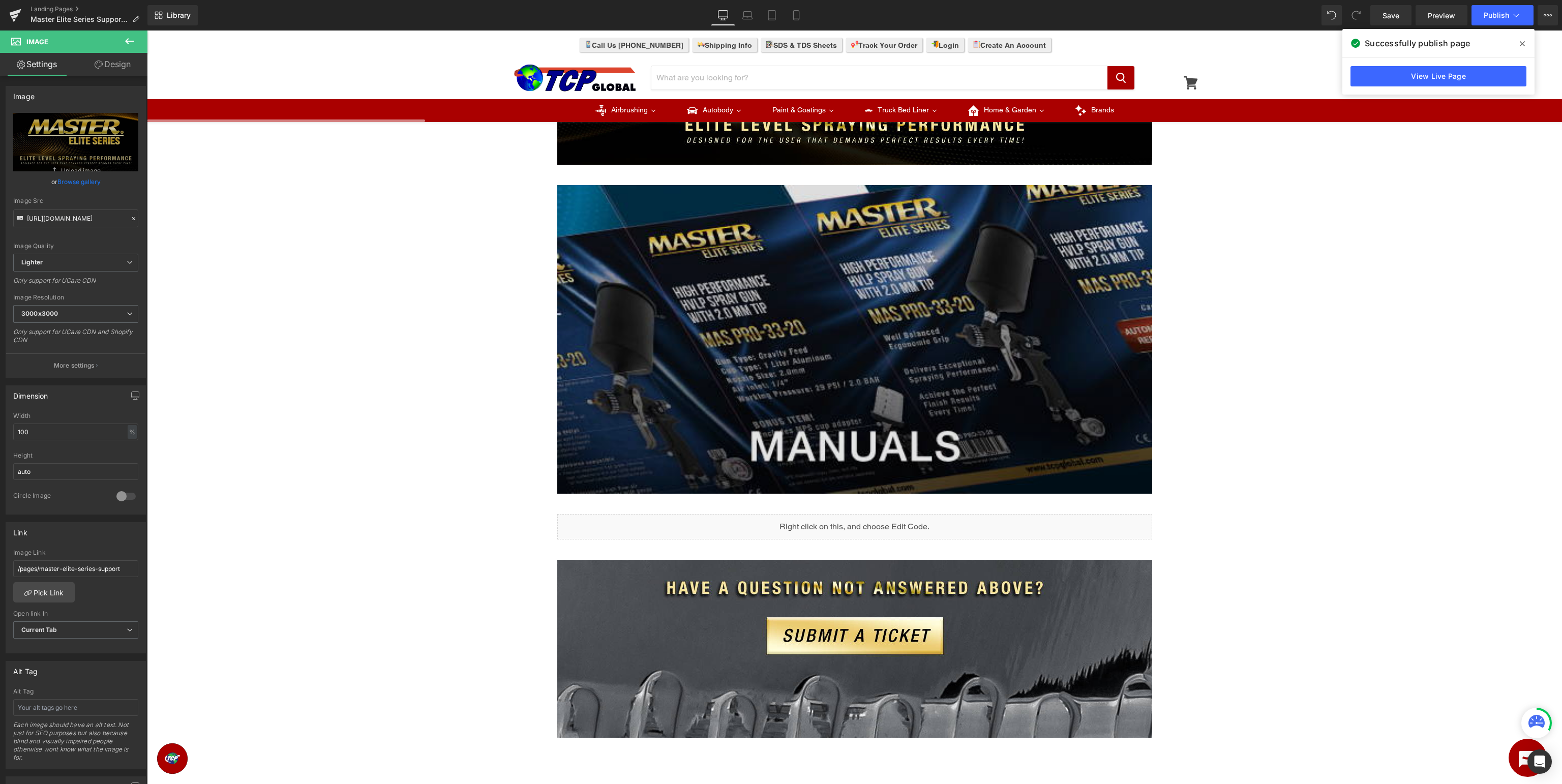
scroll to position [215, 0]
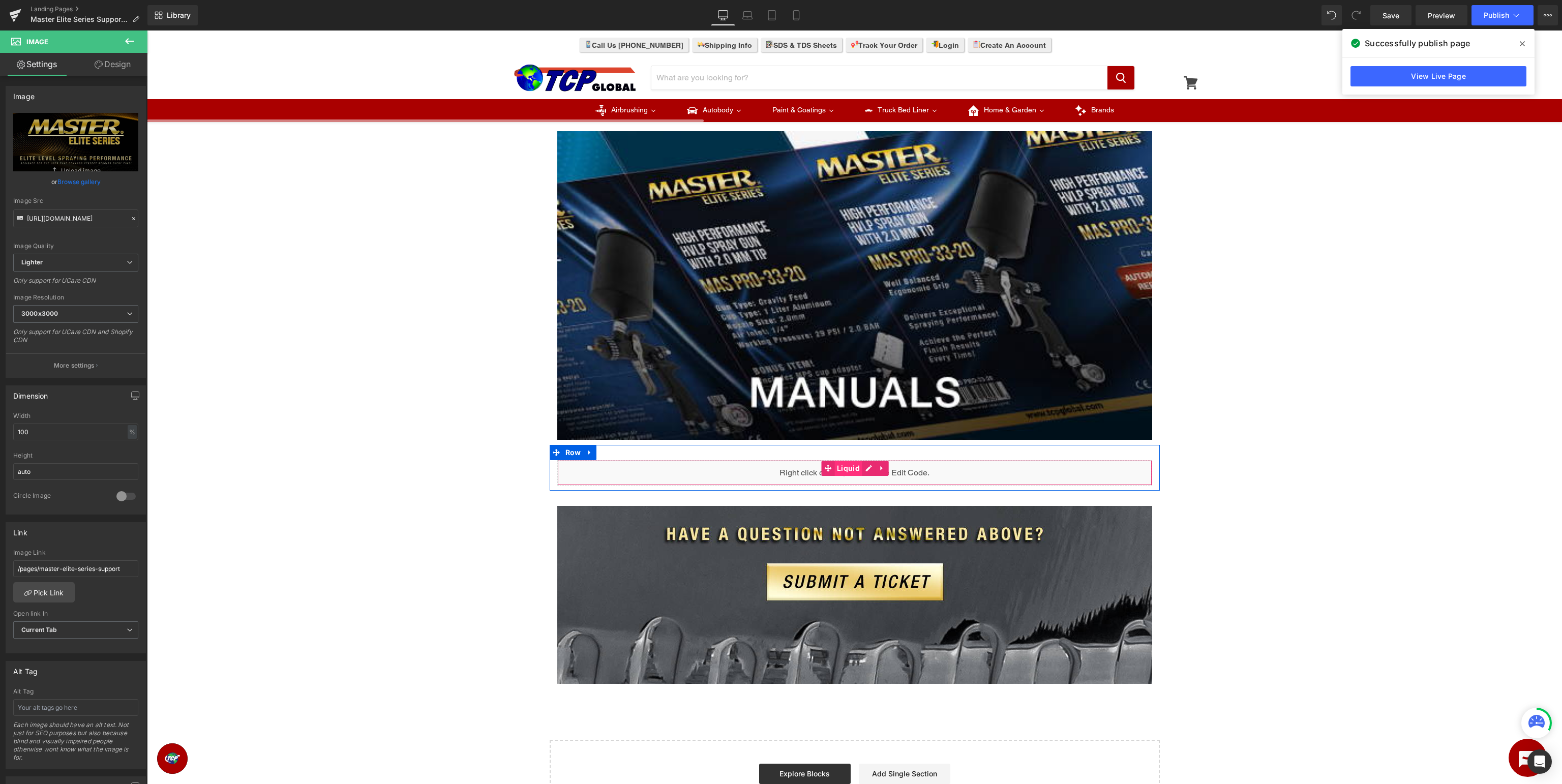
click at [851, 466] on span "Liquid" at bounding box center [848, 468] width 28 height 15
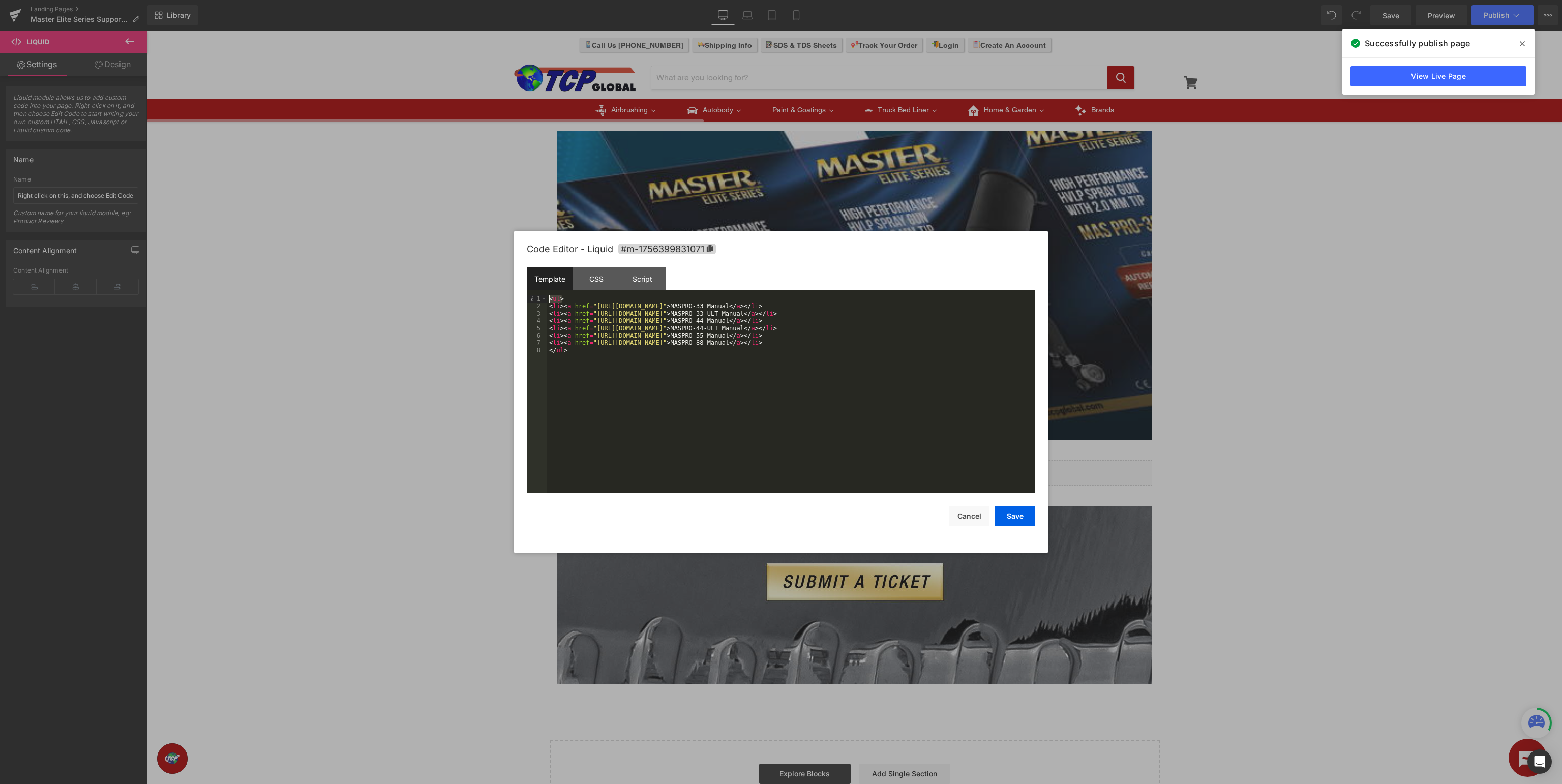
drag, startPoint x: 567, startPoint y: 299, endPoint x: 446, endPoint y: 273, distance: 123.8
click at [547, 295] on div "< ul > < li > < a href = "https://images.tcpglobal.com/_Instructions/maspro-33_…" at bounding box center [791, 394] width 488 height 198
click at [1021, 519] on button "Save" at bounding box center [1014, 516] width 41 height 21
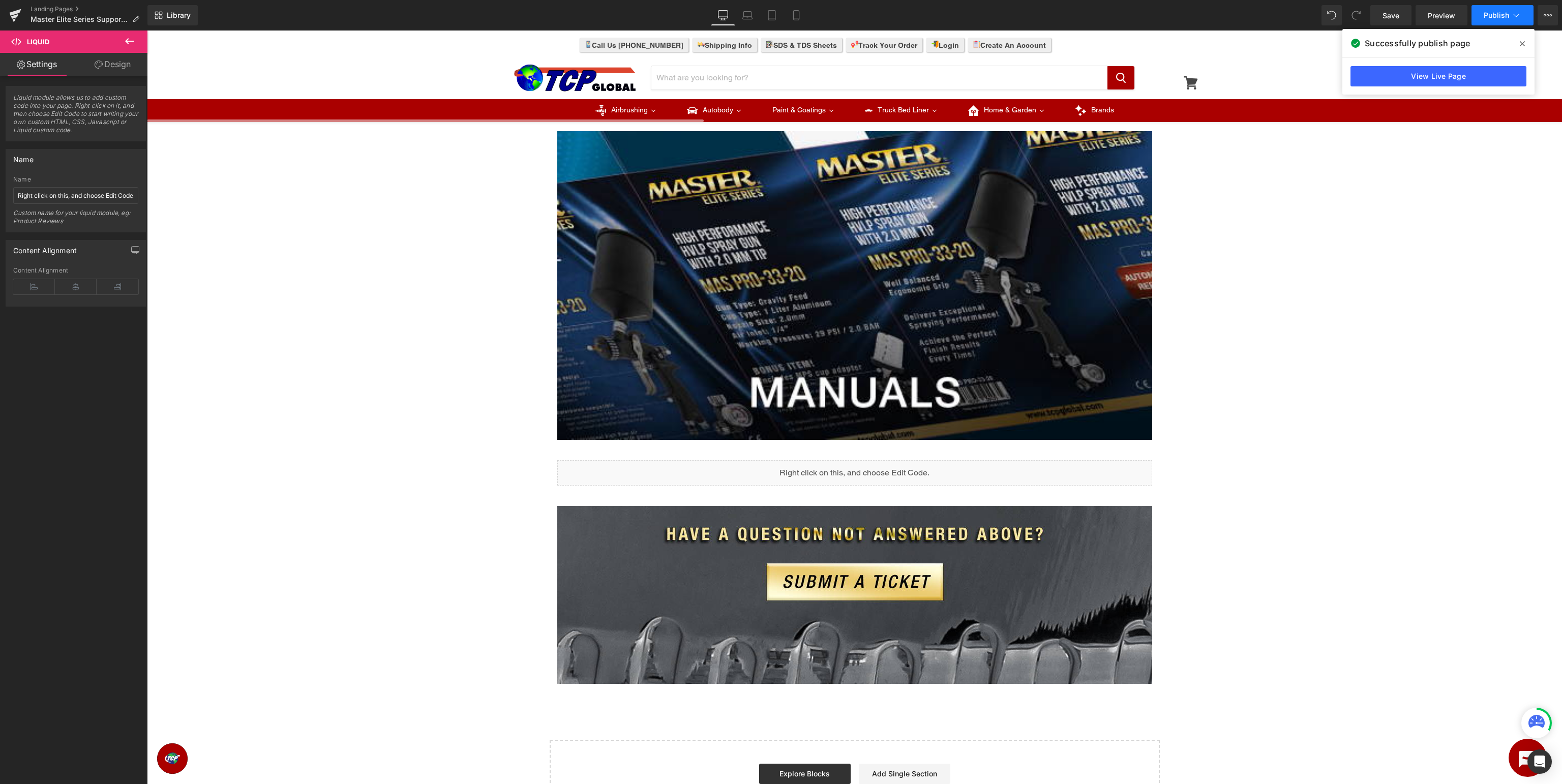
click at [1510, 14] on button "Publish" at bounding box center [1503, 15] width 62 height 21
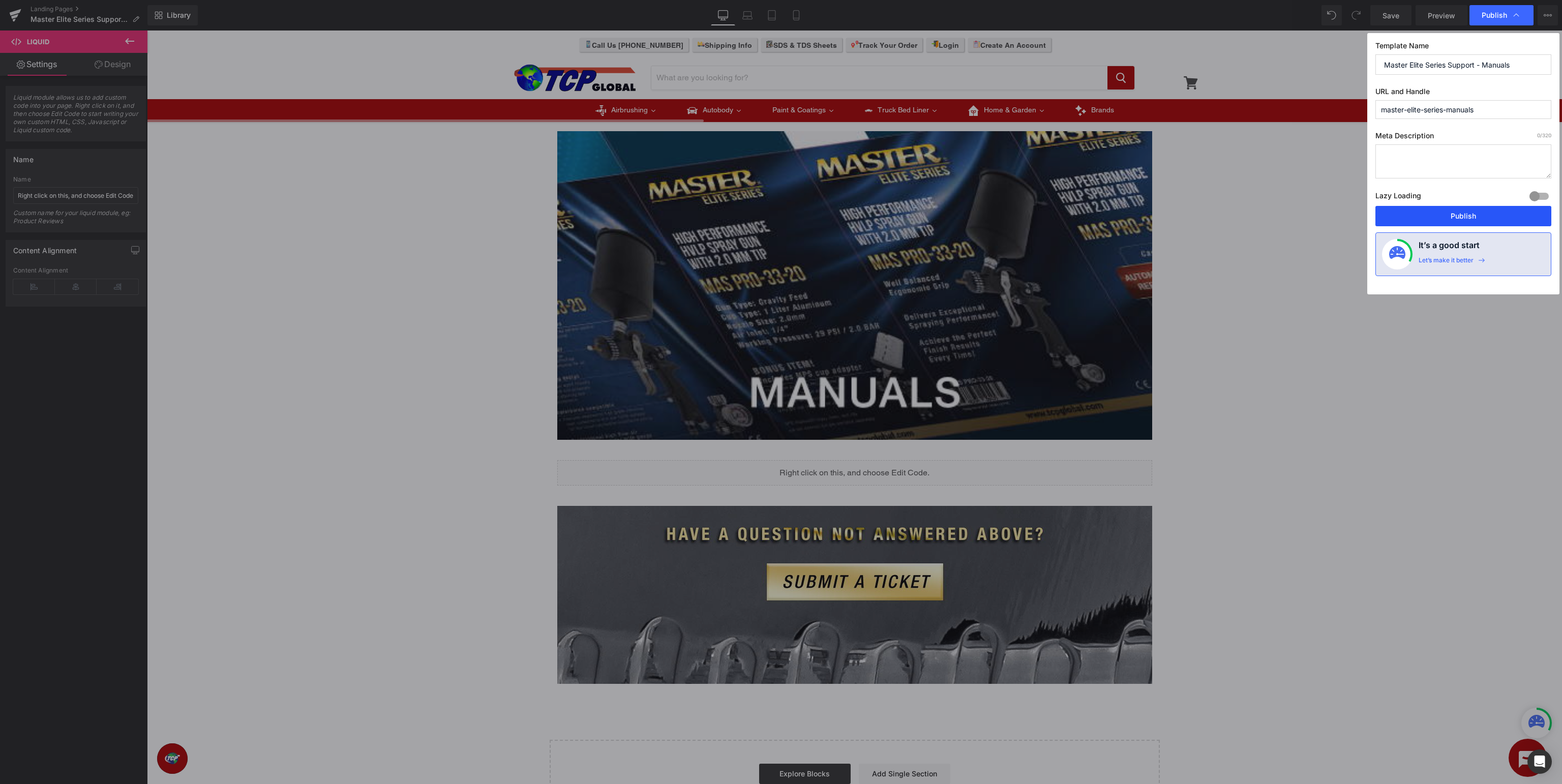
click at [1466, 212] on button "Publish" at bounding box center [1463, 216] width 176 height 21
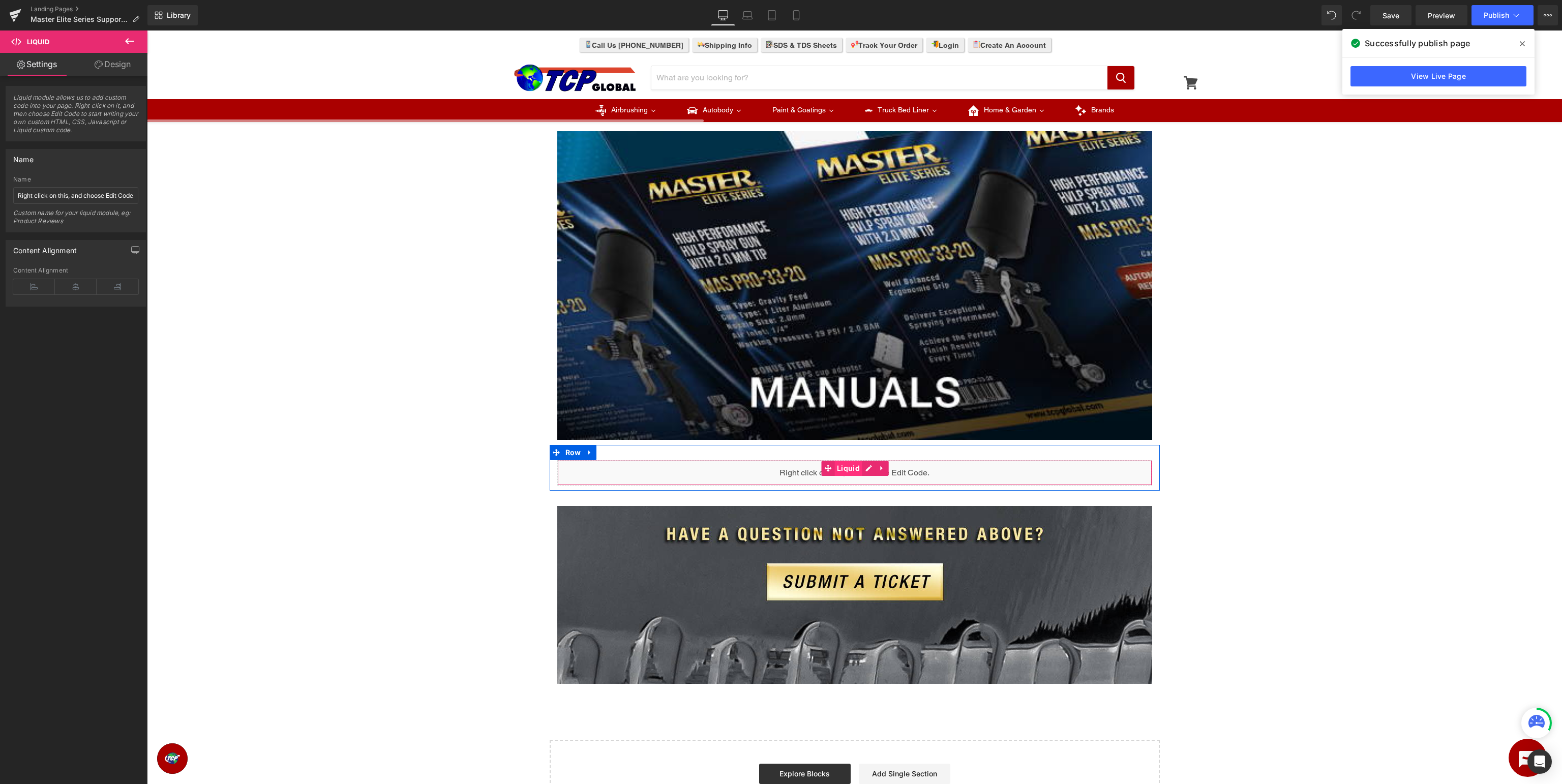
click at [842, 466] on span "Liquid" at bounding box center [848, 468] width 28 height 15
click at [81, 289] on icon at bounding box center [76, 286] width 42 height 15
click at [1496, 11] on span "Publish" at bounding box center [1497, 15] width 25 height 8
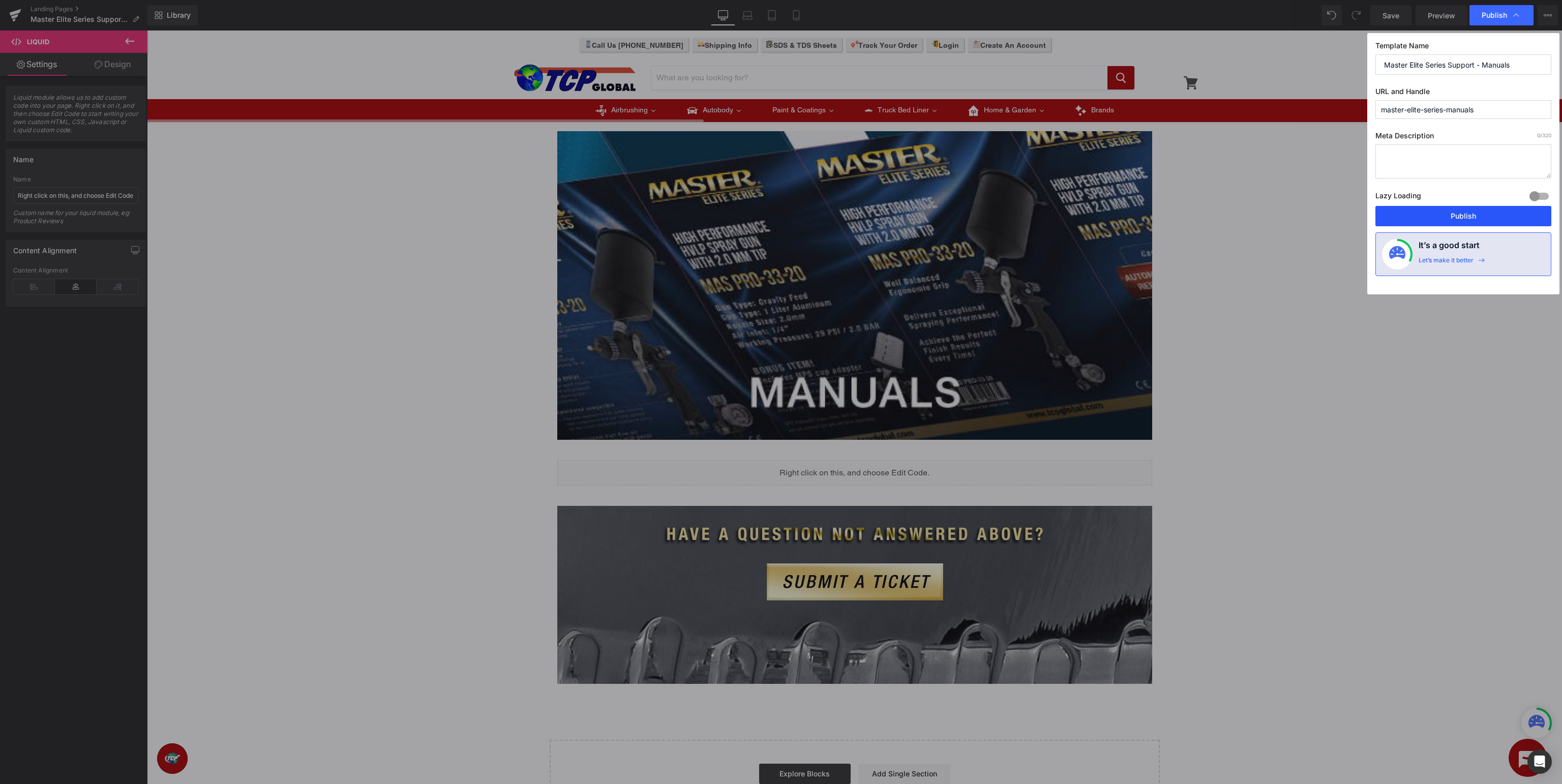
click at [1465, 215] on button "Publish" at bounding box center [1463, 216] width 176 height 21
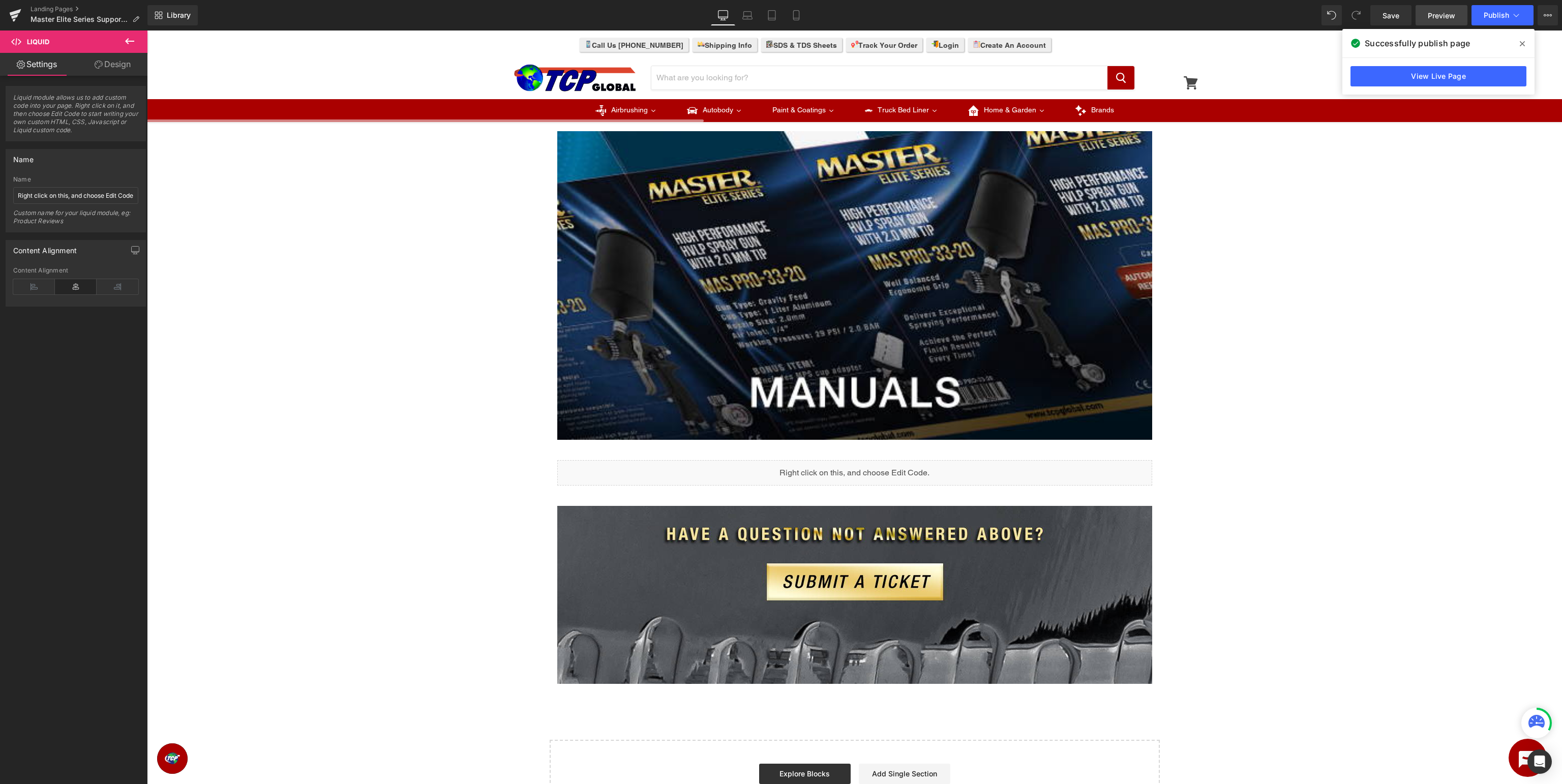
click at [1433, 21] on link "Preview" at bounding box center [1441, 15] width 52 height 21
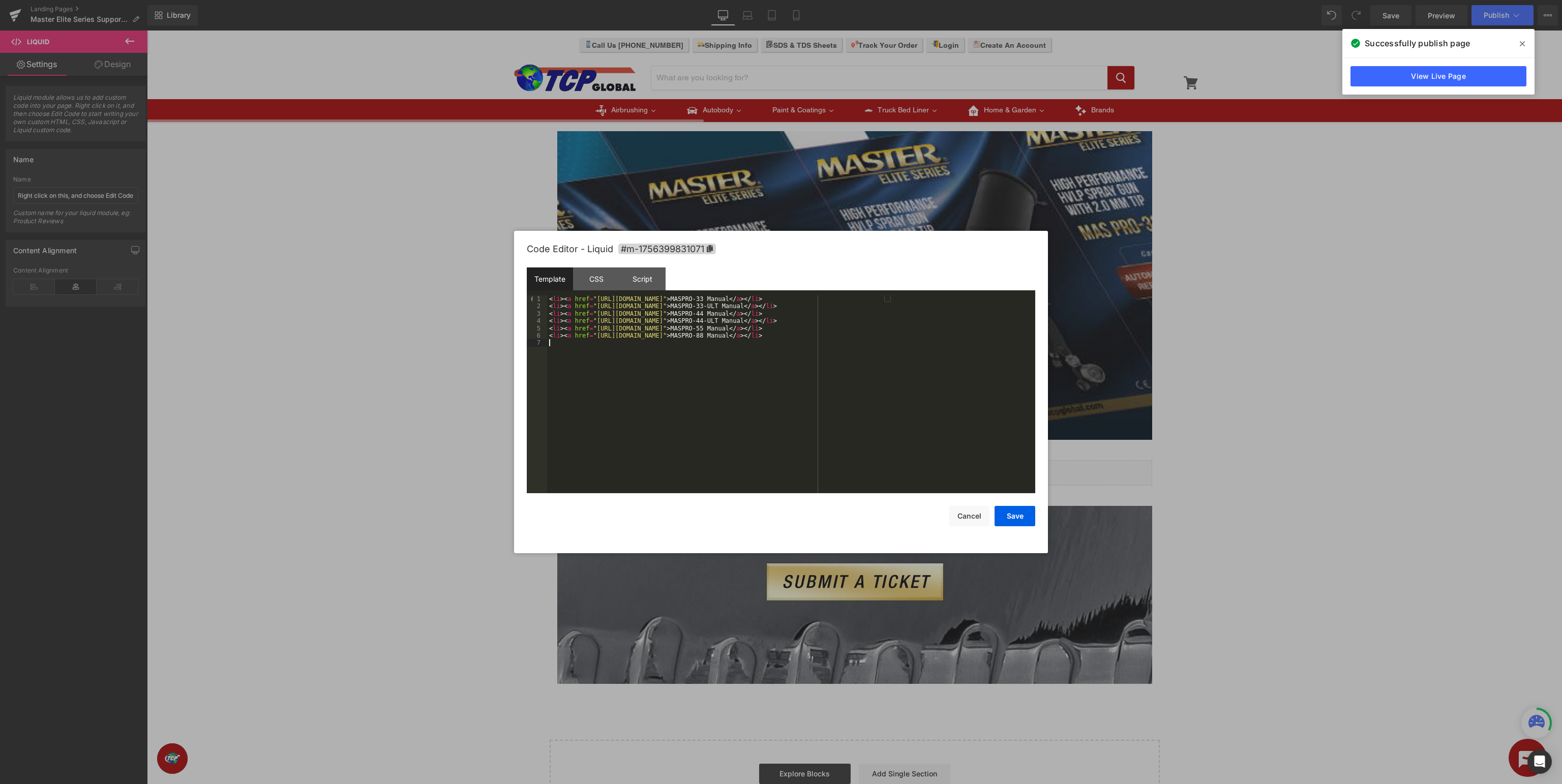
click at [803, 383] on div "< li > < a href = "https://images.tcpglobal.com/_Instructions/maspro-33_manual.…" at bounding box center [791, 401] width 488 height 213
click at [1021, 515] on button "Save" at bounding box center [1014, 516] width 41 height 21
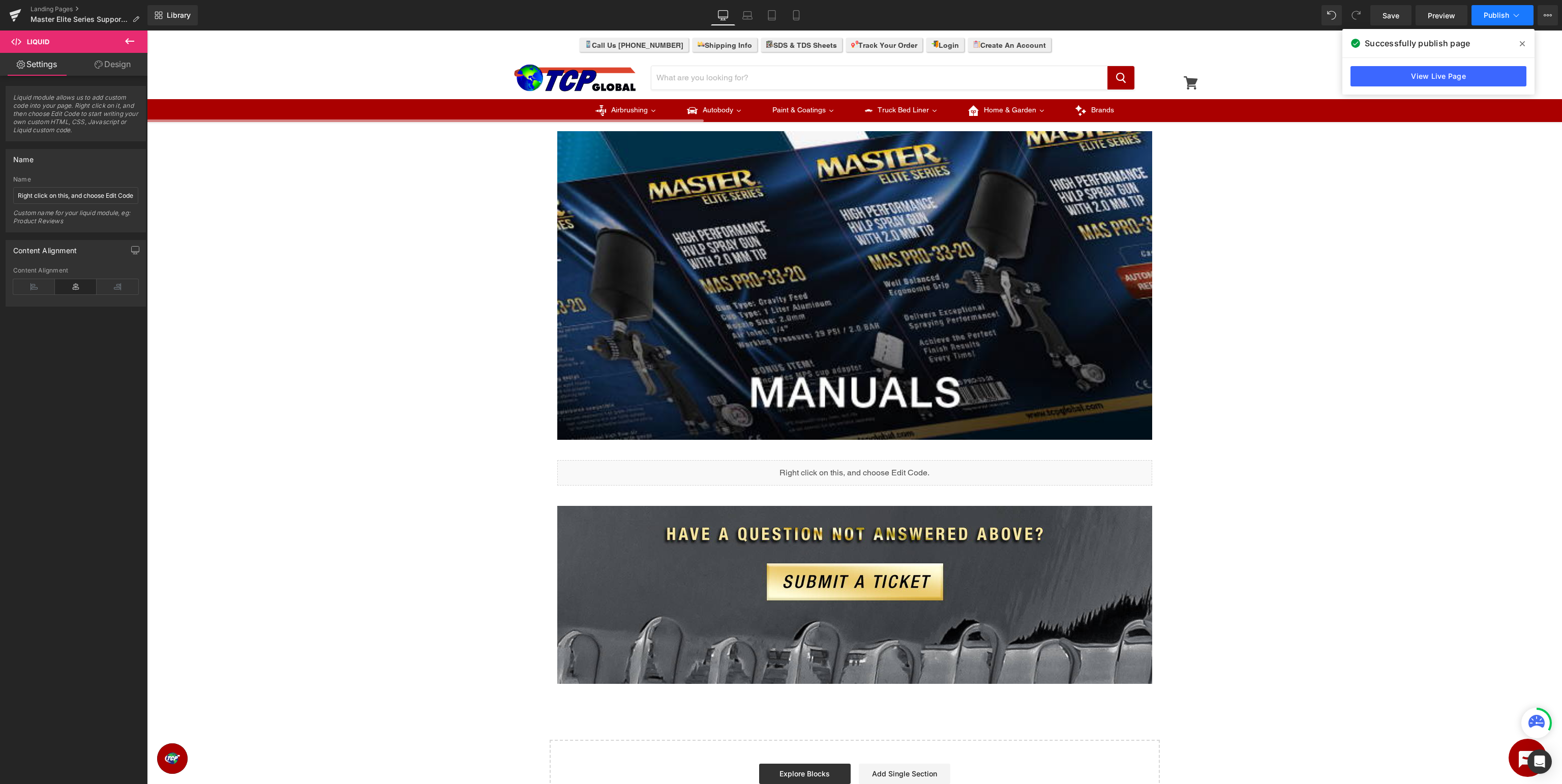
click at [1502, 13] on span "Publish" at bounding box center [1497, 15] width 25 height 8
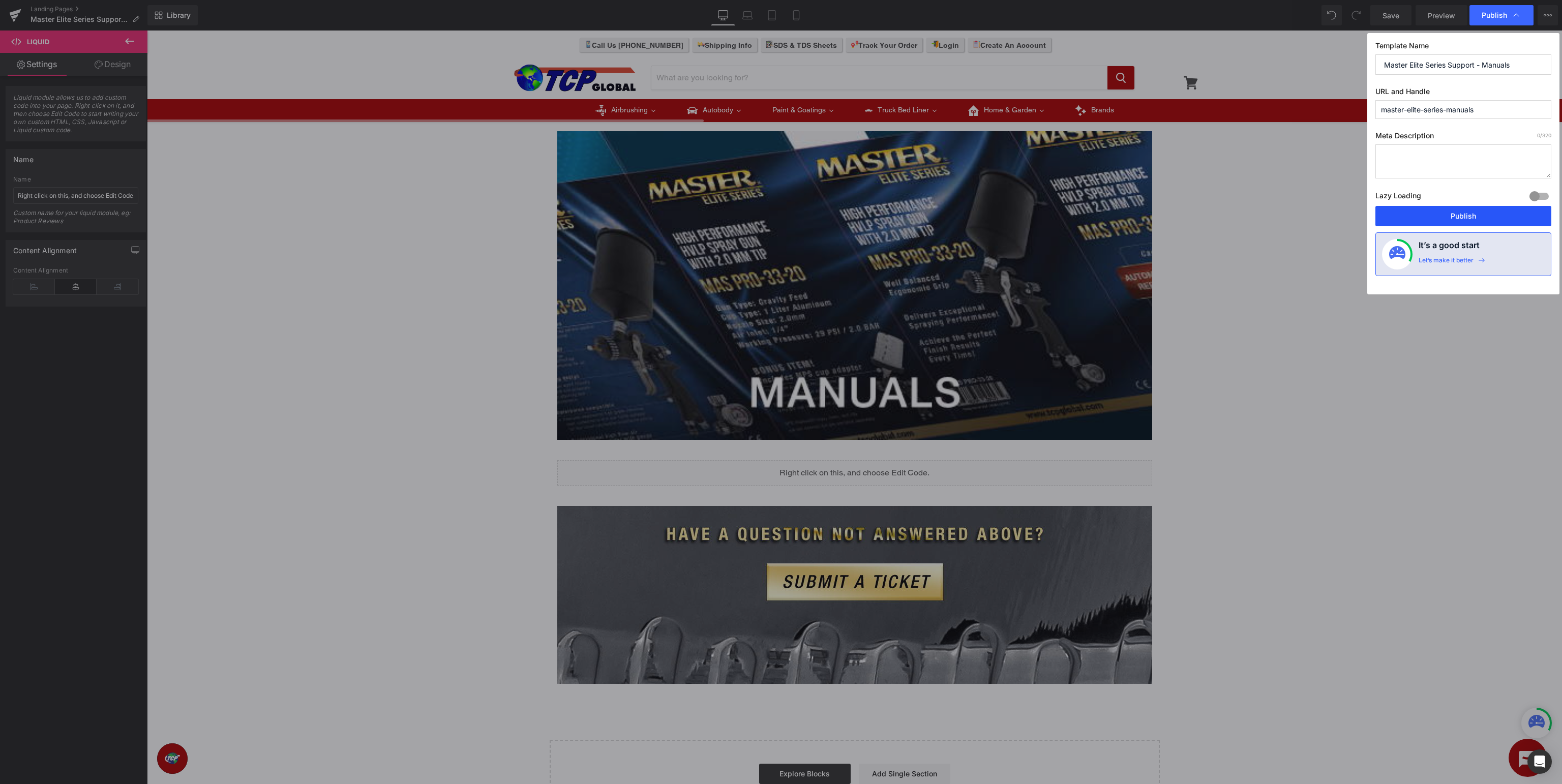
click at [1451, 210] on button "Publish" at bounding box center [1463, 216] width 176 height 21
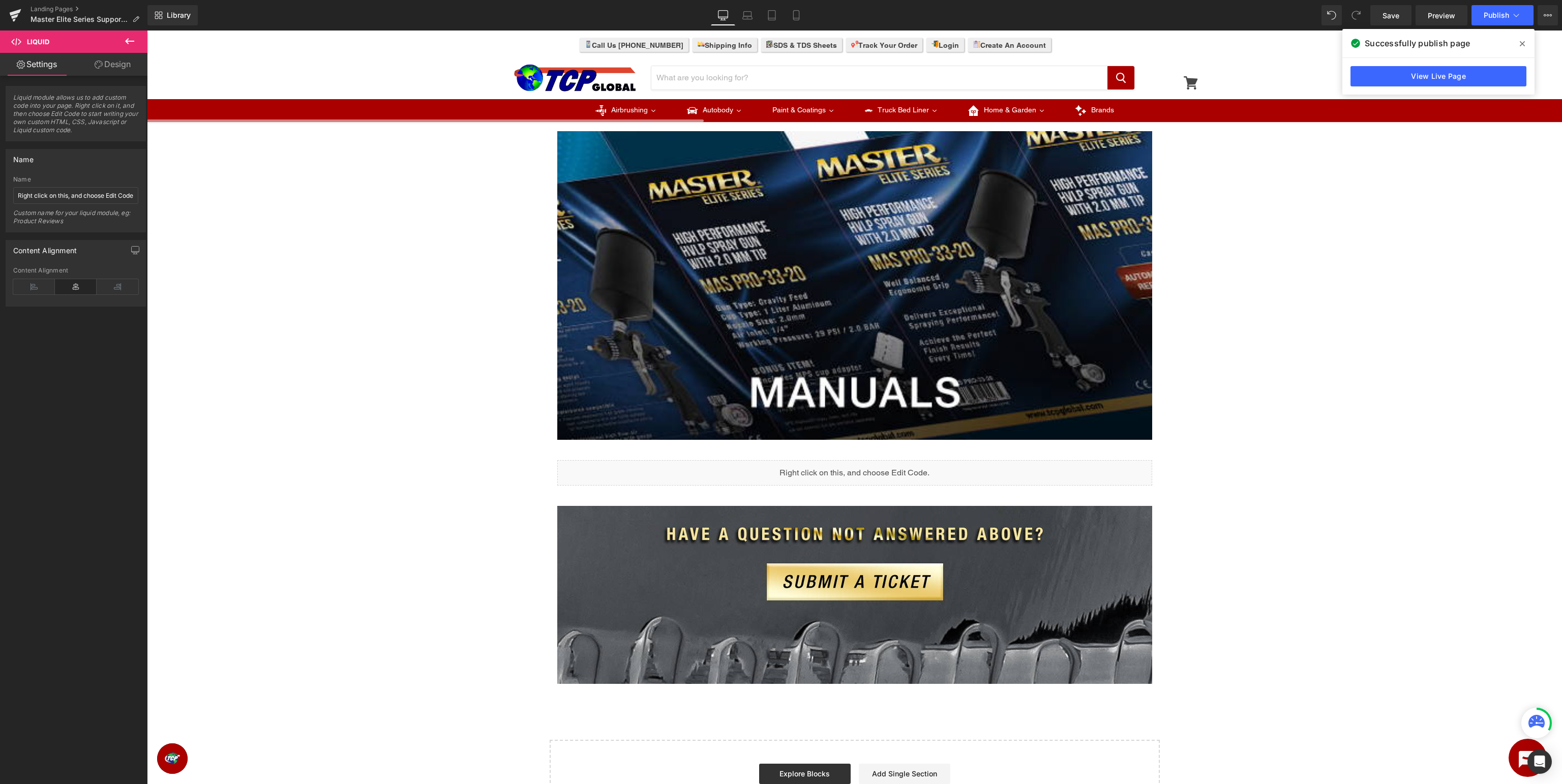
click at [1523, 39] on icon at bounding box center [1522, 43] width 5 height 8
click at [1444, 18] on span "Preview" at bounding box center [1441, 16] width 27 height 11
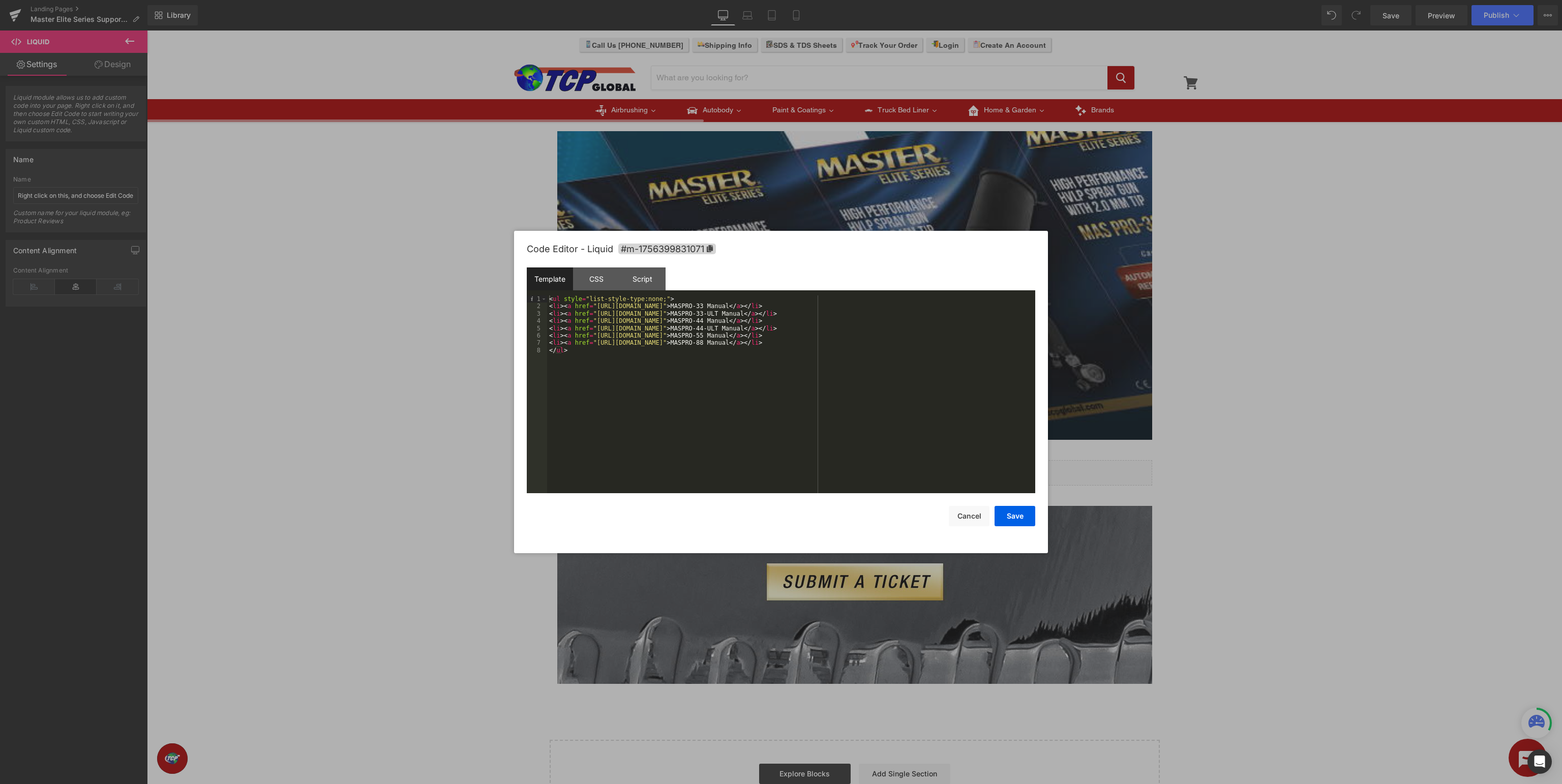
click at [779, 391] on div "< ul style = "list-style-type:none;" > < li > < a href = "https://images.tcpglo…" at bounding box center [791, 401] width 488 height 213
click at [1012, 516] on button "Save" at bounding box center [1014, 516] width 41 height 21
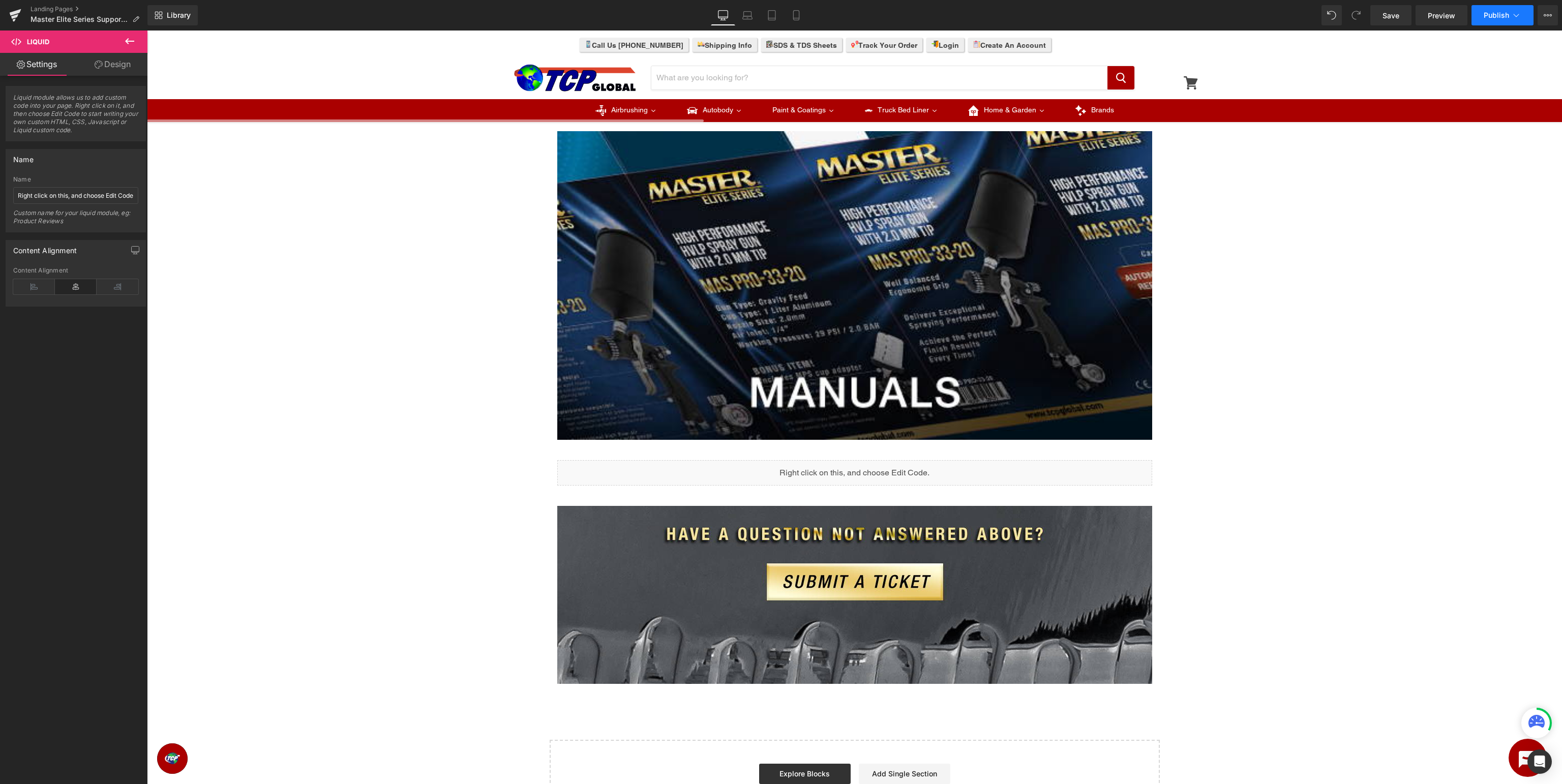
click at [1500, 12] on span "Publish" at bounding box center [1497, 15] width 25 height 8
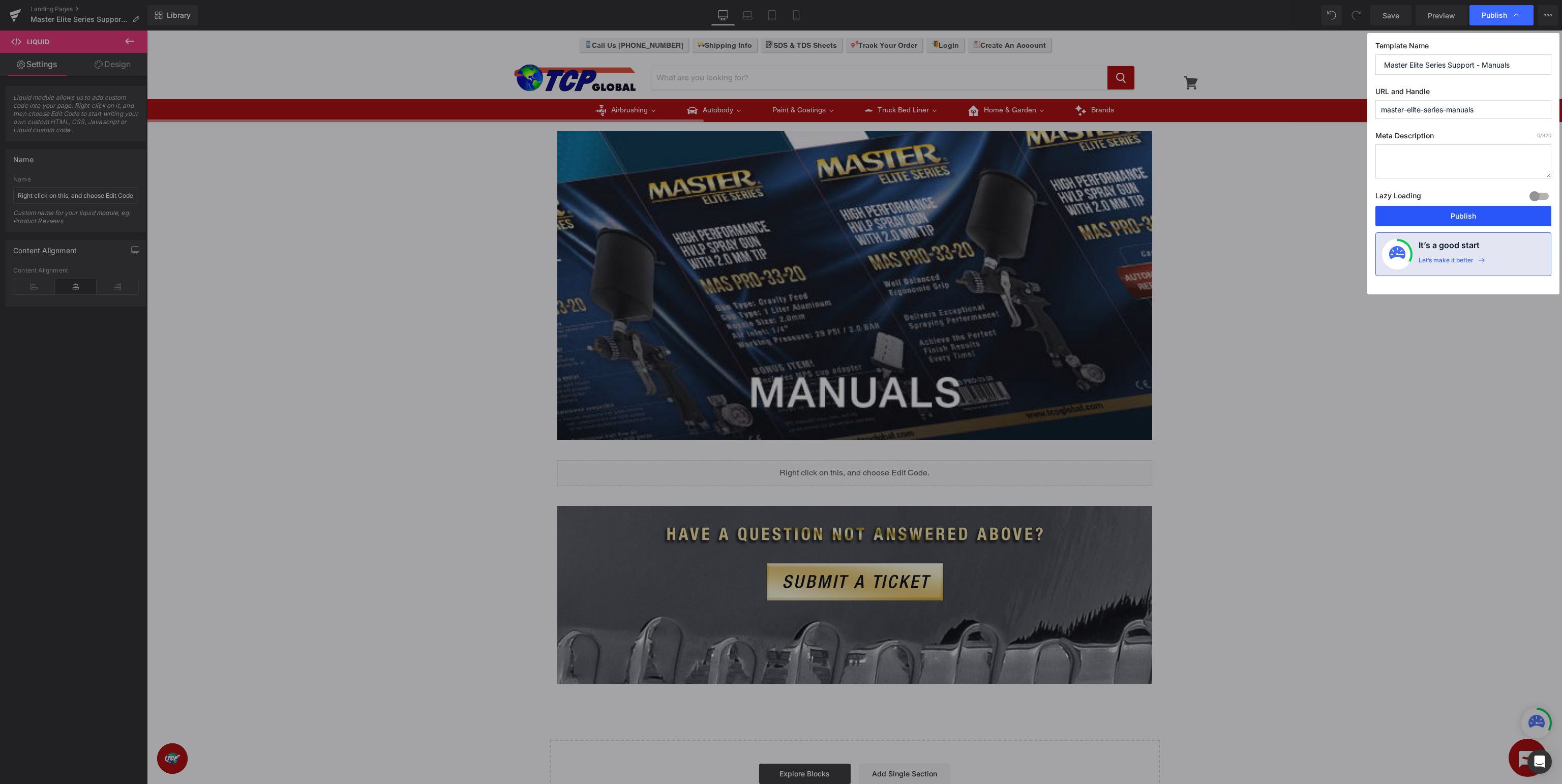
click at [1480, 210] on button "Publish" at bounding box center [1463, 216] width 176 height 21
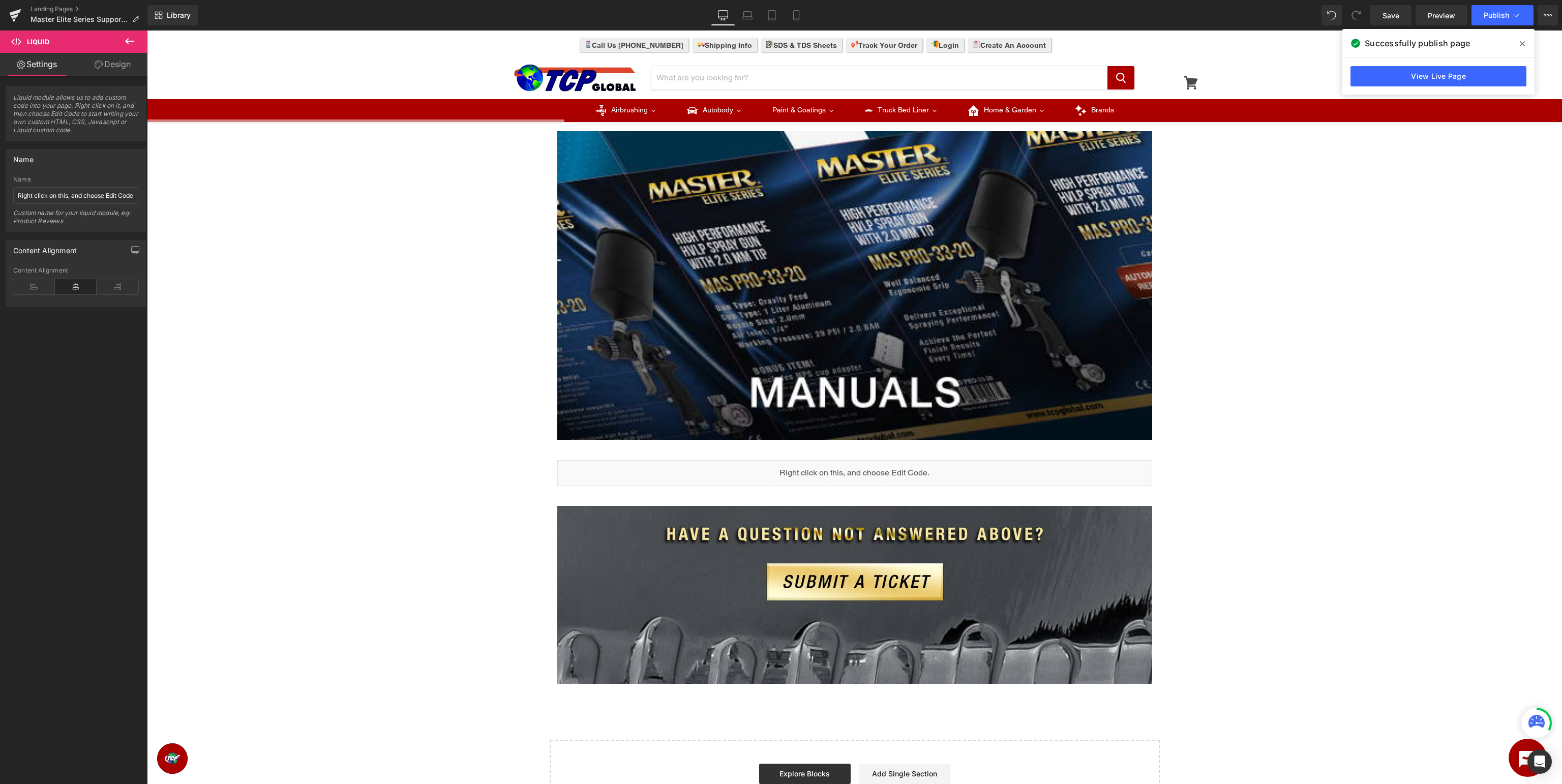
scroll to position [0, 0]
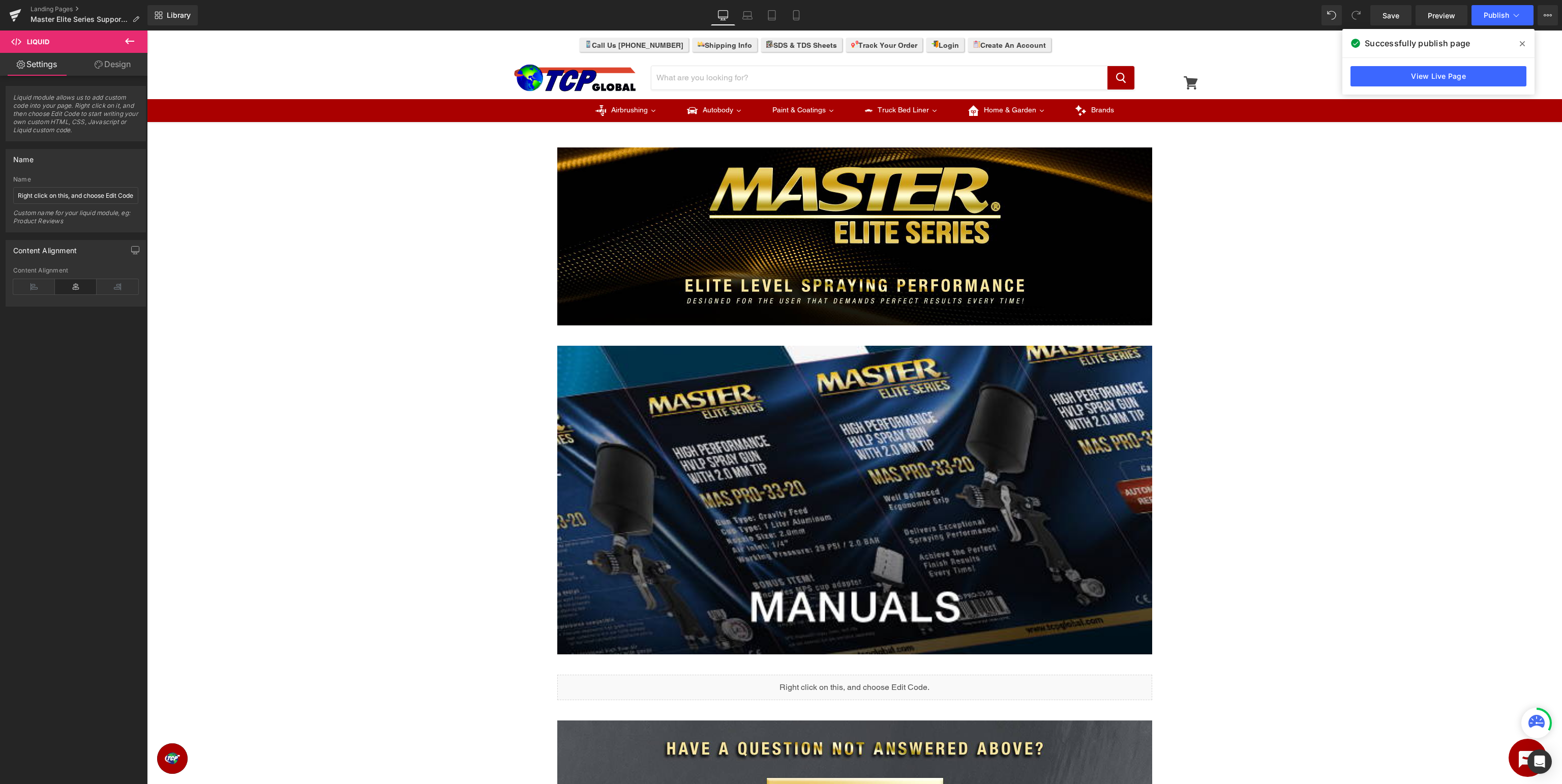
click at [1523, 44] on icon at bounding box center [1522, 44] width 5 height 5
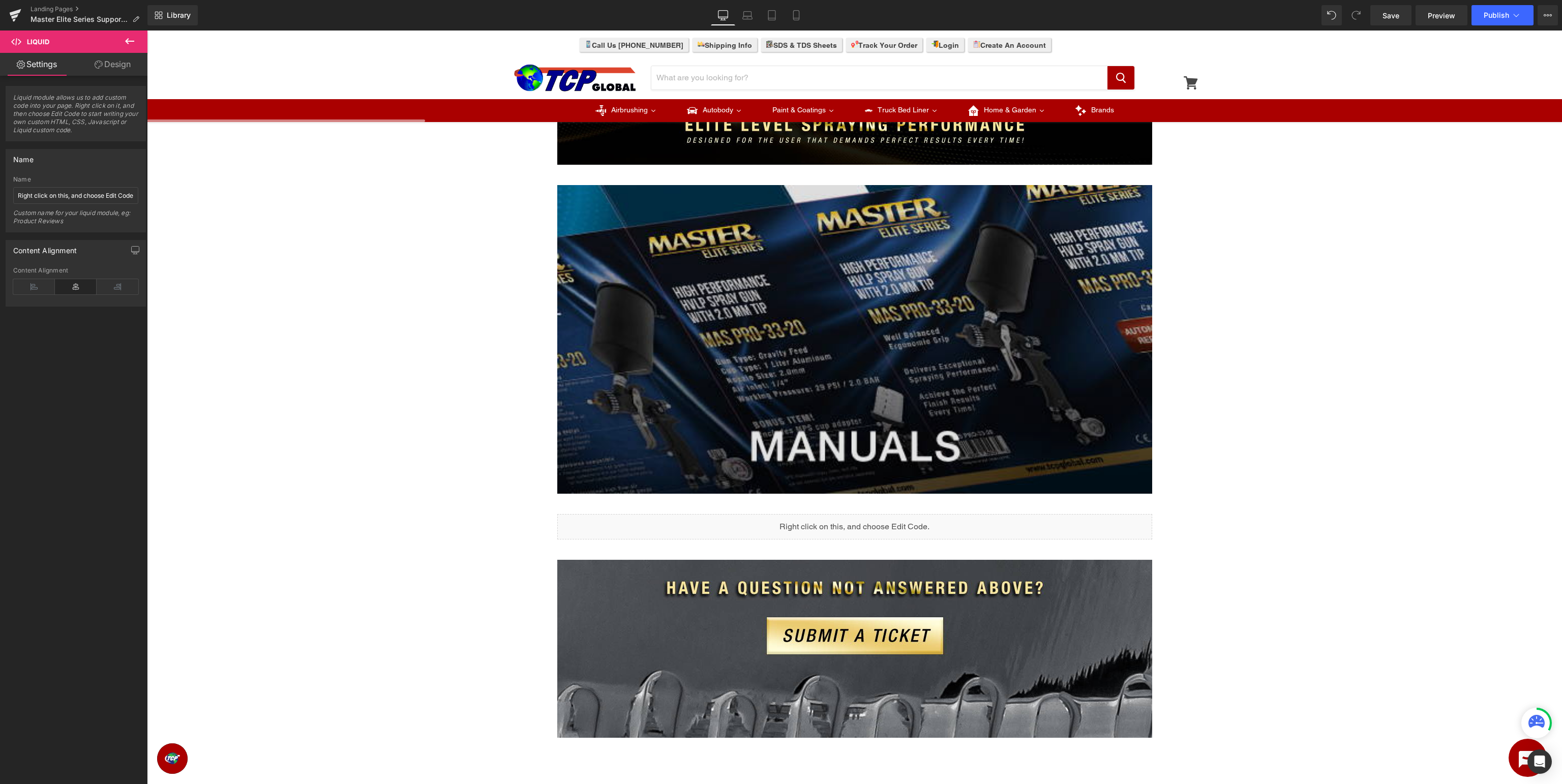
scroll to position [107, 0]
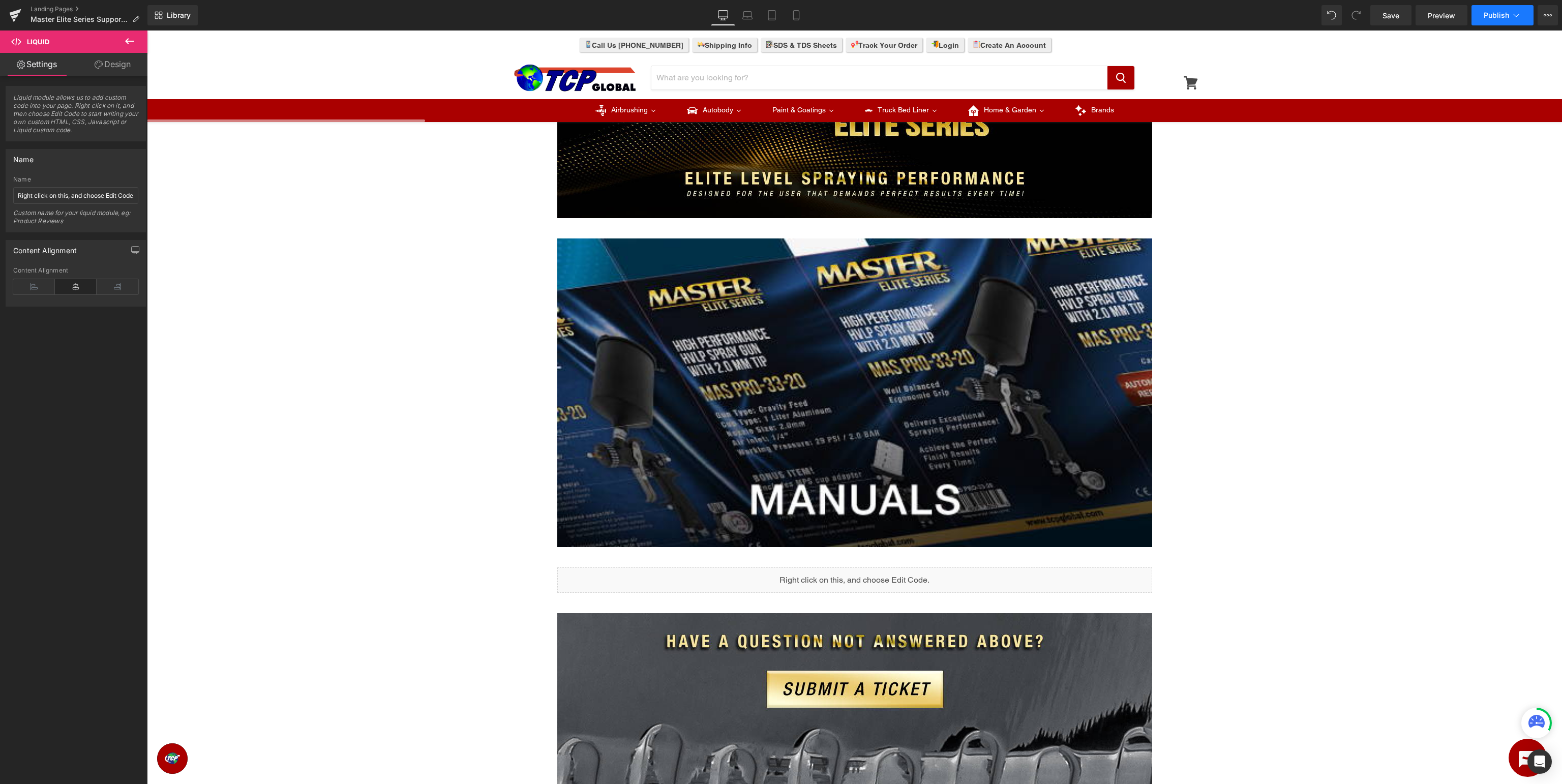
click at [1510, 19] on button "Publish" at bounding box center [1503, 15] width 62 height 21
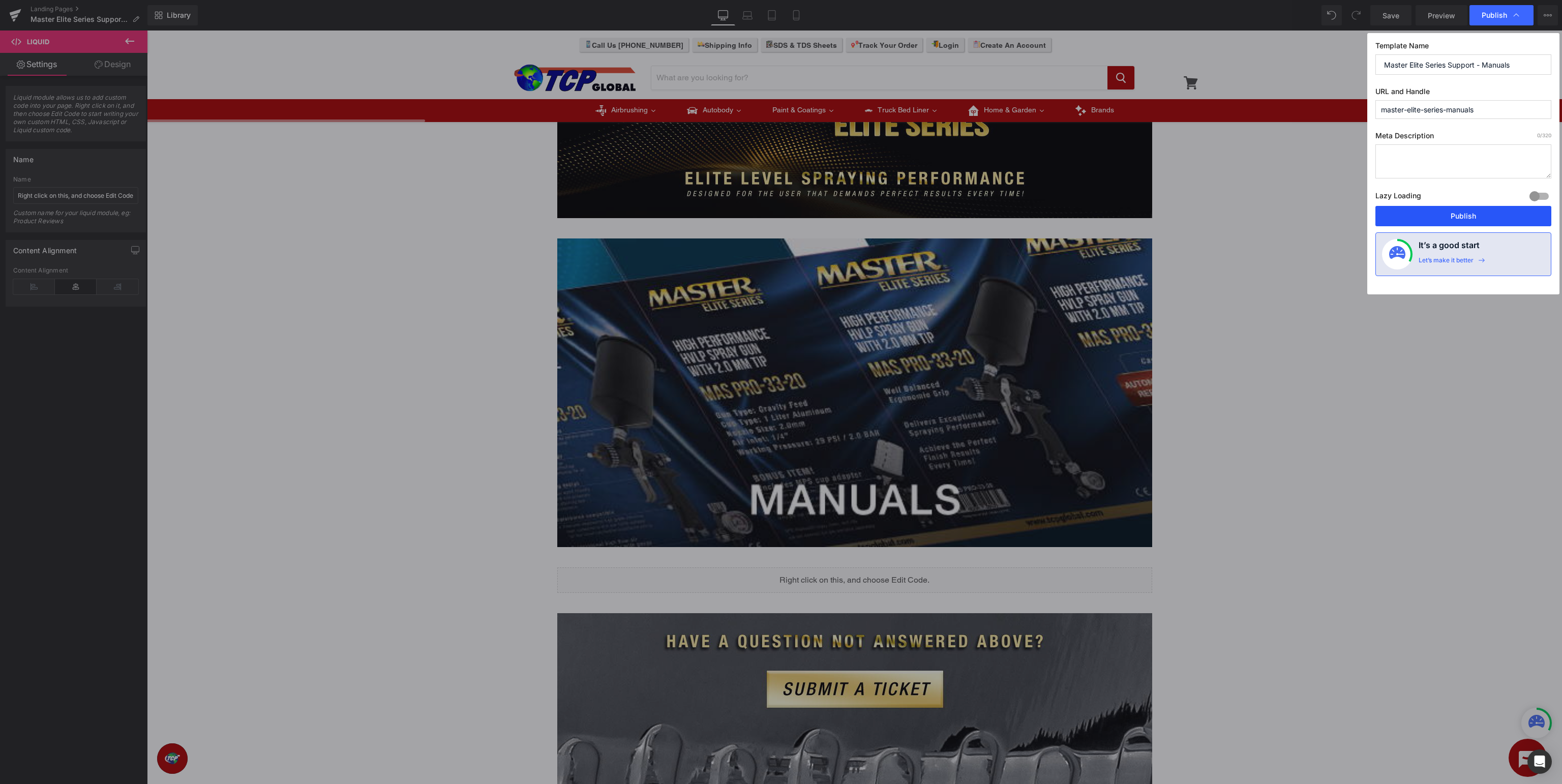
click at [1462, 218] on button "Publish" at bounding box center [1463, 216] width 176 height 21
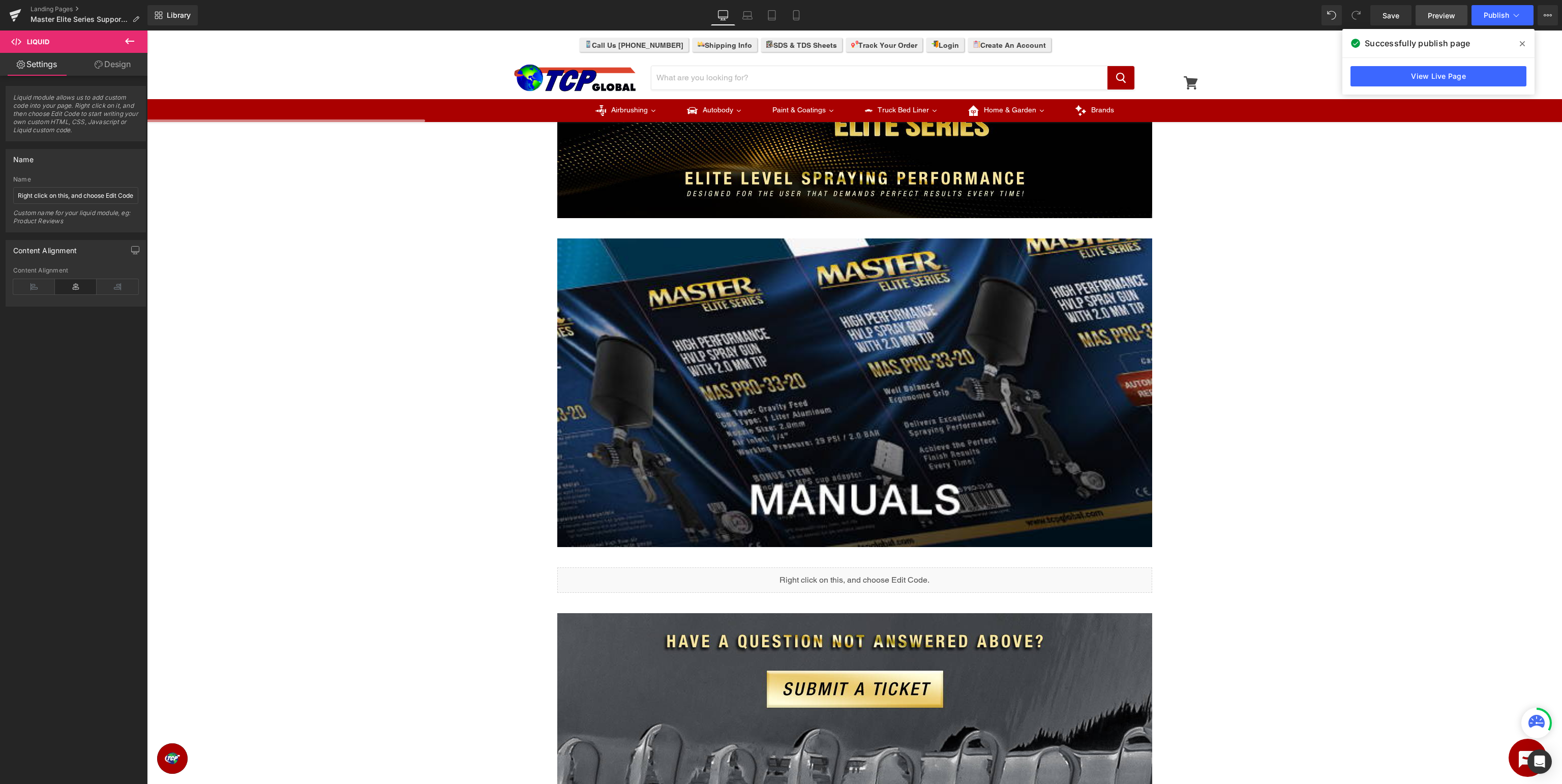
click at [1449, 18] on span "Preview" at bounding box center [1441, 16] width 27 height 11
click at [18, 12] on icon at bounding box center [15, 12] width 12 height 7
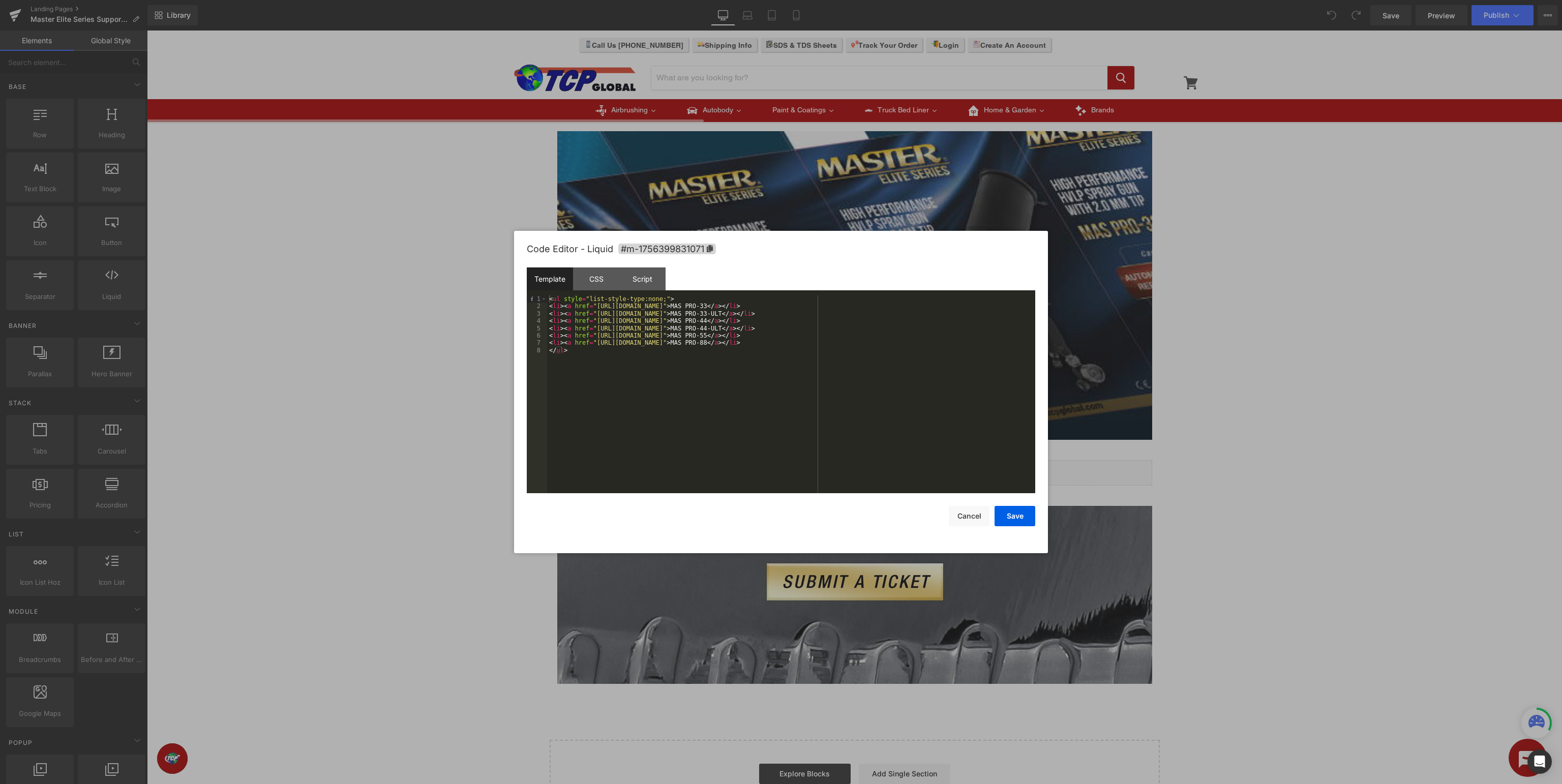
paste textarea
click at [1016, 508] on button "Save" at bounding box center [1014, 516] width 41 height 21
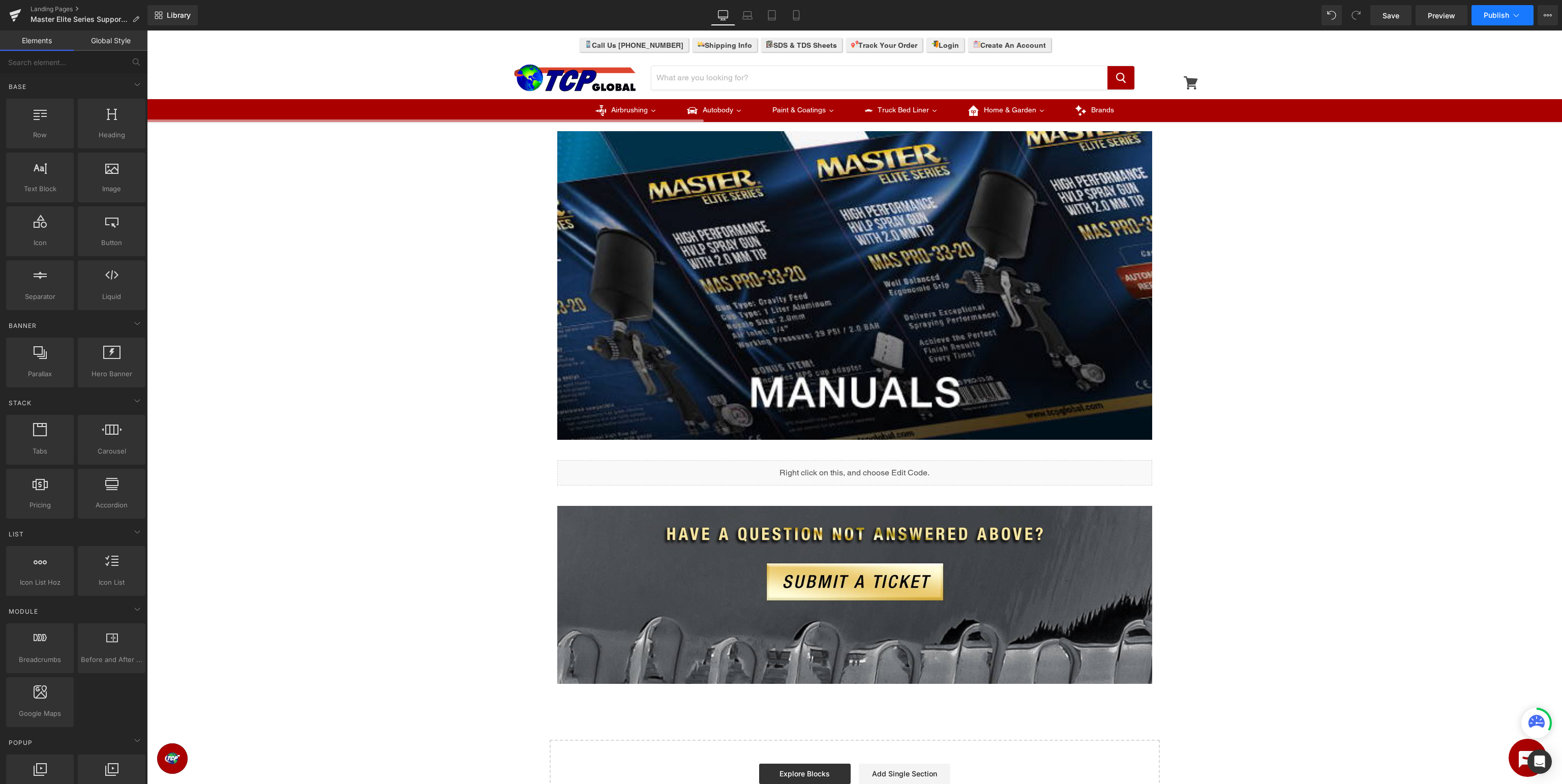
click at [1495, 15] on span "Publish" at bounding box center [1497, 15] width 25 height 8
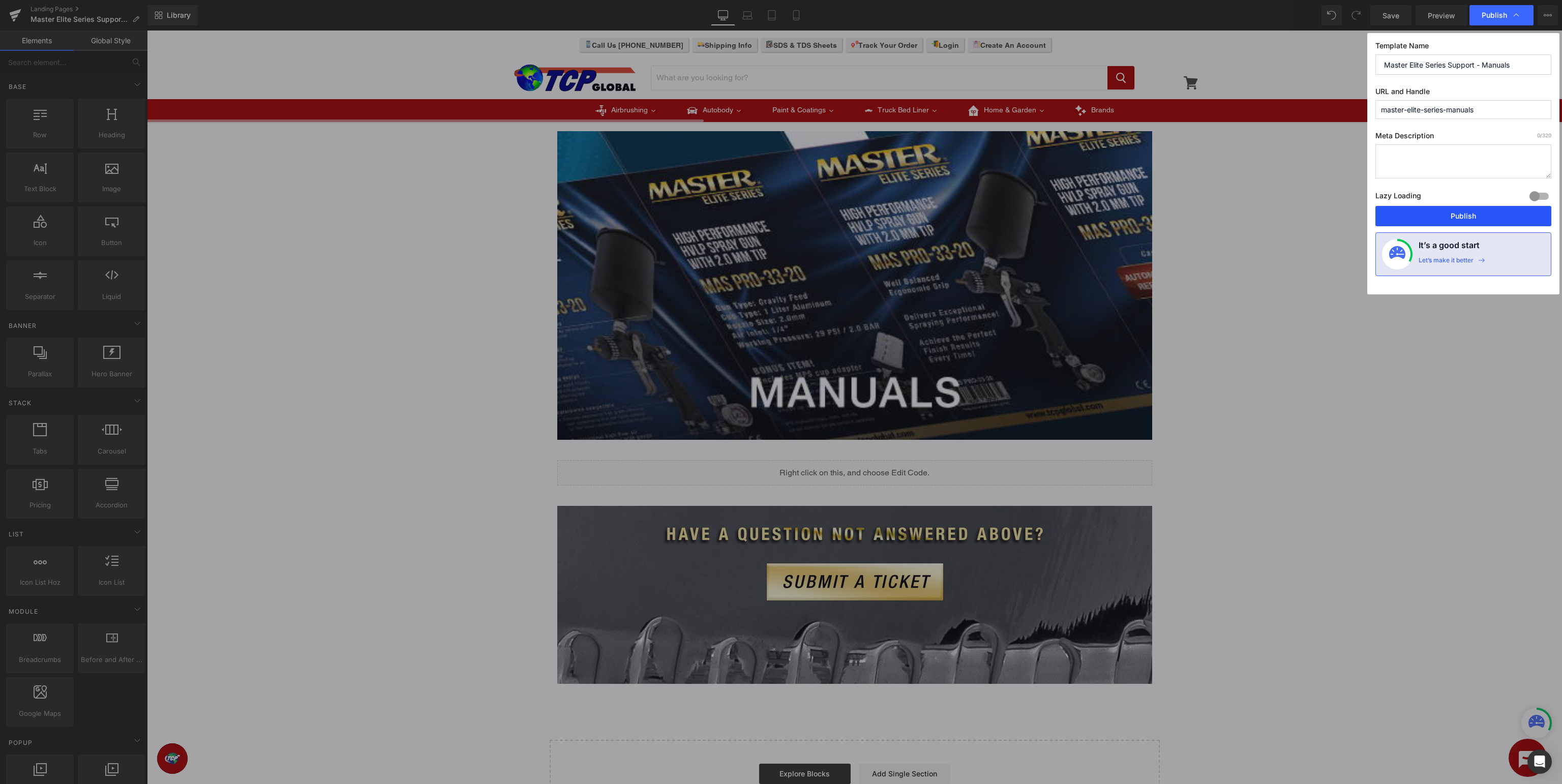
click at [1460, 219] on button "Publish" at bounding box center [1463, 216] width 176 height 21
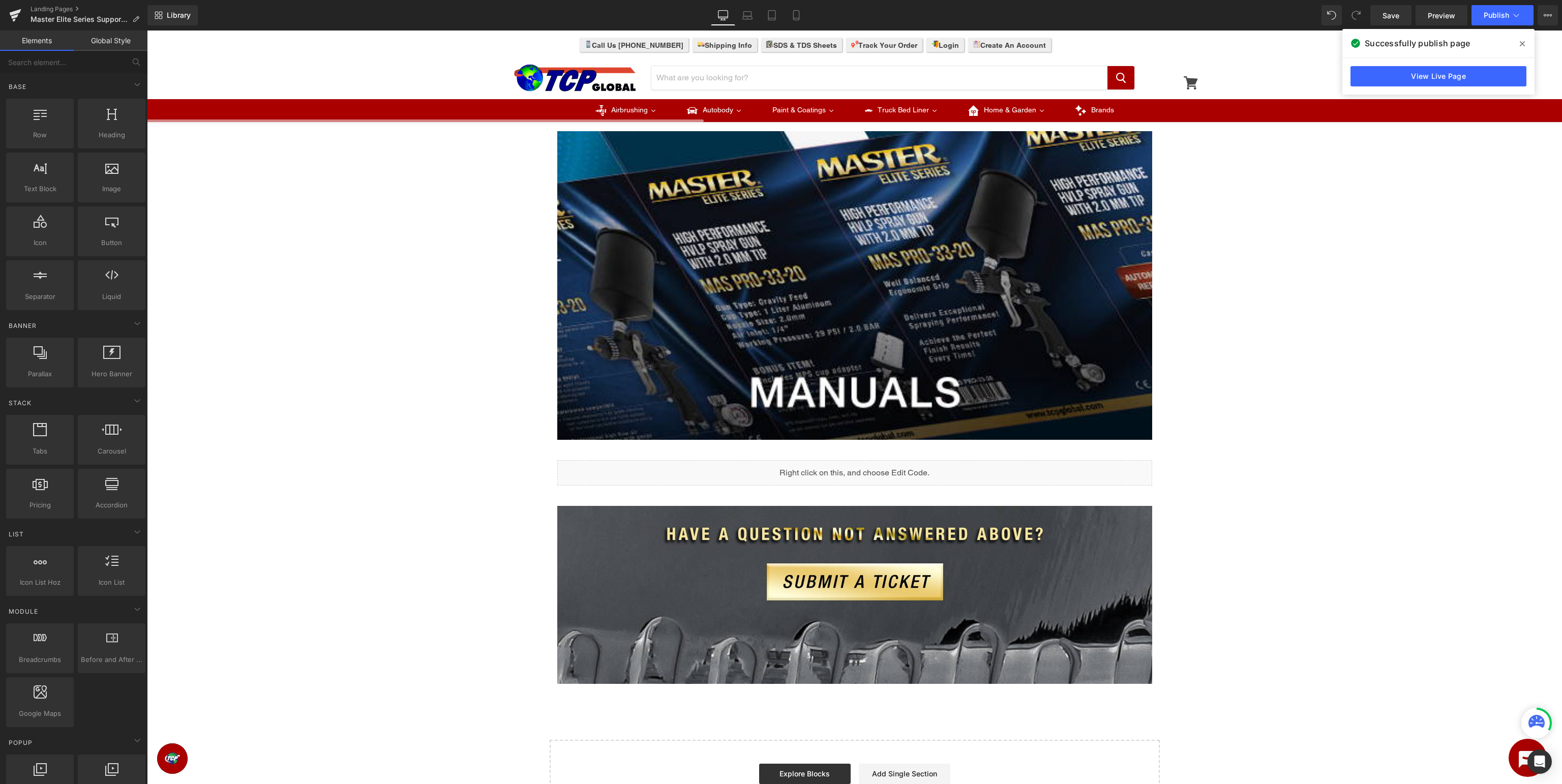
click at [310, 475] on div "Image Row Image Row Liquid Row Image Row Select your layout" at bounding box center [854, 370] width 1415 height 905
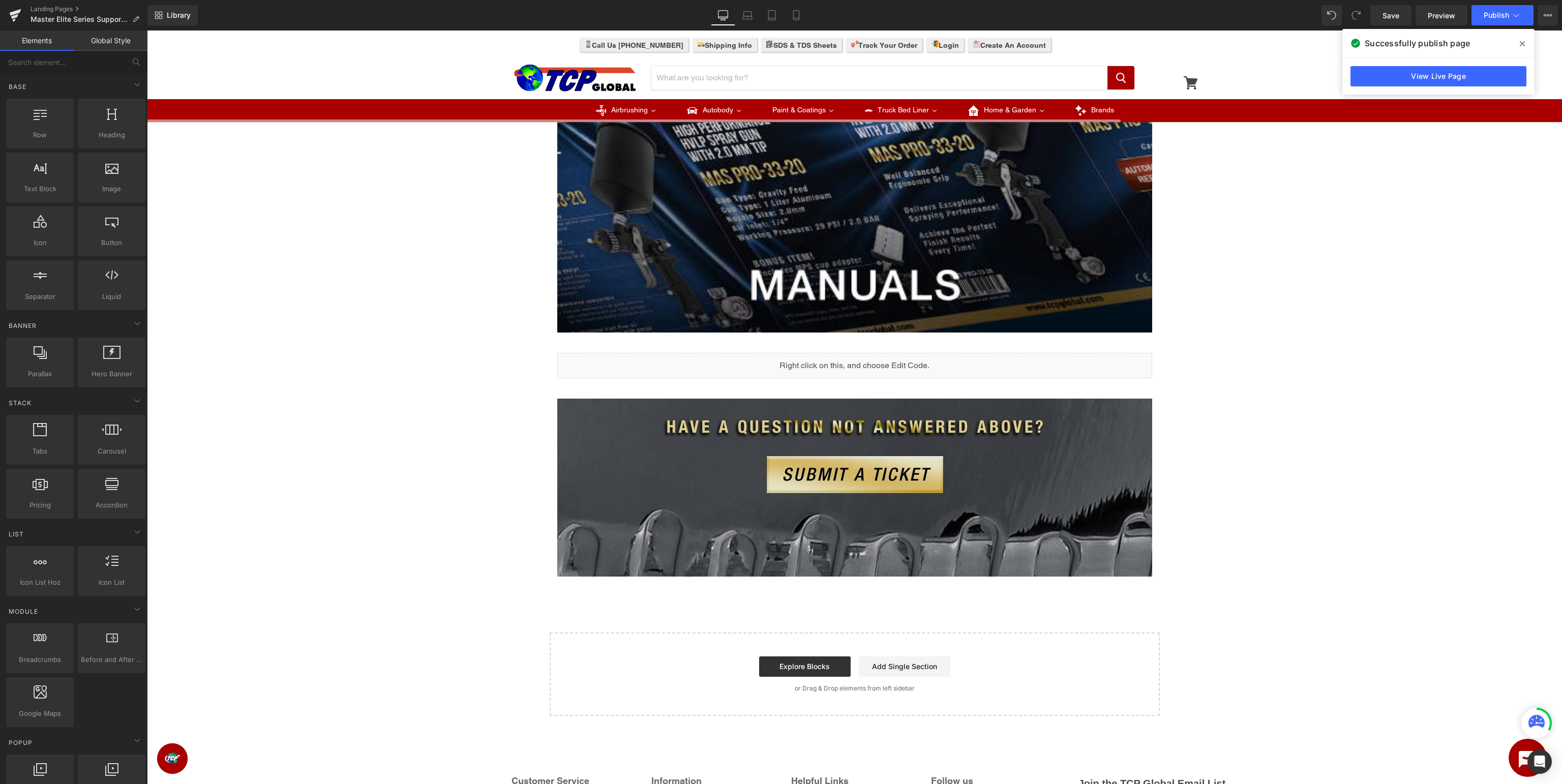
scroll to position [376, 0]
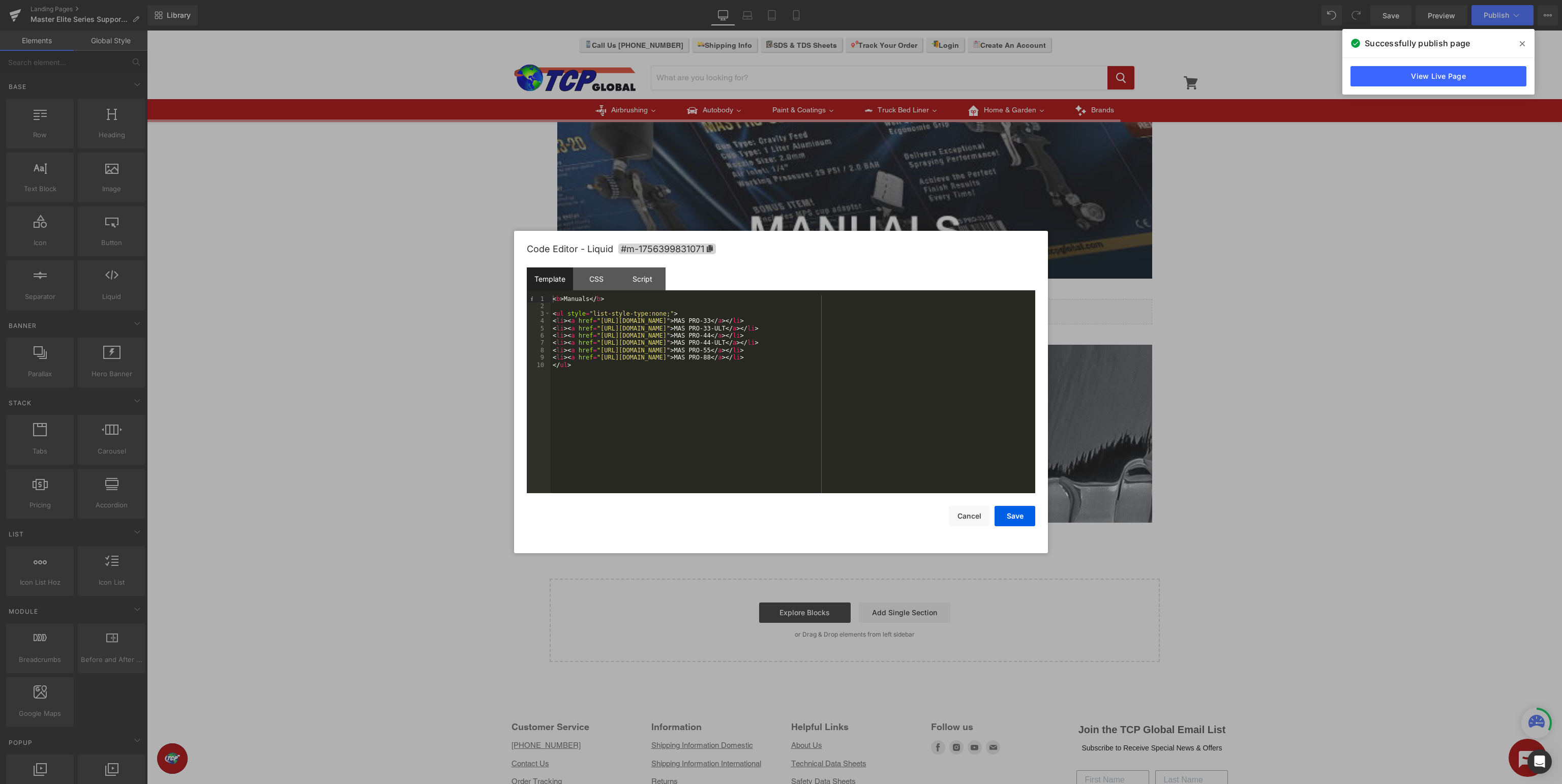
click at [679, 304] on div "< b > Manuals </ b > < ul style = "list-style-type:none;" > < li > < a href = "…" at bounding box center [793, 401] width 484 height 213
click at [1020, 512] on button "Save" at bounding box center [1014, 516] width 41 height 21
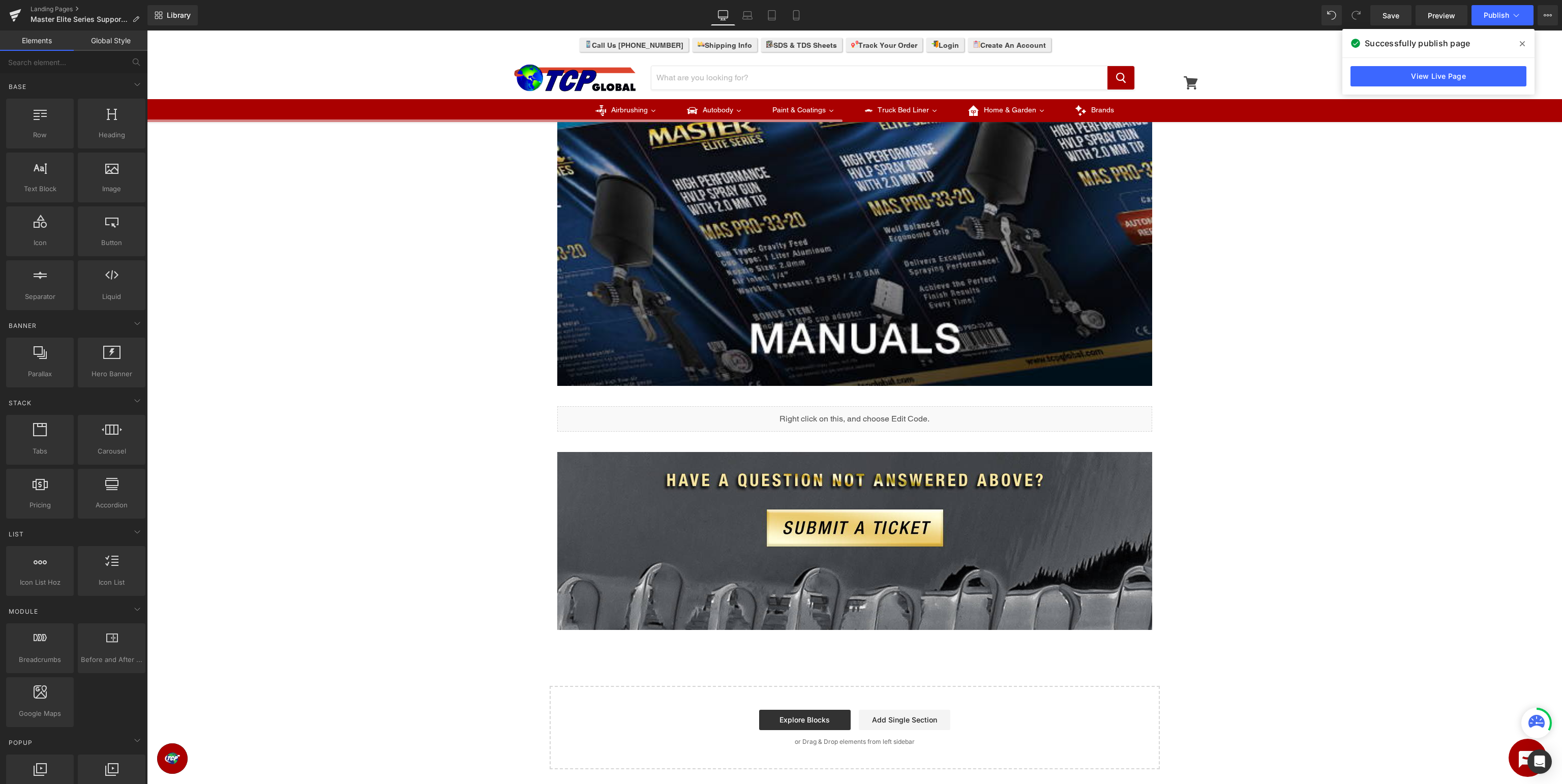
scroll to position [322, 0]
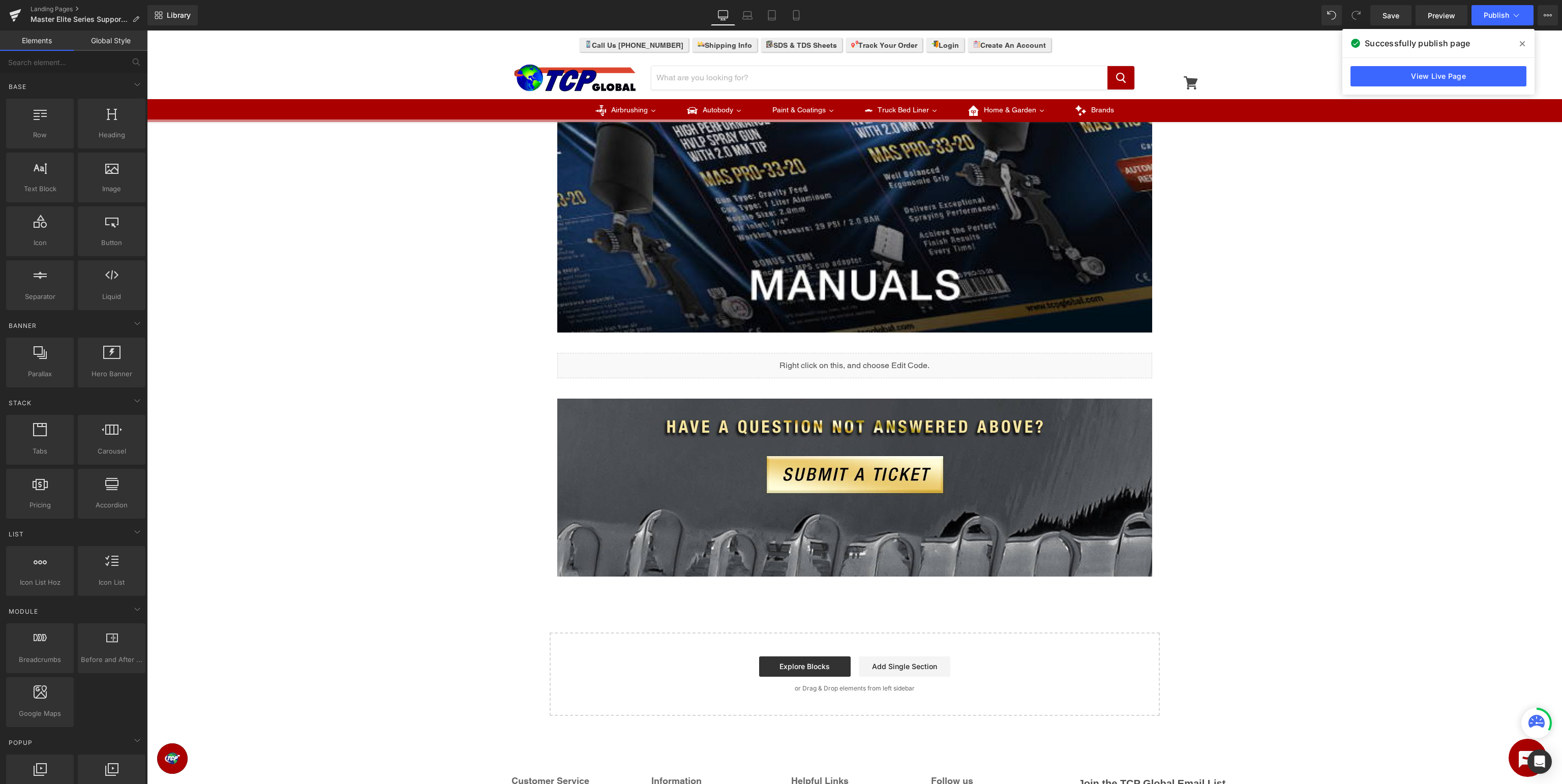
click at [1519, 42] on span at bounding box center [1522, 44] width 16 height 16
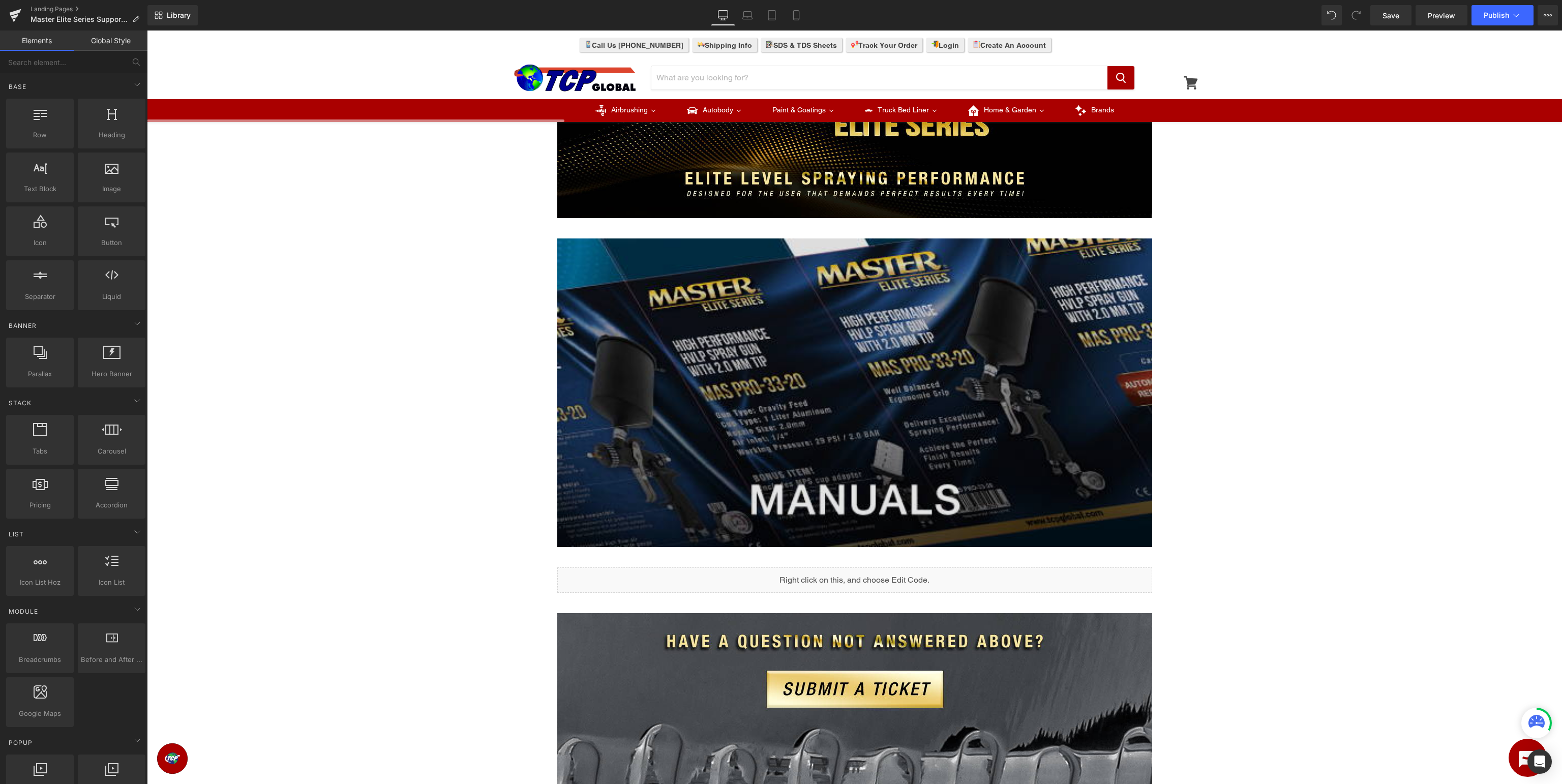
scroll to position [0, 0]
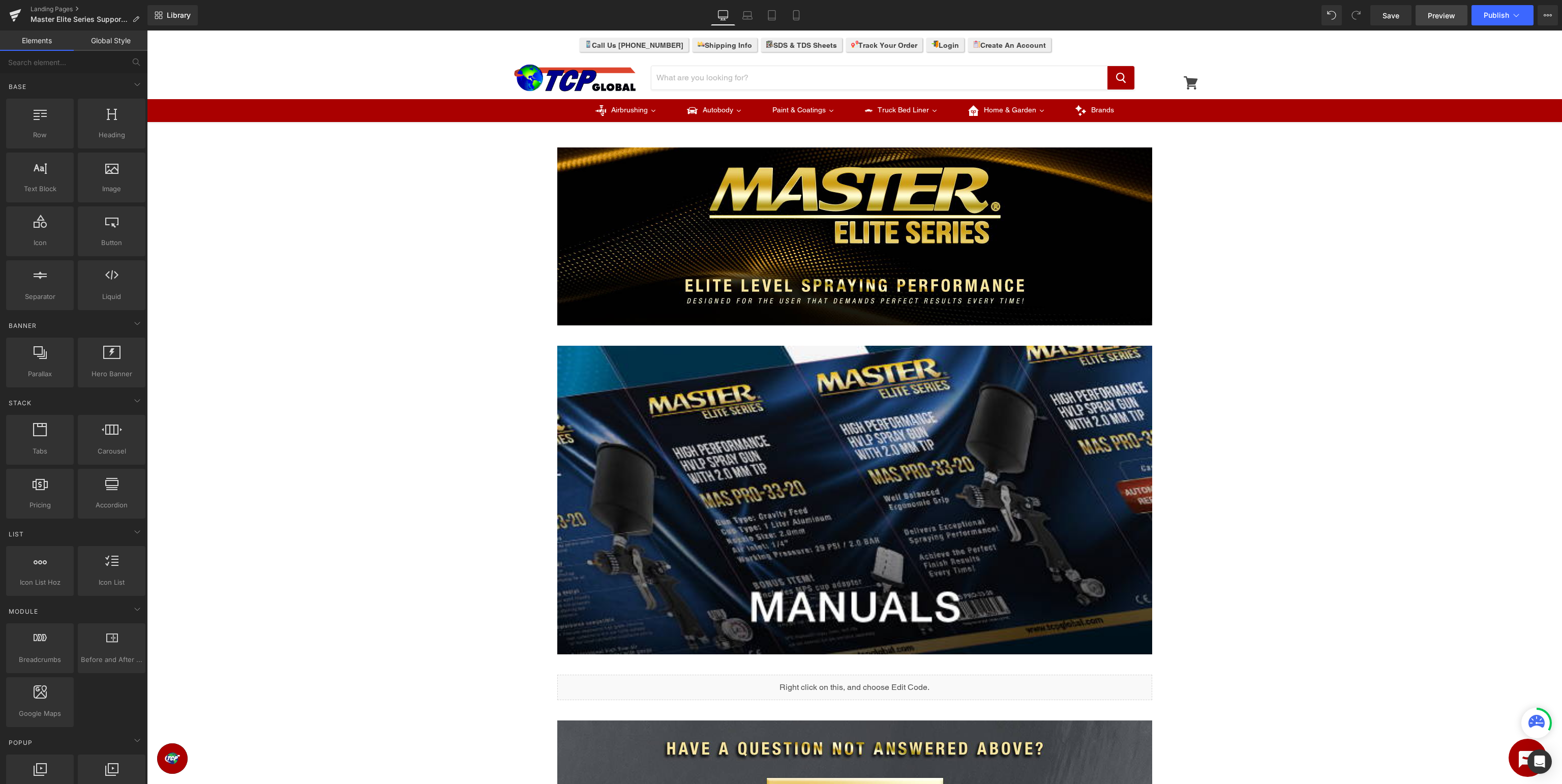
click at [1452, 19] on span "Preview" at bounding box center [1441, 16] width 27 height 11
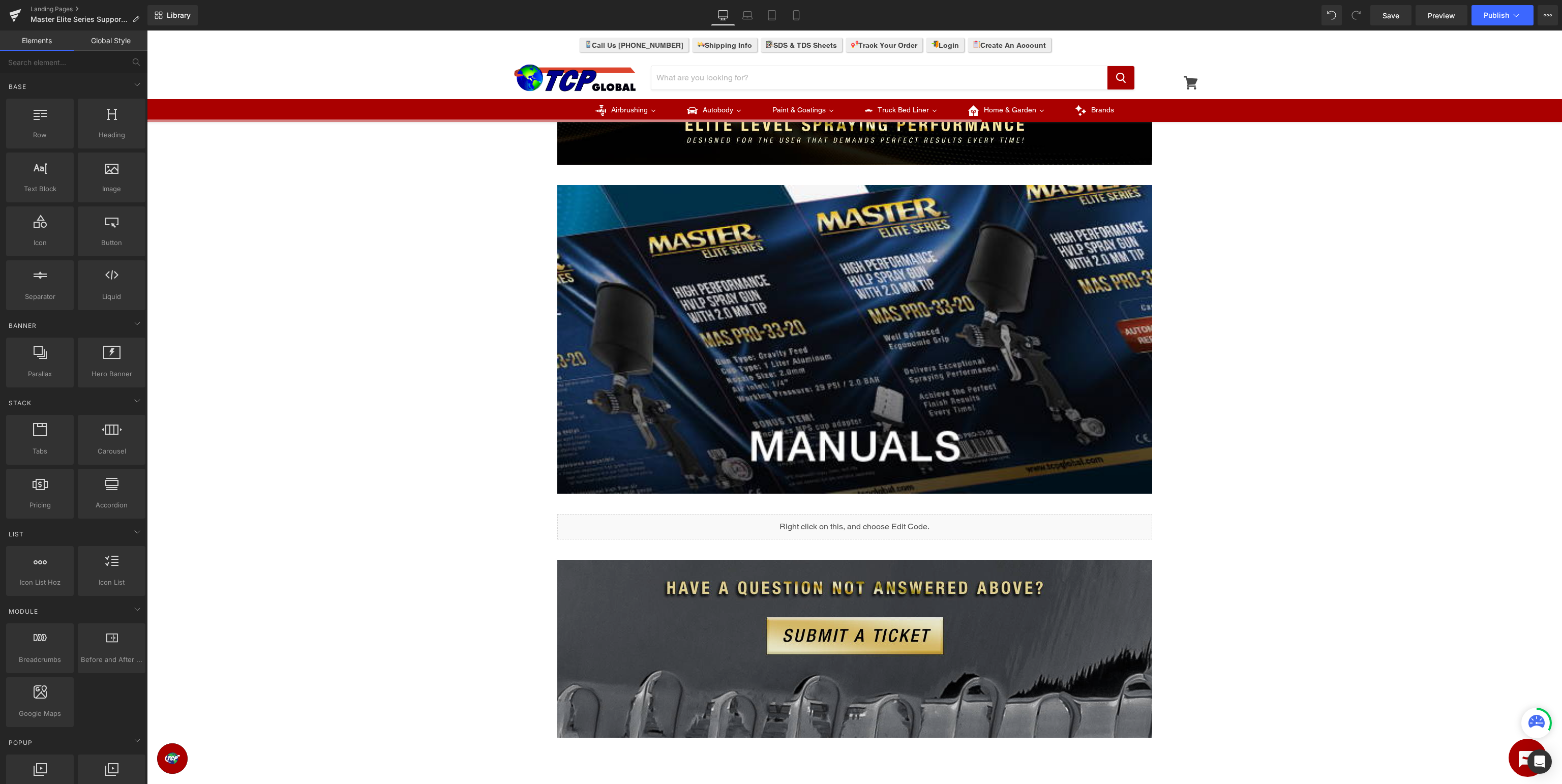
scroll to position [429, 0]
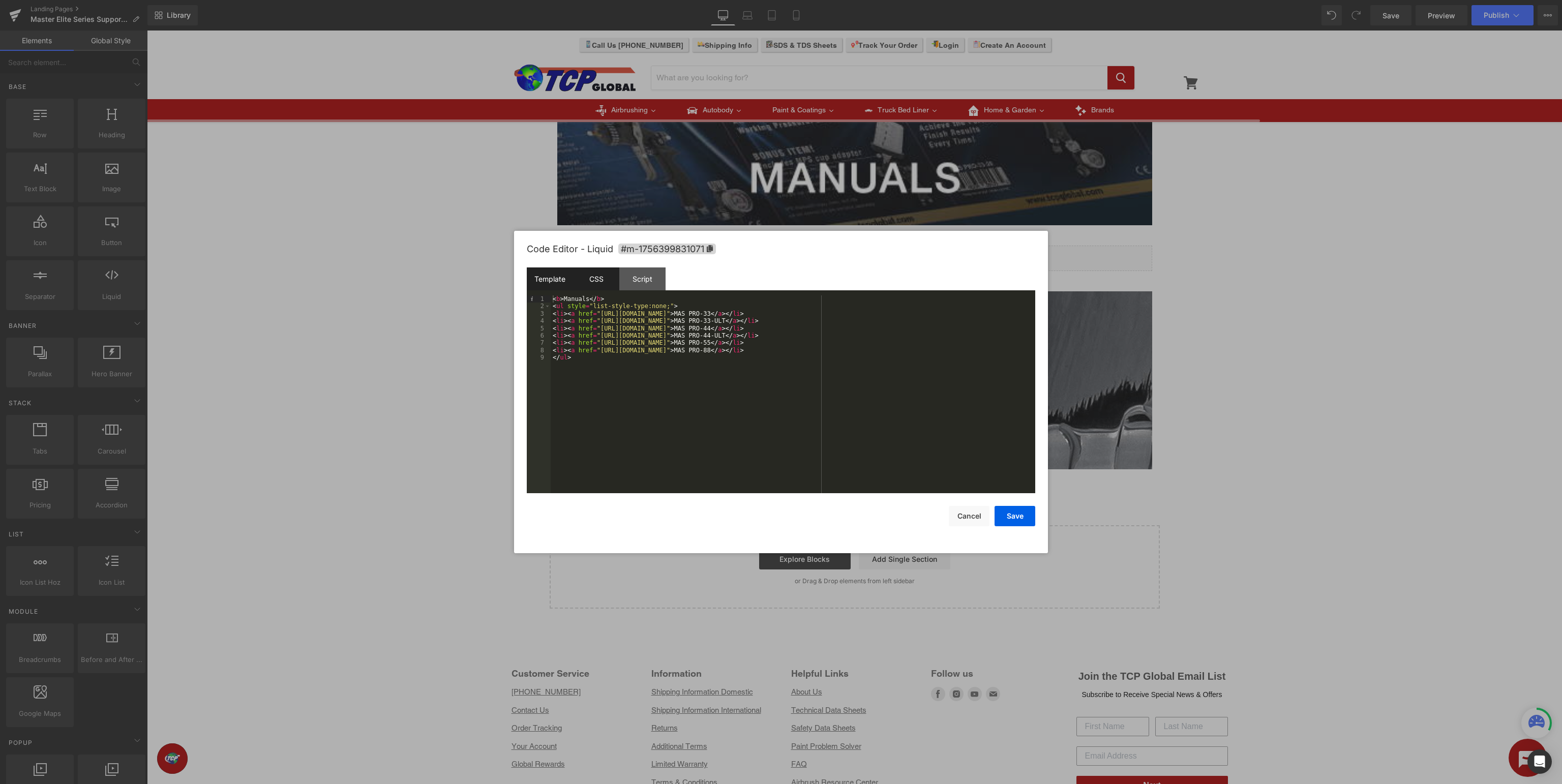
click at [591, 275] on div "CSS" at bounding box center [596, 279] width 46 height 23
click at [634, 272] on div "Script" at bounding box center [642, 279] width 46 height 23
click at [541, 276] on div "Template" at bounding box center [550, 279] width 46 height 23
click at [1019, 520] on button "Save" at bounding box center [1014, 516] width 41 height 21
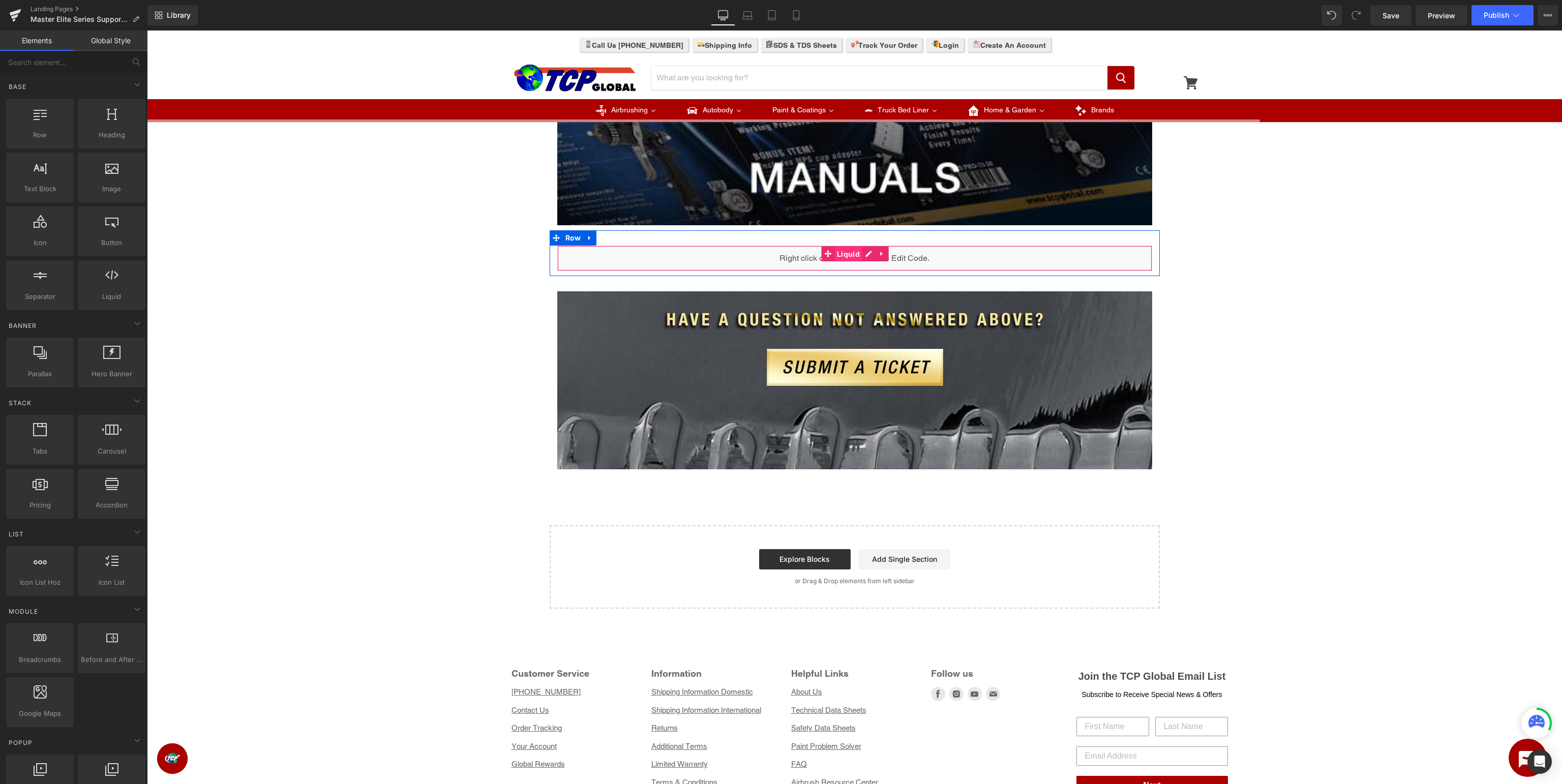
click at [853, 252] on span "Liquid" at bounding box center [848, 254] width 28 height 15
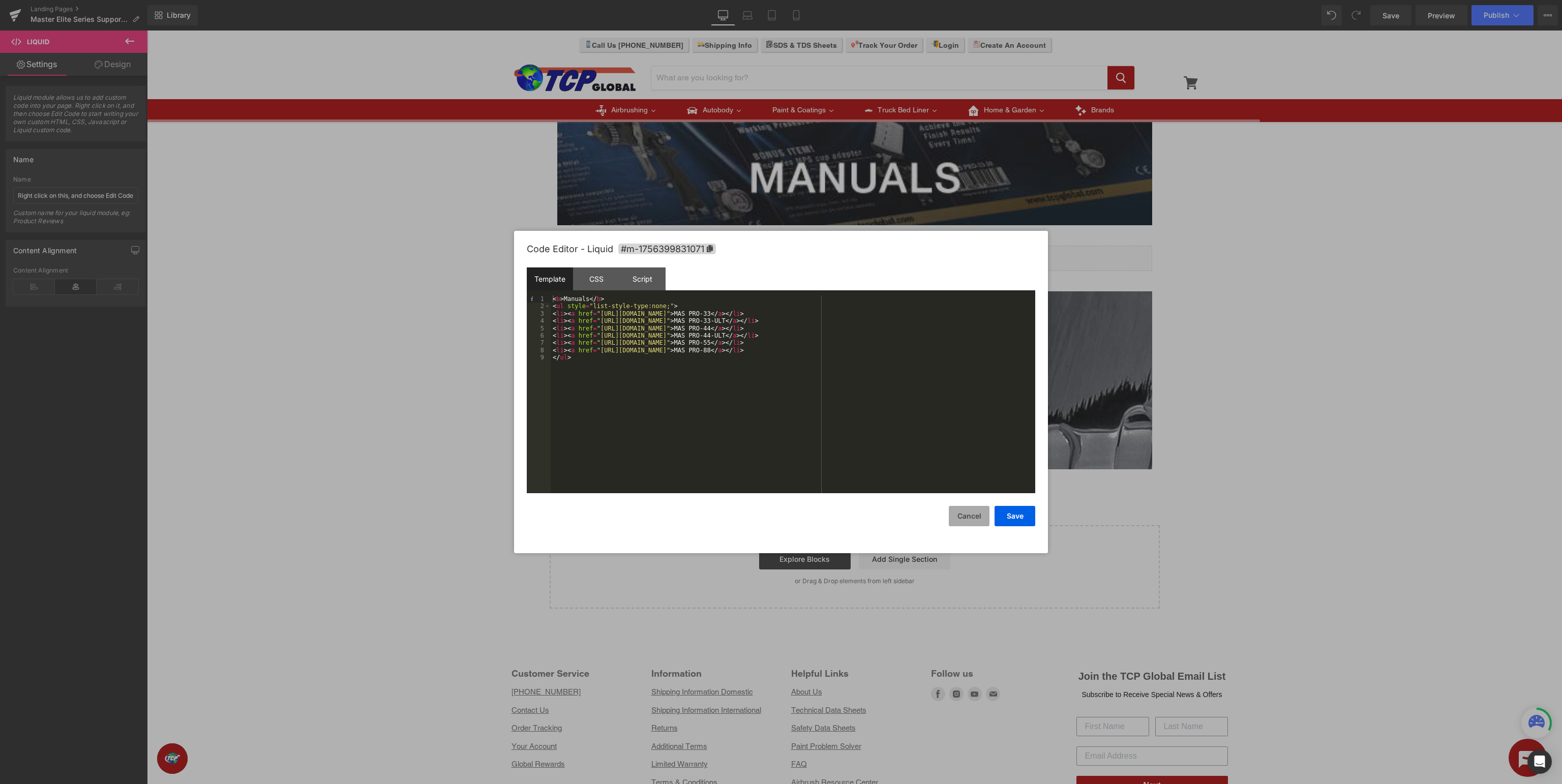
click at [965, 515] on button "Cancel" at bounding box center [969, 516] width 41 height 21
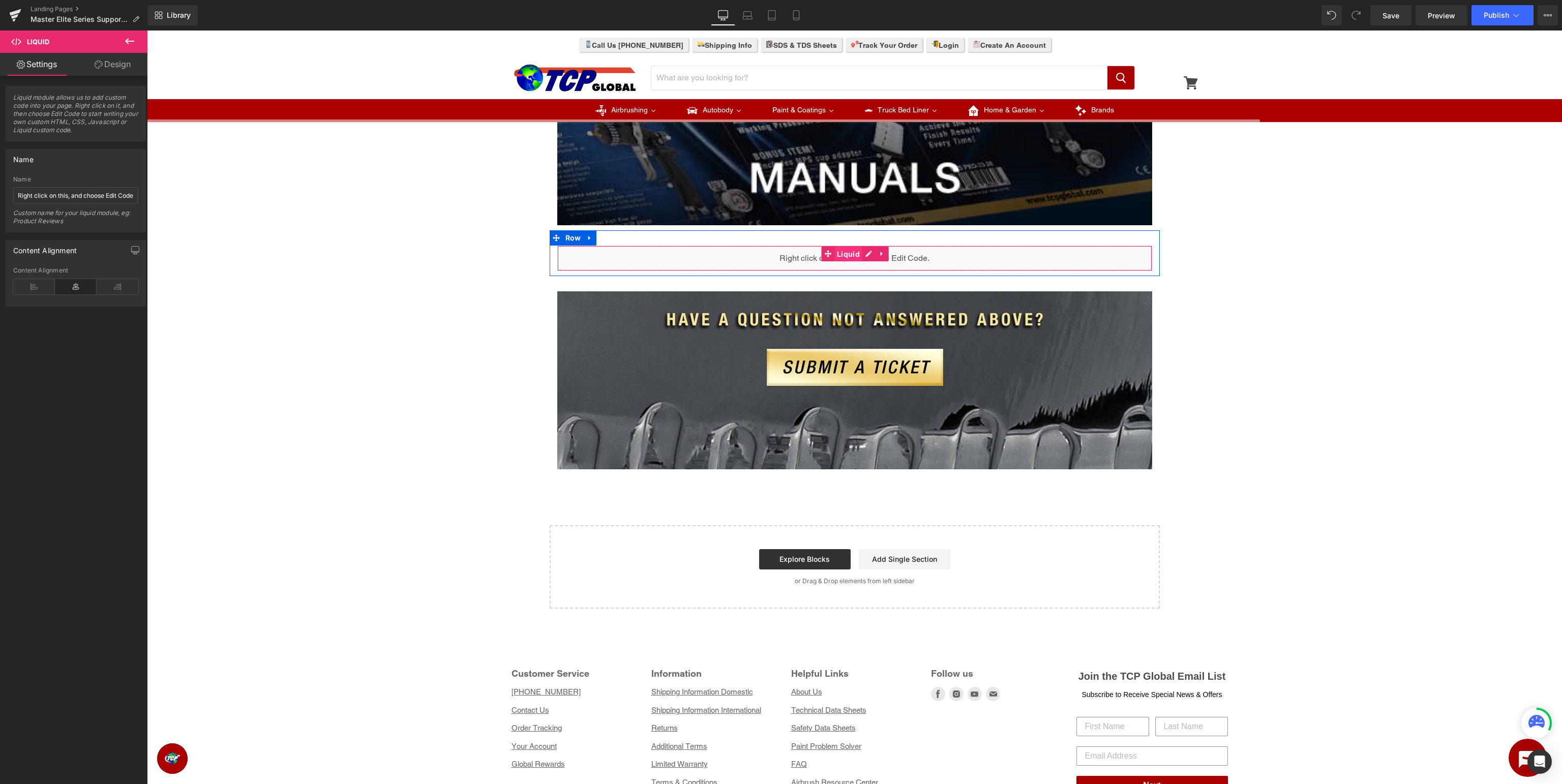
click at [847, 256] on span "Liquid" at bounding box center [848, 254] width 28 height 15
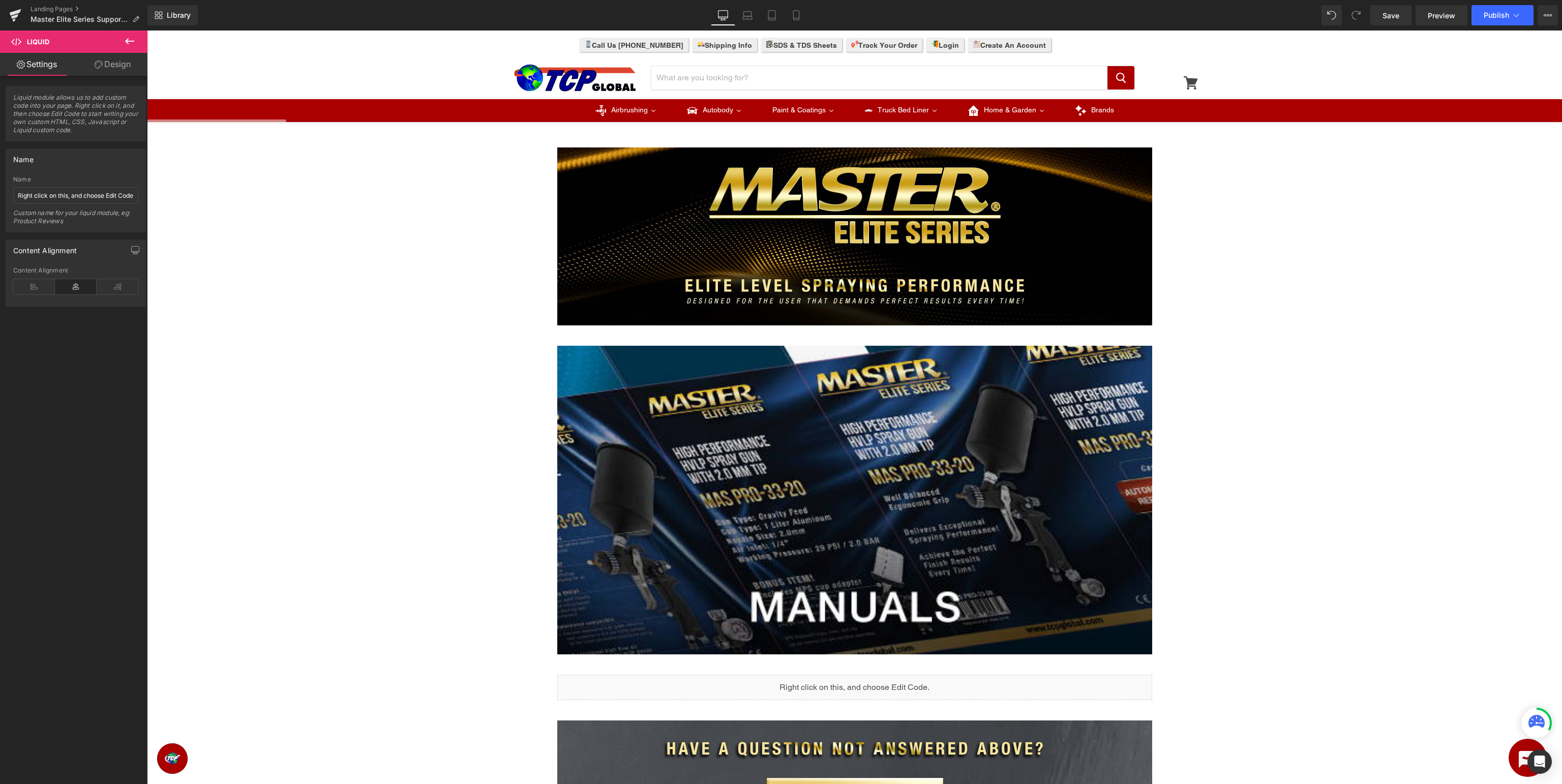
scroll to position [322, 0]
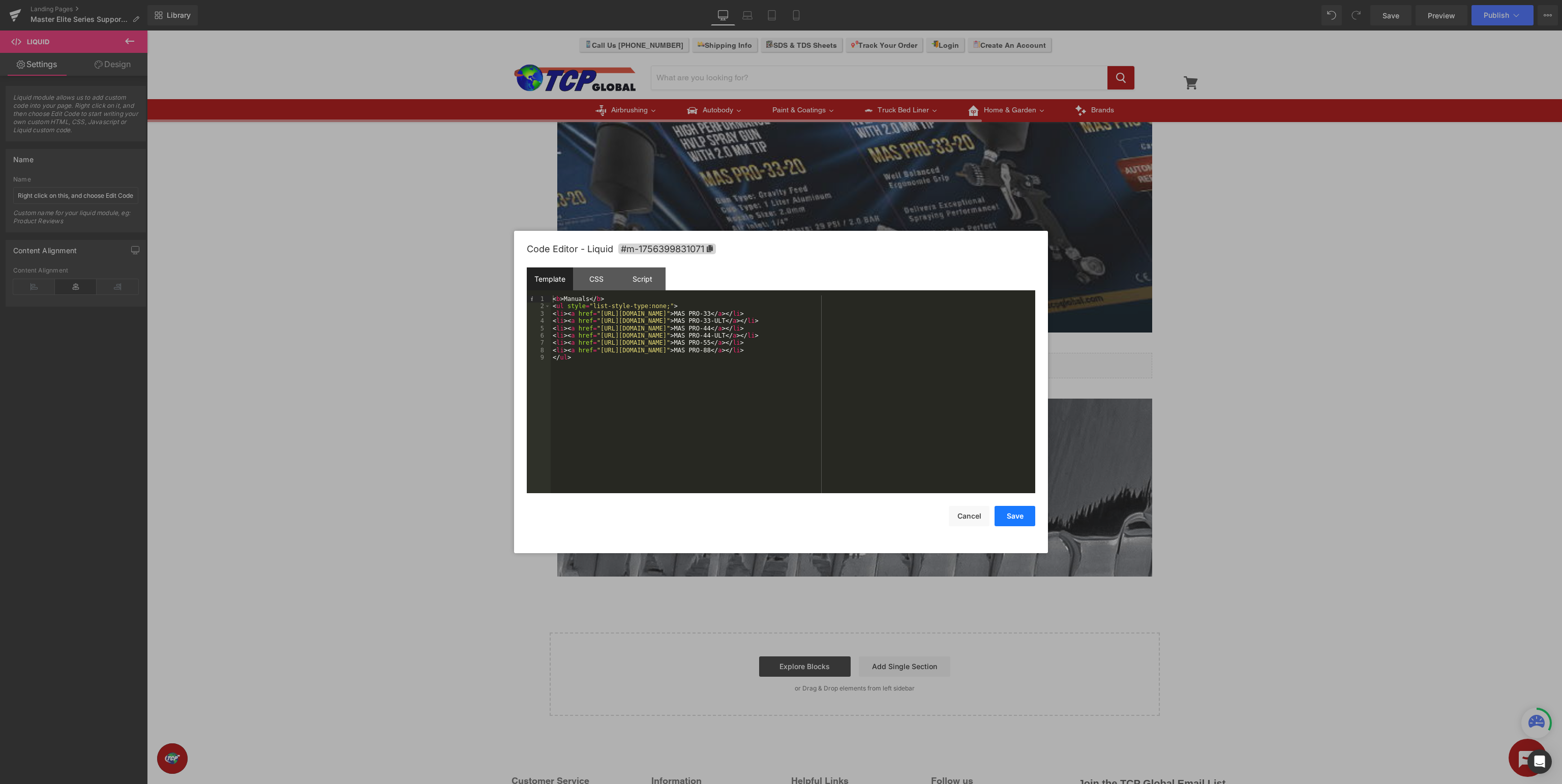
click at [1024, 518] on button "Save" at bounding box center [1014, 516] width 41 height 21
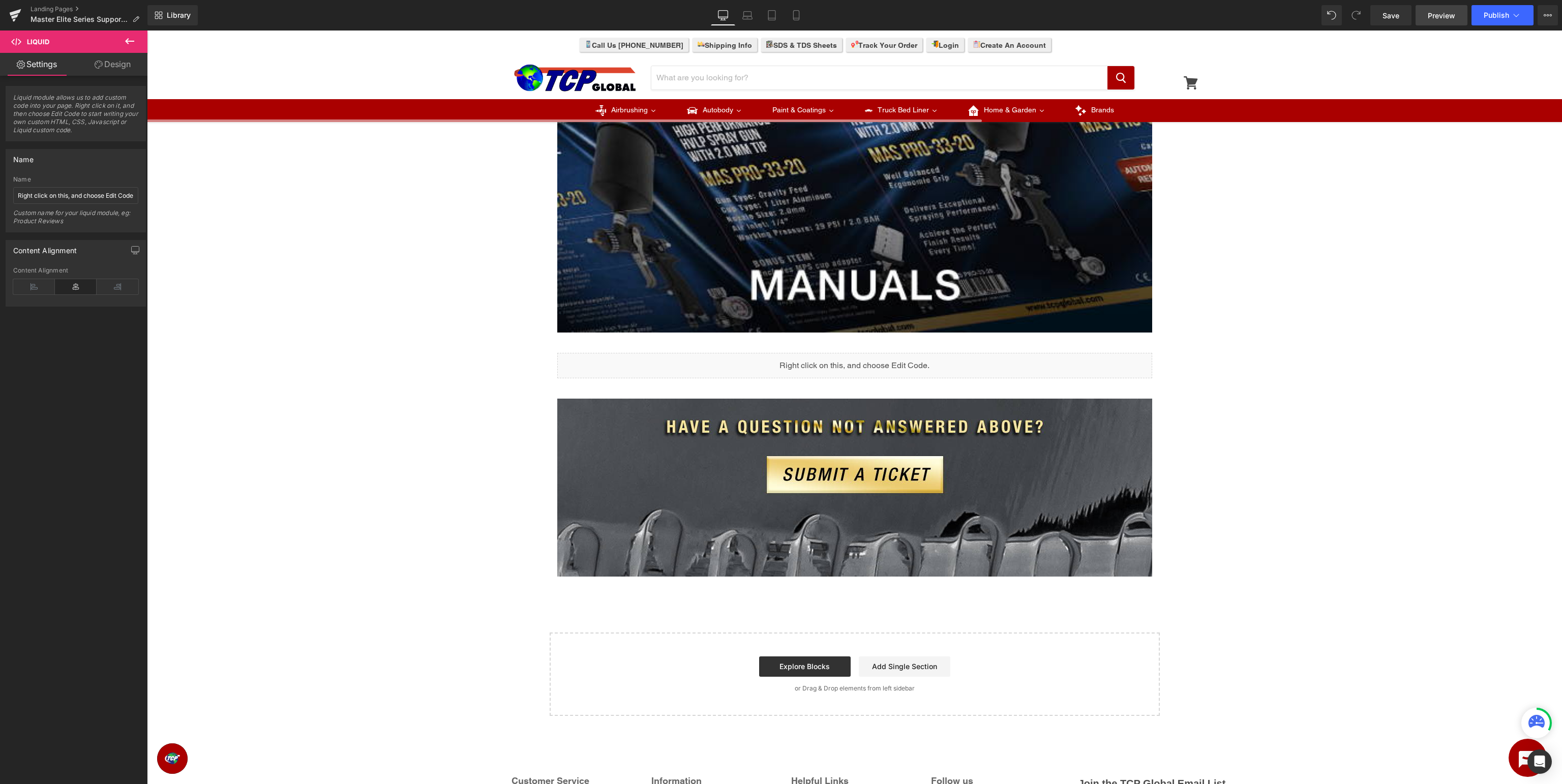
click at [1432, 10] on link "Preview" at bounding box center [1441, 15] width 52 height 21
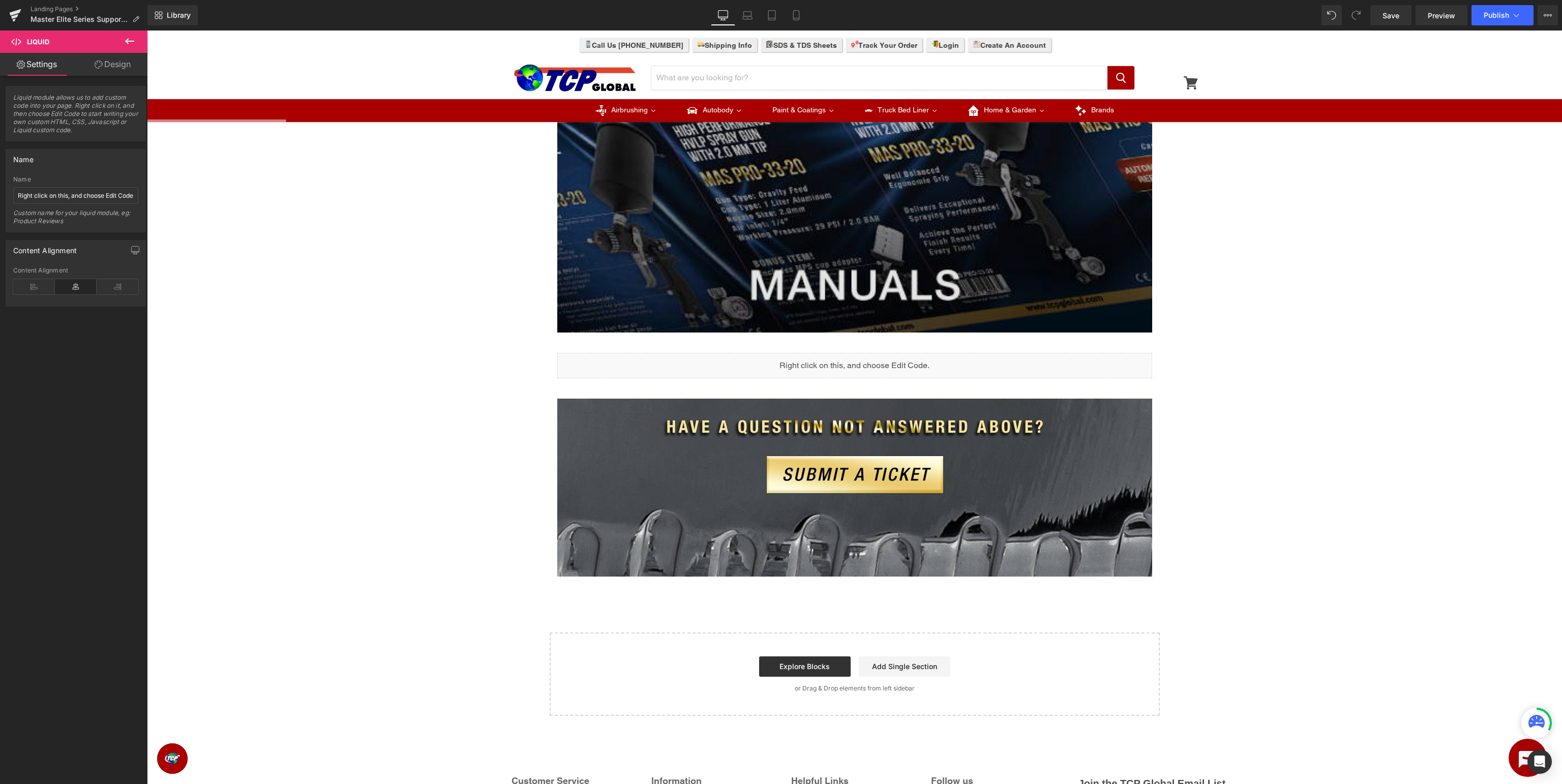
scroll to position [53, 0]
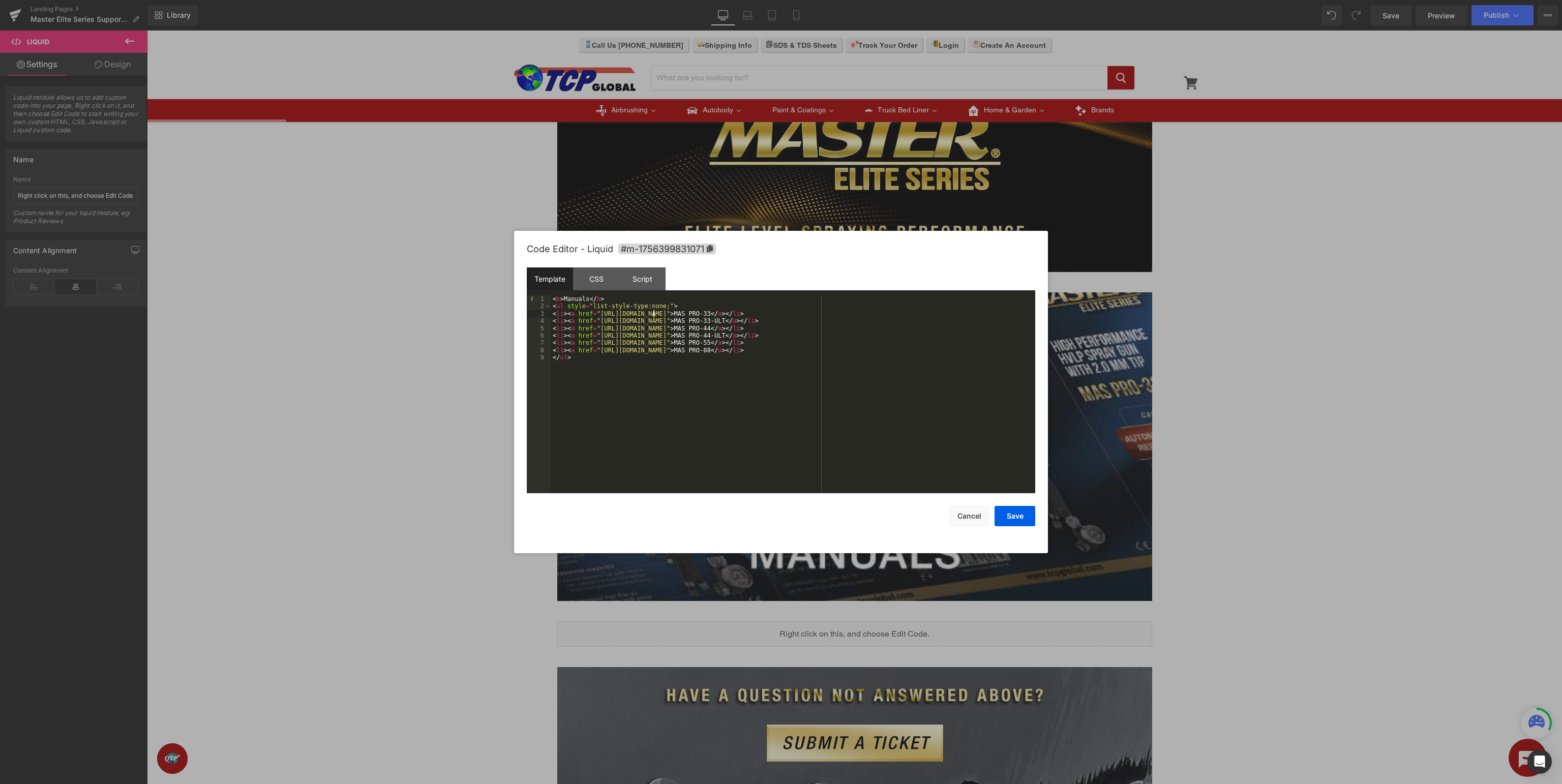
click at [655, 311] on div "< b > Manuals </ b > < ul style = "list-style-type:none;" > < li > < a href = "…" at bounding box center [793, 401] width 484 height 213
drag, startPoint x: 700, startPoint y: 303, endPoint x: 412, endPoint y: 280, distance: 288.9
click at [551, 295] on div "< b > Manuals </ b > < ul style = "list-style-type:none;" > < li > < a href = "…" at bounding box center [793, 394] width 484 height 198
click at [1022, 518] on button "Save" at bounding box center [1014, 516] width 41 height 21
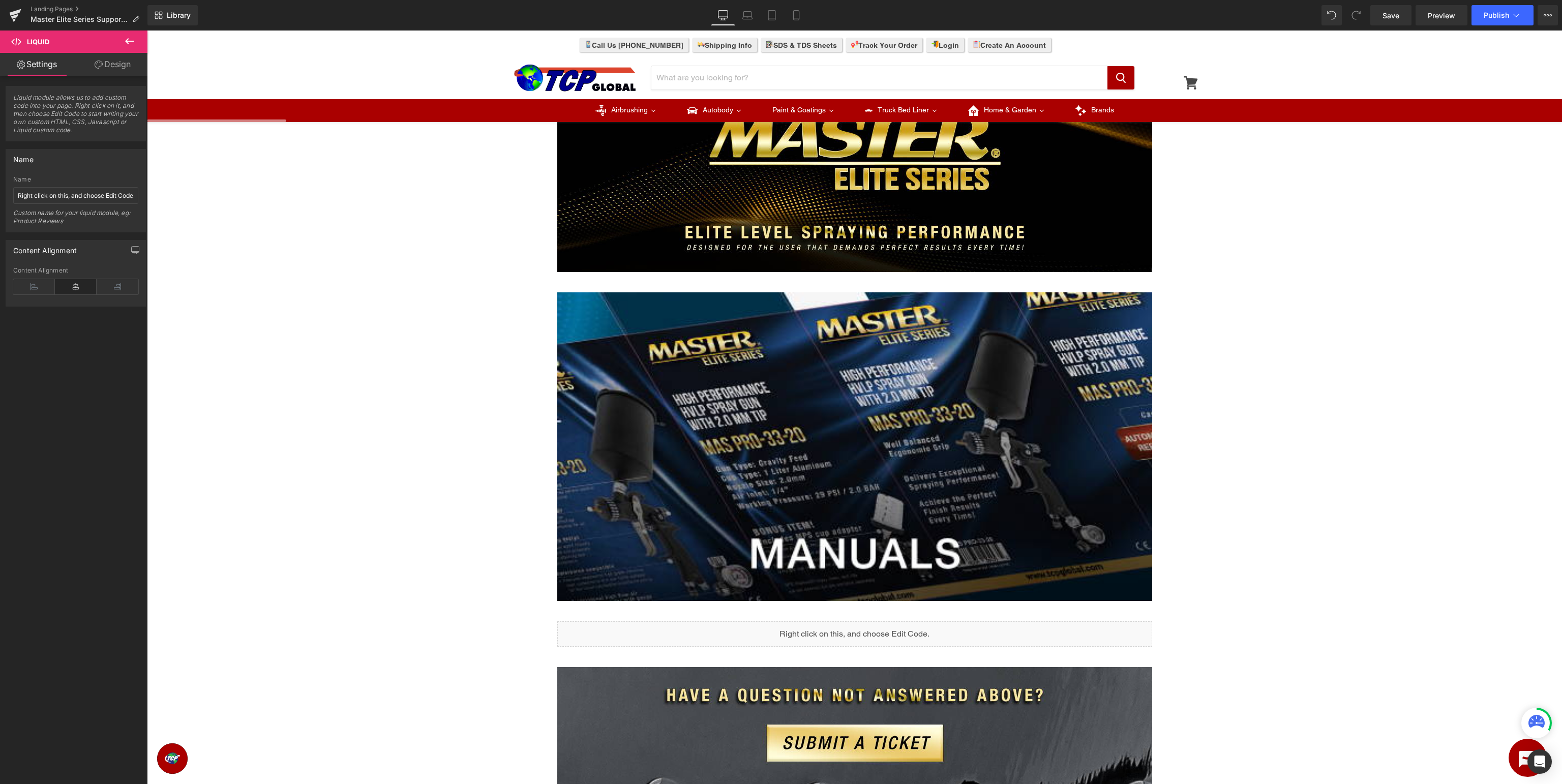
scroll to position [0, 0]
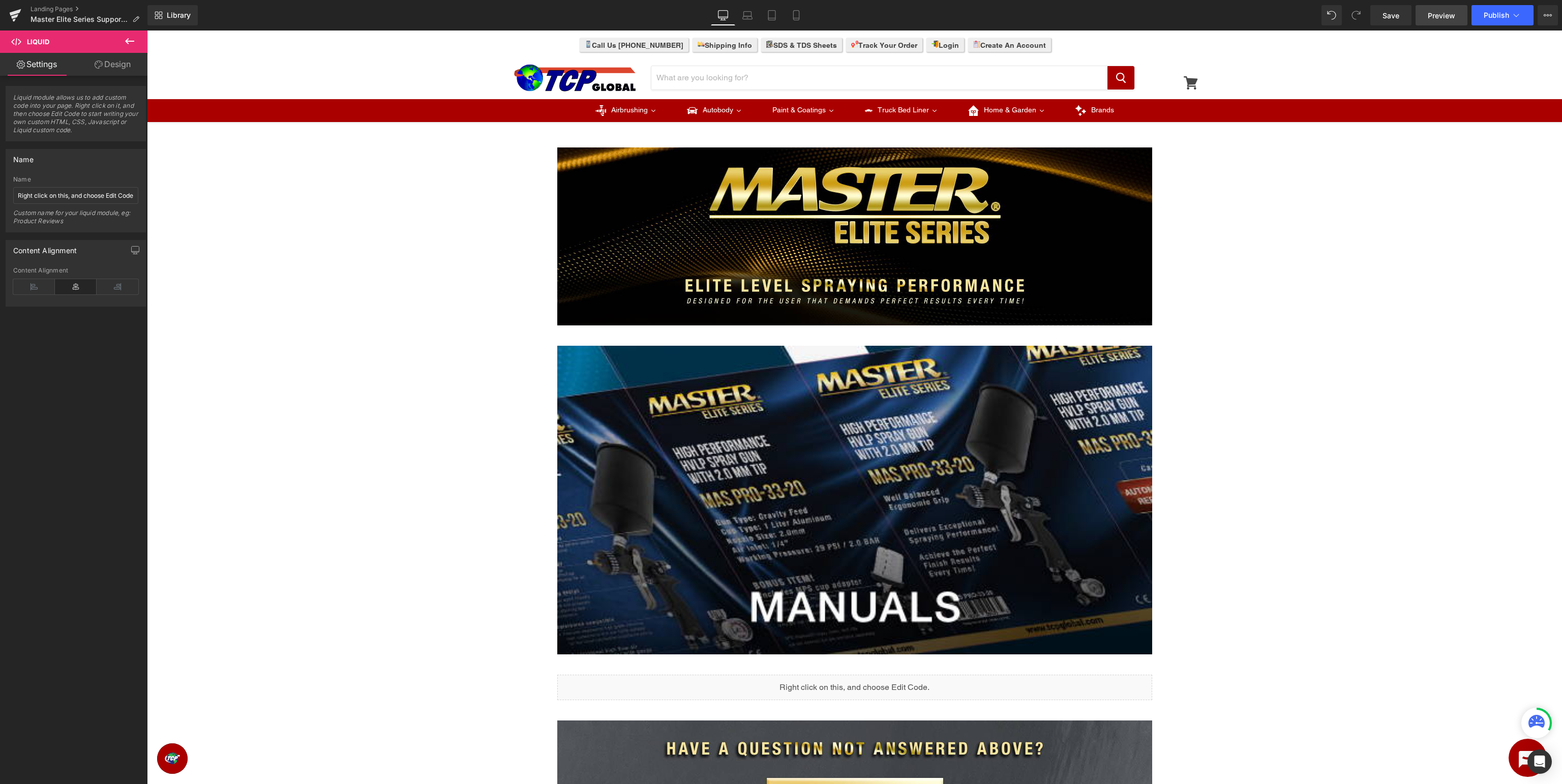
click at [1441, 11] on span "Preview" at bounding box center [1441, 16] width 27 height 11
click at [9, 18] on icon at bounding box center [15, 15] width 12 height 25
